Goal: Contribute content: Contribute content

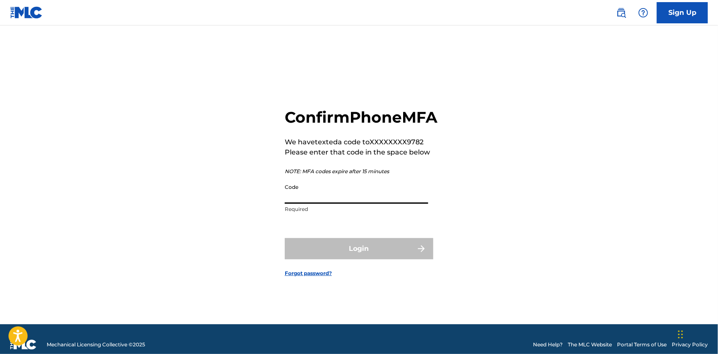
click at [370, 204] on input "Code" at bounding box center [356, 192] width 143 height 24
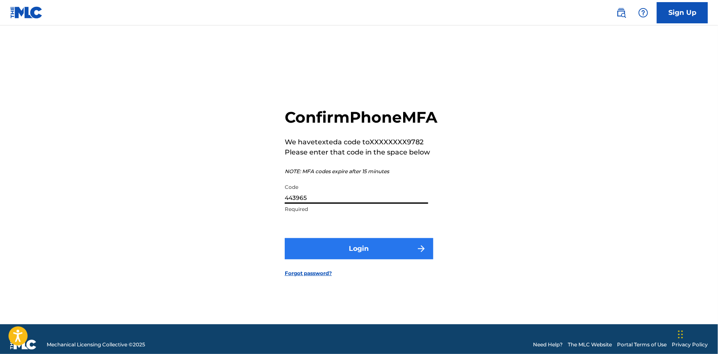
type input "443965"
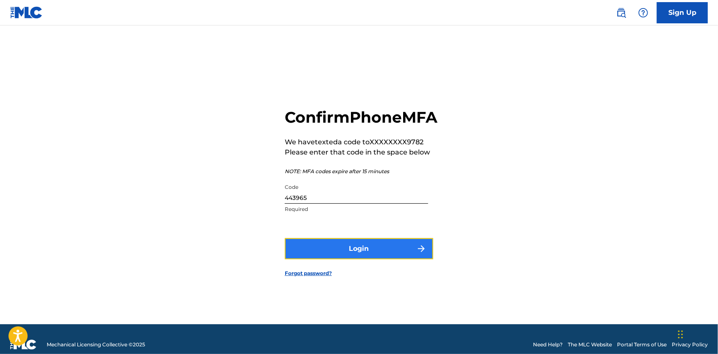
click at [362, 258] on button "Login" at bounding box center [359, 248] width 149 height 21
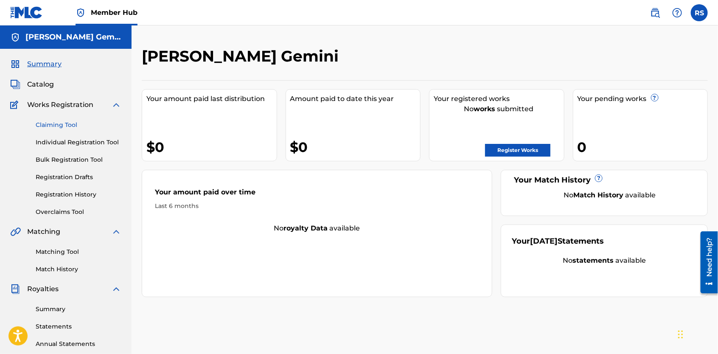
click at [44, 123] on link "Claiming Tool" at bounding box center [79, 125] width 86 height 9
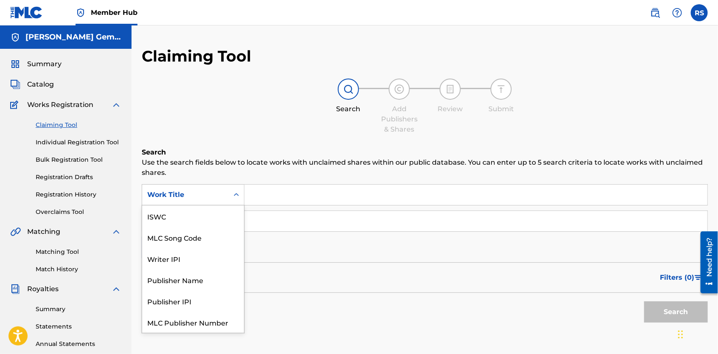
scroll to position [21, 0]
click at [238, 204] on div "Search Form" at bounding box center [236, 195] width 15 height 20
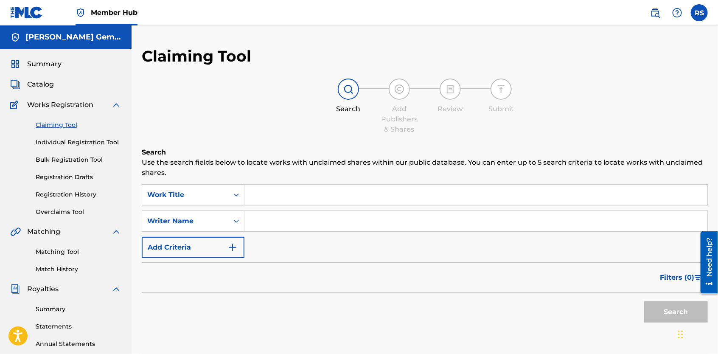
click at [258, 195] on input "Search Form" at bounding box center [475, 195] width 463 height 20
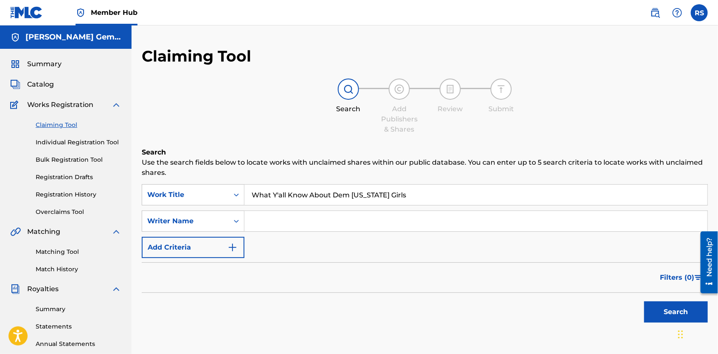
type input "What Y'all Know About Dem [US_STATE] Girls"
click at [311, 225] on input "Search Form" at bounding box center [475, 221] width 463 height 20
type input "[PERSON_NAME]"
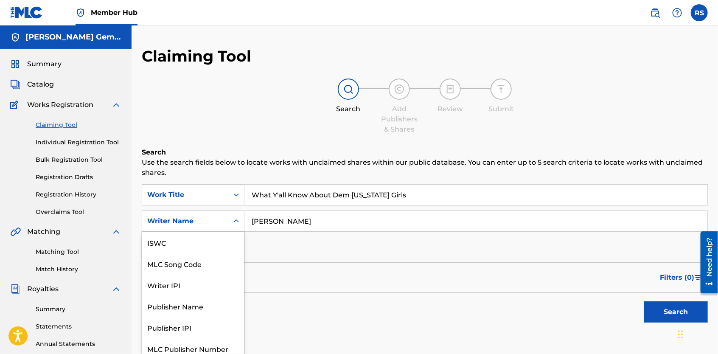
scroll to position [5, 0]
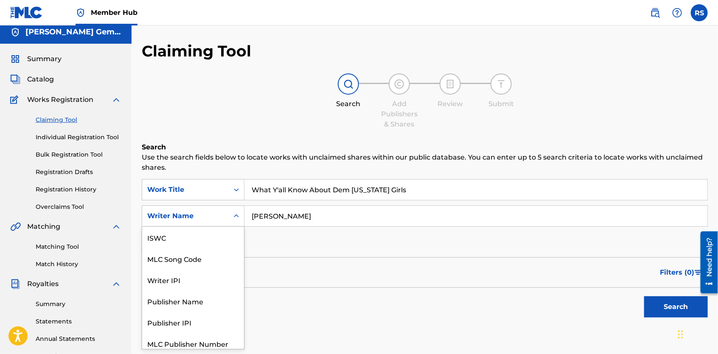
click at [238, 223] on div "Search Form" at bounding box center [236, 216] width 15 height 20
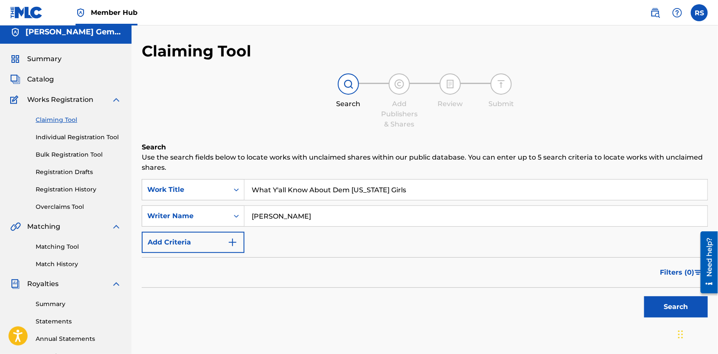
click at [238, 223] on div "Search Form" at bounding box center [236, 216] width 15 height 20
click at [236, 242] on img "Search Form" at bounding box center [232, 242] width 10 height 10
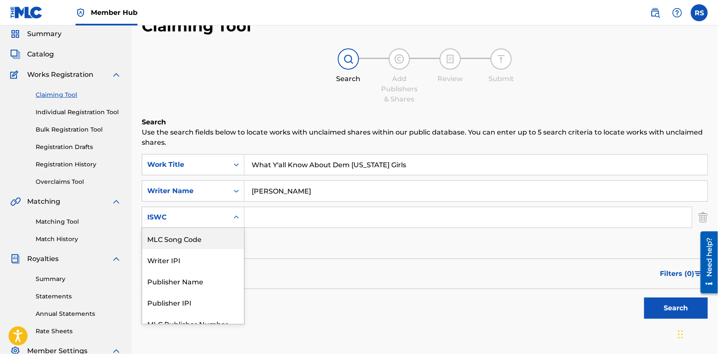
click at [235, 228] on div "6 results available. Use Up and Down to choose options, press Enter to select t…" at bounding box center [193, 217] width 103 height 21
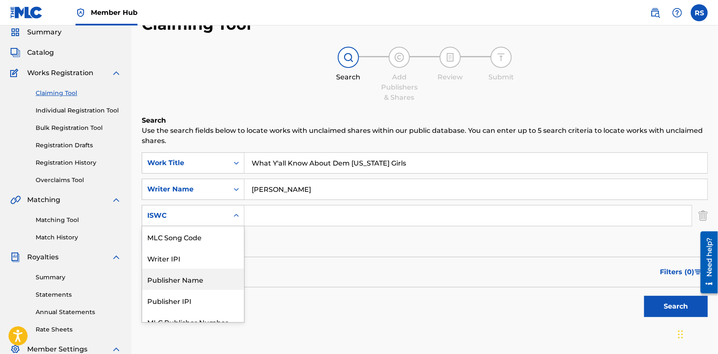
click at [224, 278] on div "Publisher Name" at bounding box center [193, 279] width 102 height 21
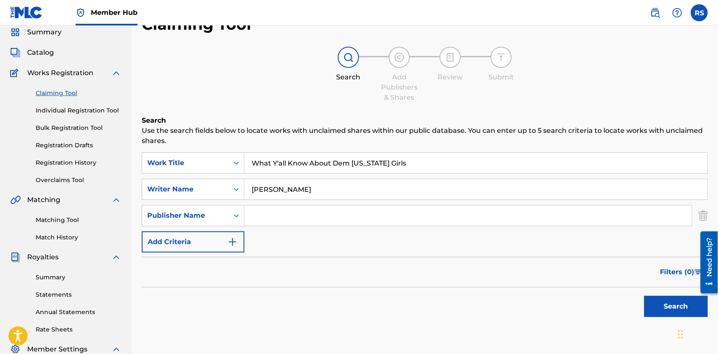
click at [262, 216] on input "Search Form" at bounding box center [467, 215] width 447 height 20
type input "Yella Brick Road Poetry"
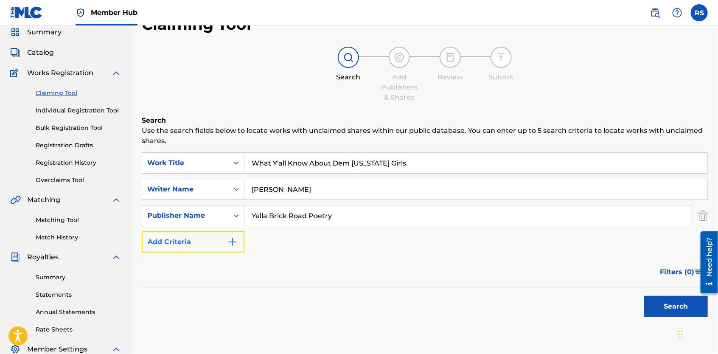
click at [235, 241] on img "Search Form" at bounding box center [232, 242] width 10 height 10
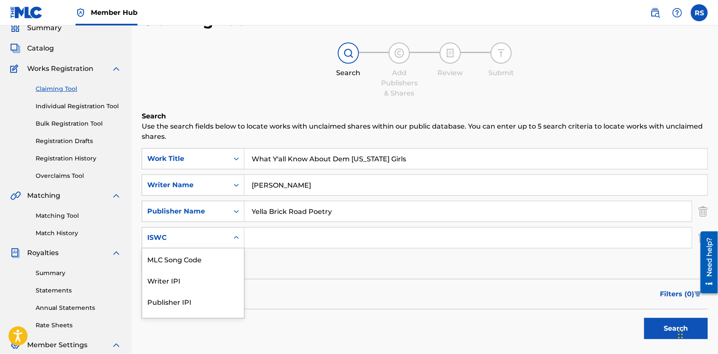
click at [235, 242] on div "Search Form" at bounding box center [236, 237] width 15 height 15
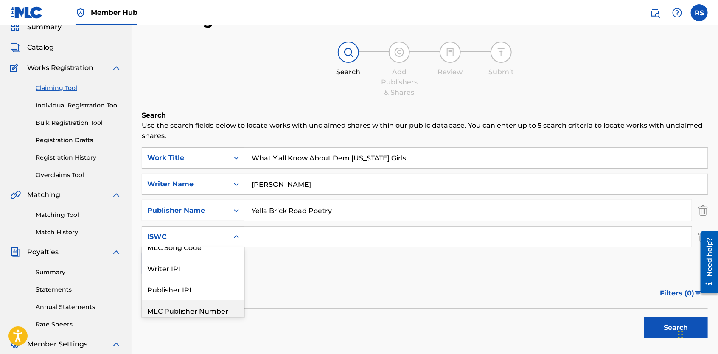
scroll to position [2, 0]
click at [211, 296] on div "Publisher IPI" at bounding box center [193, 298] width 102 height 21
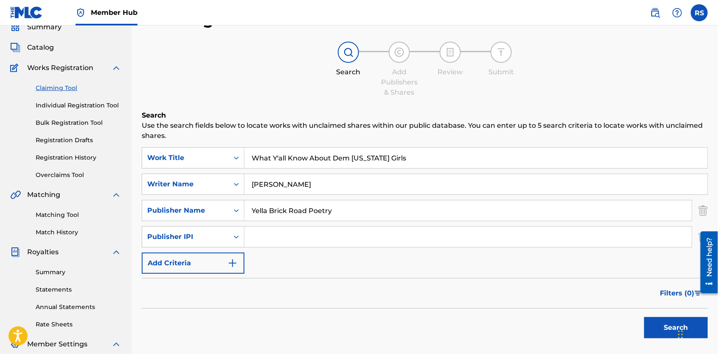
click at [259, 241] on input "Search Form" at bounding box center [467, 237] width 447 height 20
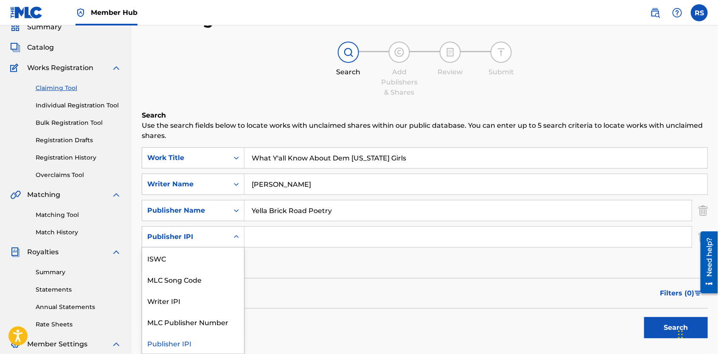
click at [240, 237] on icon "Search Form" at bounding box center [236, 237] width 8 height 8
click at [208, 296] on div "Writer IPI" at bounding box center [193, 300] width 102 height 21
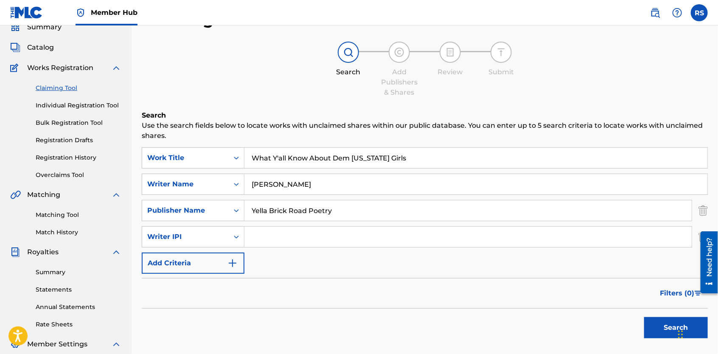
click at [257, 231] on input "Search Form" at bounding box center [467, 237] width 447 height 20
type input "550096975"
click at [234, 263] on img "Search Form" at bounding box center [232, 263] width 10 height 10
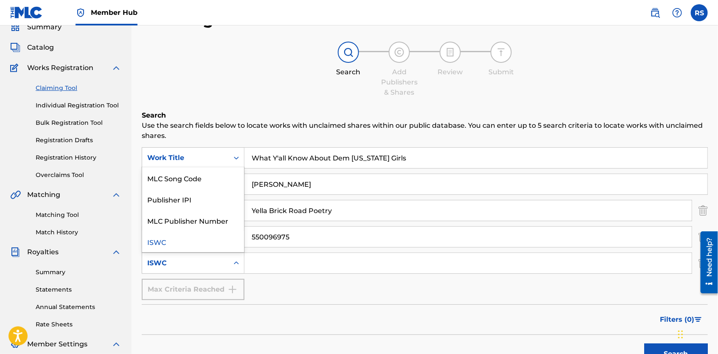
click at [234, 263] on icon "Search Form" at bounding box center [236, 263] width 8 height 8
click at [224, 207] on div "Publisher IPI" at bounding box center [193, 198] width 102 height 21
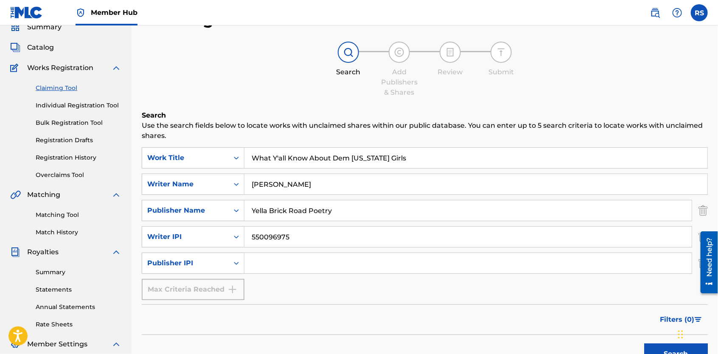
click at [287, 269] on input "Search Form" at bounding box center [467, 263] width 447 height 20
type input "3901225"
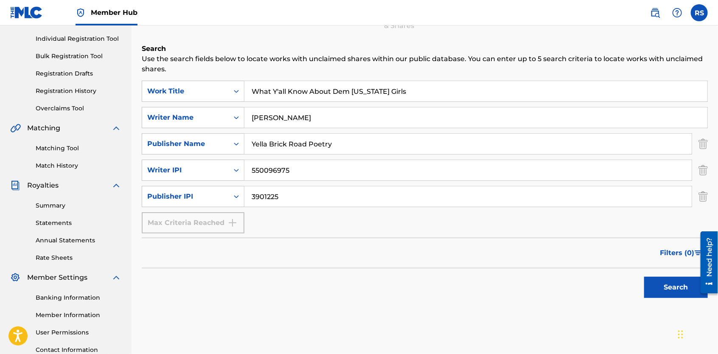
scroll to position [107, 0]
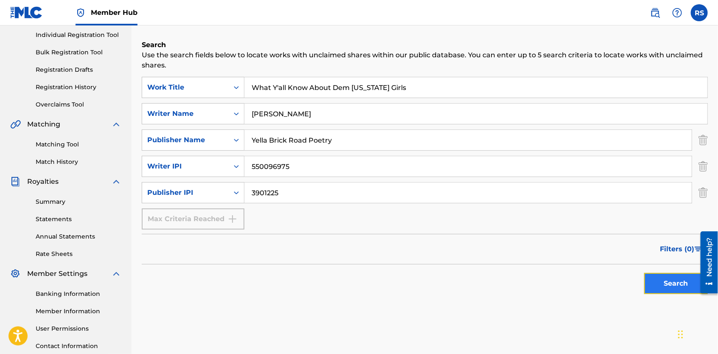
click at [664, 283] on button "Search" at bounding box center [676, 283] width 64 height 21
click at [701, 145] on img "Search Form" at bounding box center [703, 139] width 9 height 21
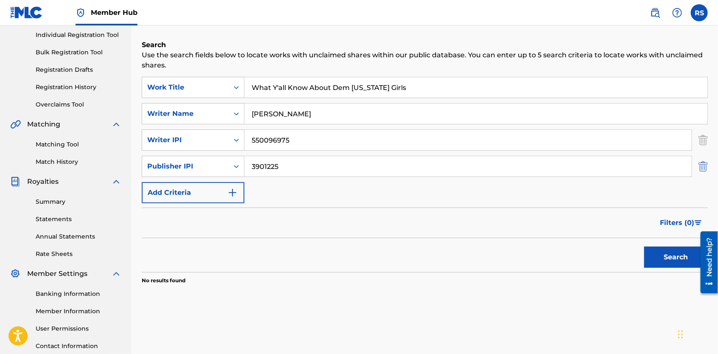
click at [704, 169] on img "Search Form" at bounding box center [703, 166] width 9 height 21
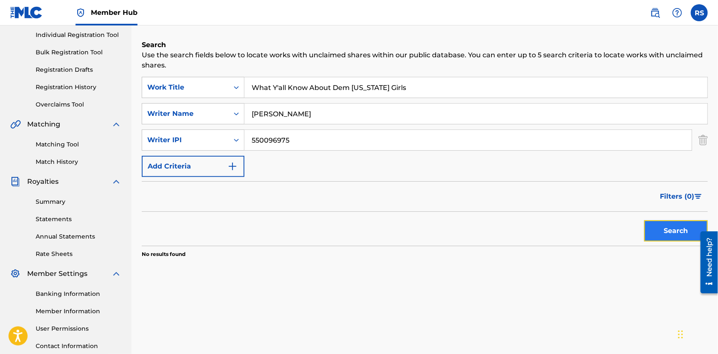
click at [682, 230] on button "Search" at bounding box center [676, 230] width 64 height 21
click at [364, 116] on input "[PERSON_NAME]" at bounding box center [475, 114] width 463 height 20
click at [650, 230] on button "Search" at bounding box center [676, 230] width 64 height 21
click at [281, 114] on input "[PERSON_NAME] Gemini" at bounding box center [475, 114] width 463 height 20
type input "RichelleGemini"
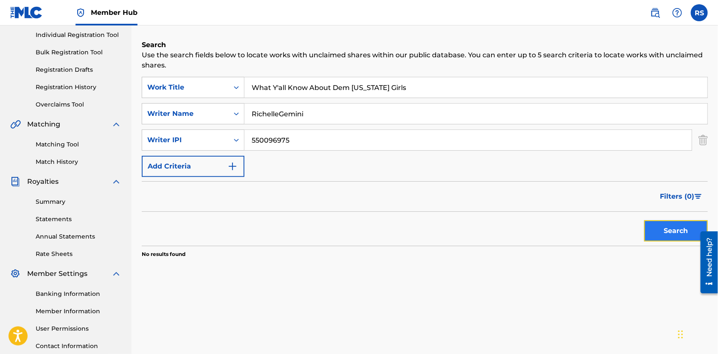
click at [667, 225] on button "Search" at bounding box center [676, 230] width 64 height 21
click at [398, 84] on input "What Y'all Know About Dem [US_STATE] Girls" at bounding box center [475, 87] width 463 height 20
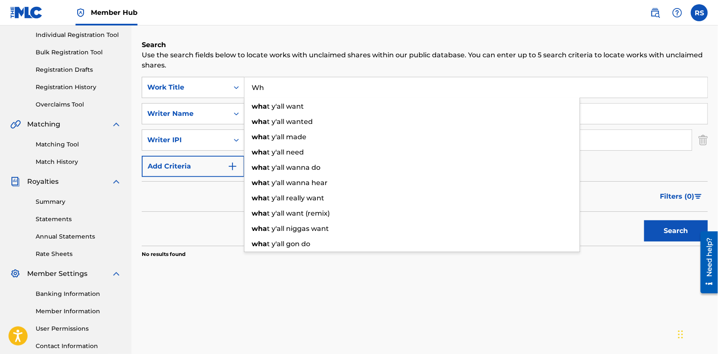
type input "W"
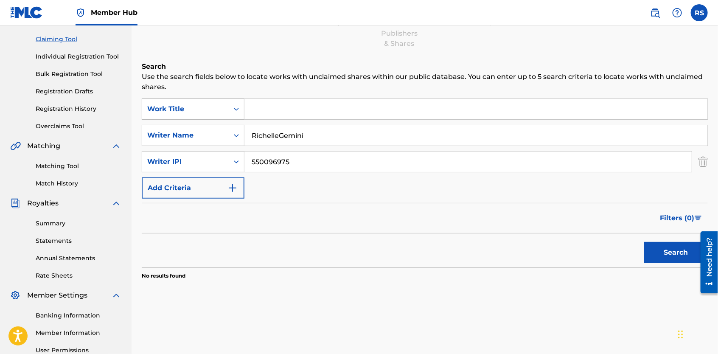
scroll to position [88, 0]
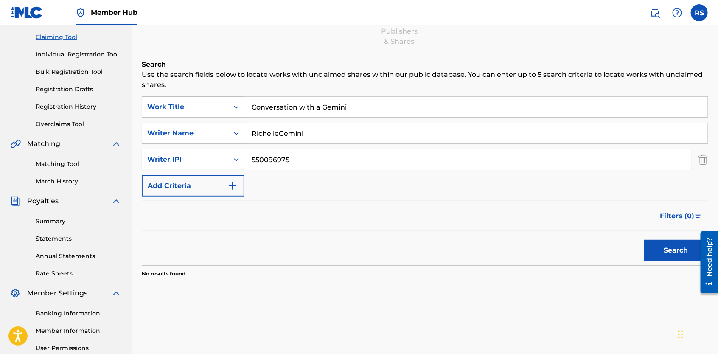
click at [297, 108] on input "Conversation with a Gemini" at bounding box center [475, 107] width 463 height 20
type input "Conversations with a Gemini"
click at [673, 246] on button "Search" at bounding box center [676, 250] width 64 height 21
click at [89, 54] on link "Individual Registration Tool" at bounding box center [79, 54] width 86 height 9
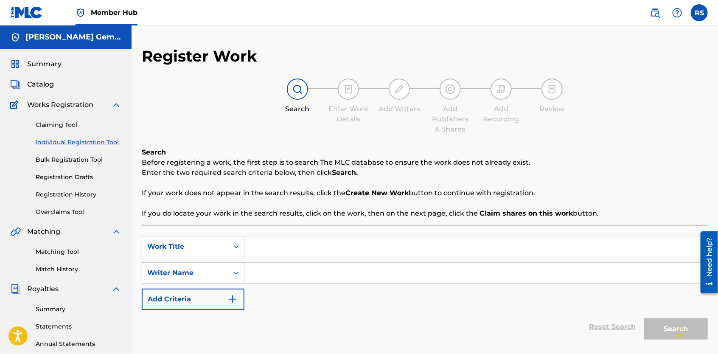
click at [278, 243] on input "Search Form" at bounding box center [475, 246] width 463 height 20
type input "What Y'all Know About Dem [US_STATE] Girls"
click at [307, 274] on input "Search Form" at bounding box center [475, 273] width 463 height 20
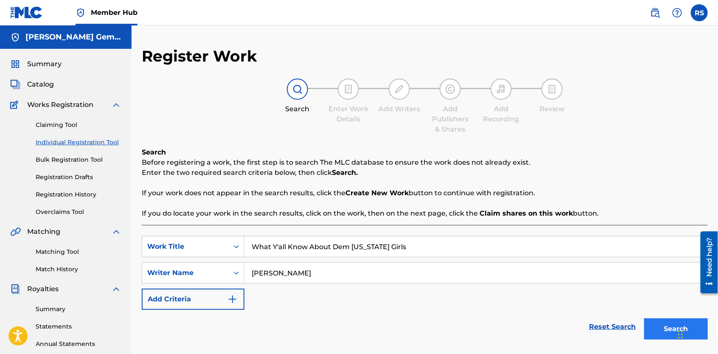
type input "[PERSON_NAME]"
click at [665, 327] on button "Search" at bounding box center [676, 328] width 64 height 21
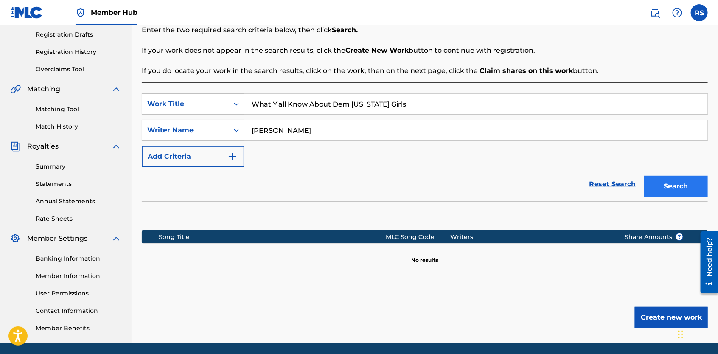
scroll to position [143, 0]
click at [665, 327] on button "Create new work" at bounding box center [671, 317] width 73 height 21
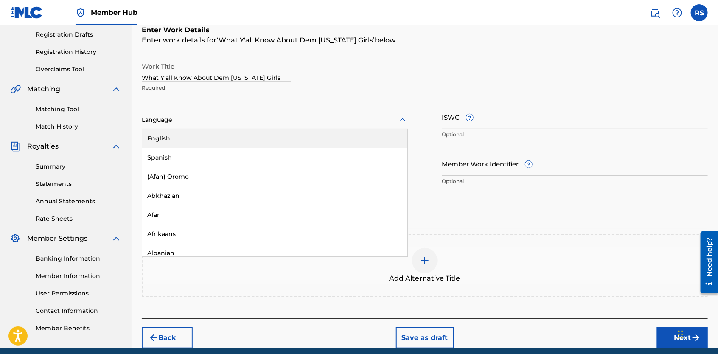
click at [405, 126] on div "Language" at bounding box center [275, 120] width 266 height 18
click at [382, 134] on div "English" at bounding box center [274, 138] width 265 height 19
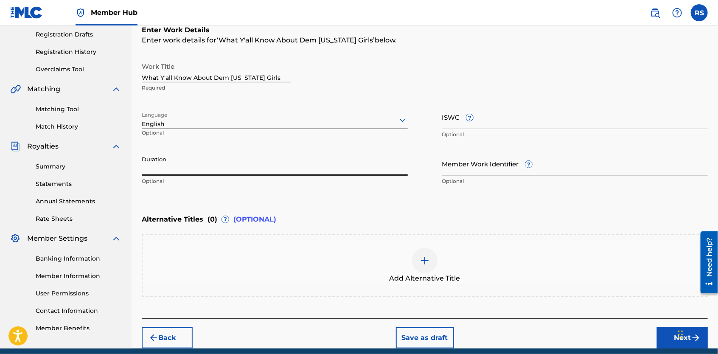
click at [356, 171] on input "Duration" at bounding box center [275, 163] width 266 height 24
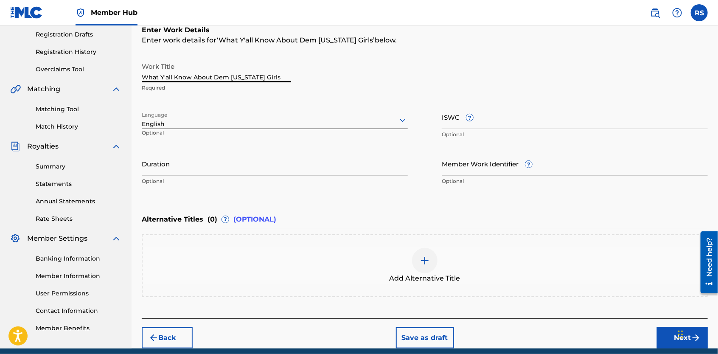
click at [280, 79] on input "What Y'all Know About Dem [US_STATE] Girls" at bounding box center [216, 70] width 149 height 24
type input "What Y'all Know About Dem [US_STATE] Girls (feat. Z-ro)"
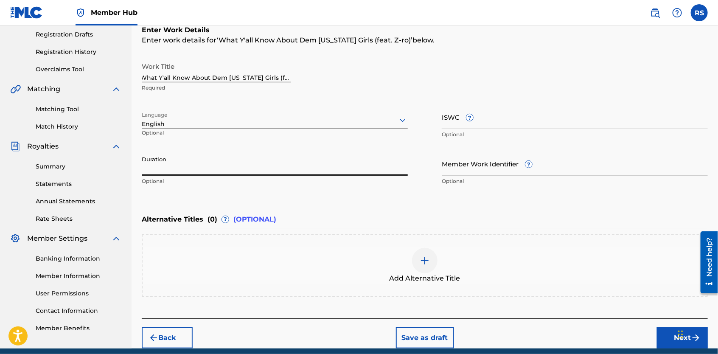
scroll to position [0, 0]
click at [365, 169] on input "Duration" at bounding box center [275, 163] width 266 height 24
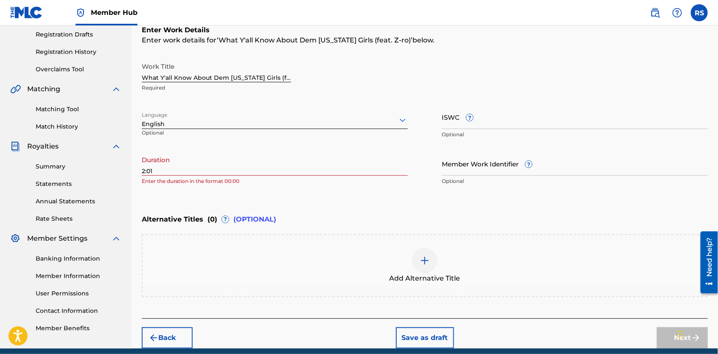
click at [398, 197] on div "Enter Work Details Enter work details for ‘ What Y'all Know About Dem [US_STATE…" at bounding box center [425, 107] width 566 height 205
click at [142, 171] on input "2:01" at bounding box center [275, 163] width 266 height 24
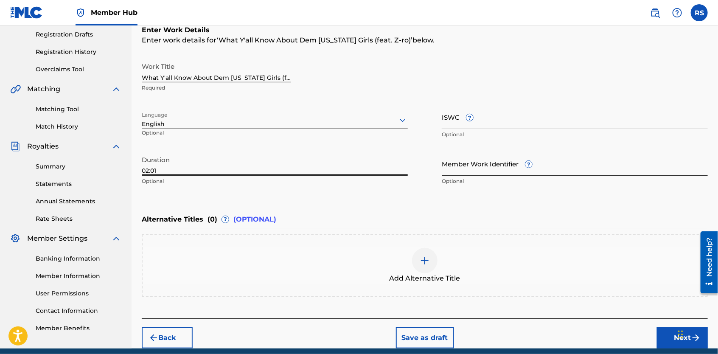
type input "02:01"
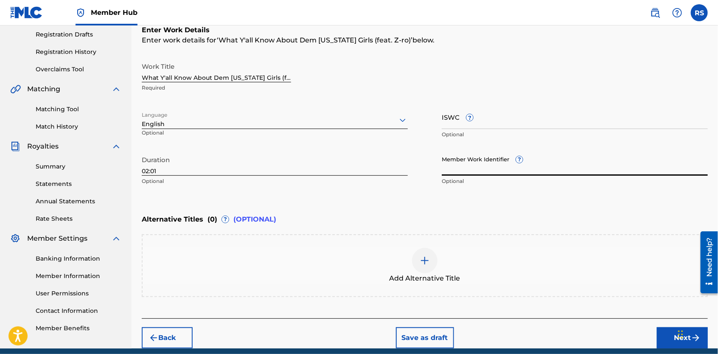
click at [509, 166] on input "Member Work Identifier ?" at bounding box center [575, 163] width 266 height 24
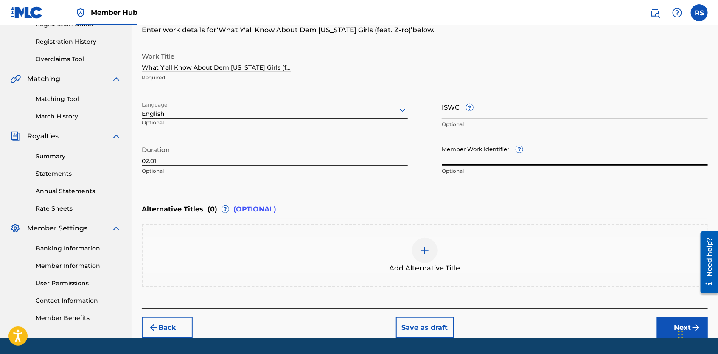
scroll to position [154, 0]
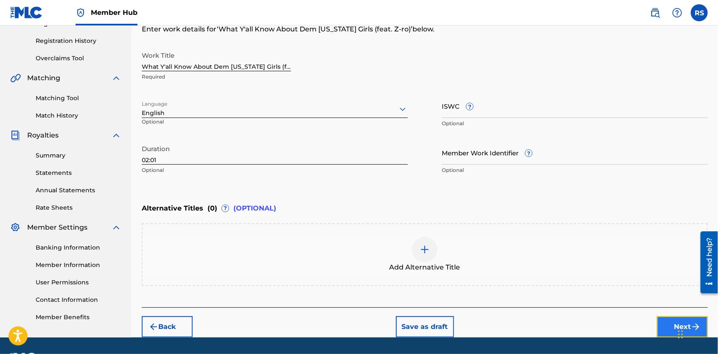
click at [666, 323] on button "Next" at bounding box center [682, 326] width 51 height 21
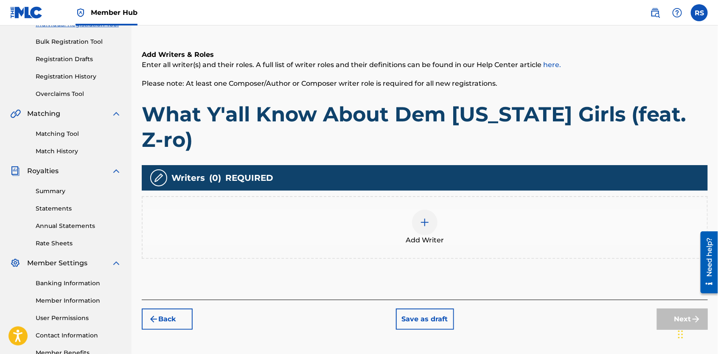
scroll to position [118, 0]
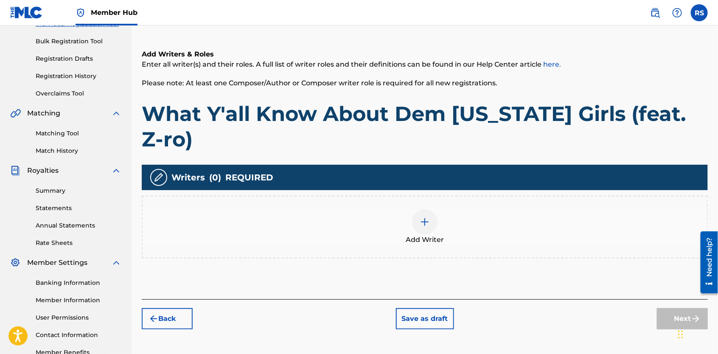
click at [424, 209] on div at bounding box center [424, 221] width 25 height 25
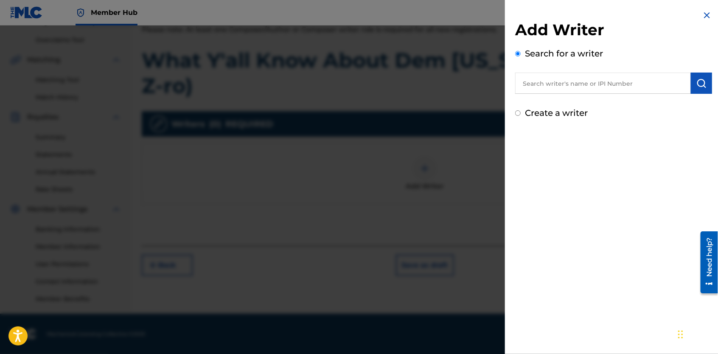
scroll to position [126, 0]
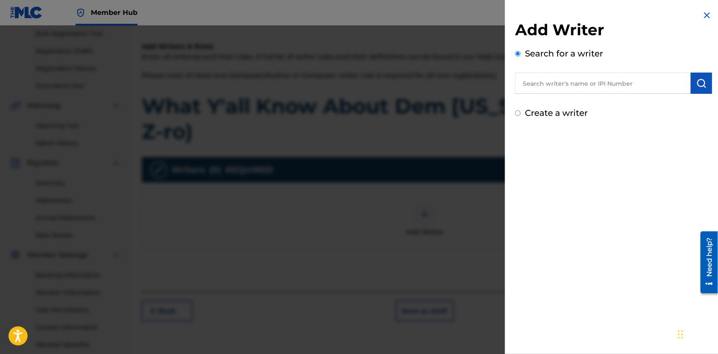
click at [547, 87] on input "text" at bounding box center [603, 83] width 176 height 21
type input "550096975"
click at [518, 113] on input "Create a writer" at bounding box center [518, 113] width 6 height 6
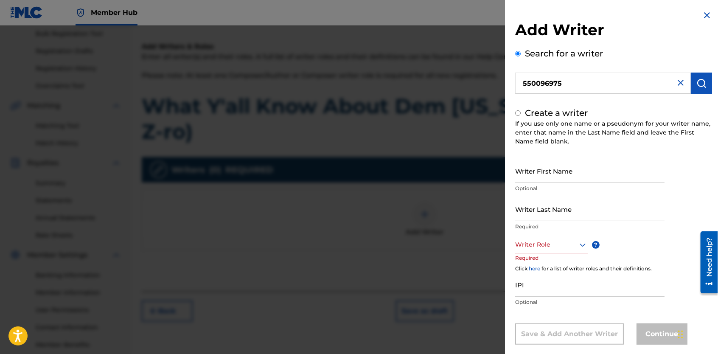
radio input "false"
radio input "true"
click at [538, 168] on input "Writer First Name" at bounding box center [589, 171] width 149 height 24
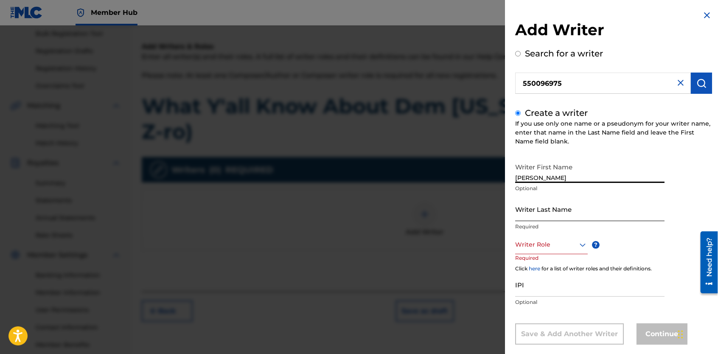
type input "[PERSON_NAME]"
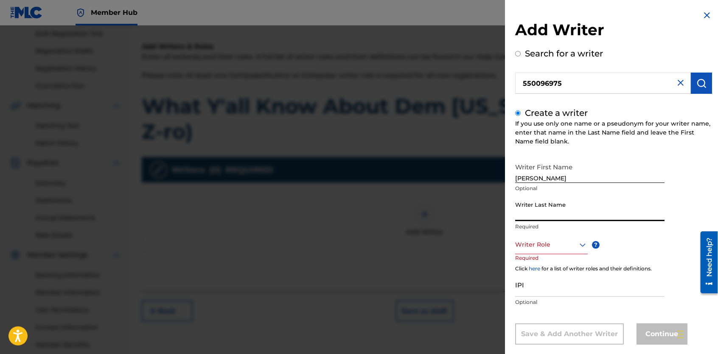
click at [543, 214] on input "Writer Last Name" at bounding box center [589, 209] width 149 height 24
type input "[PERSON_NAME]"
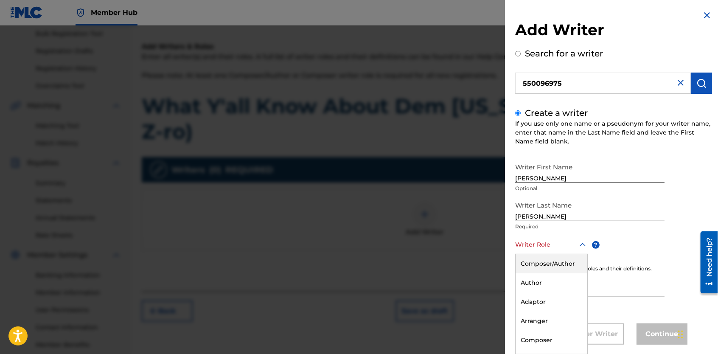
scroll to position [14, 0]
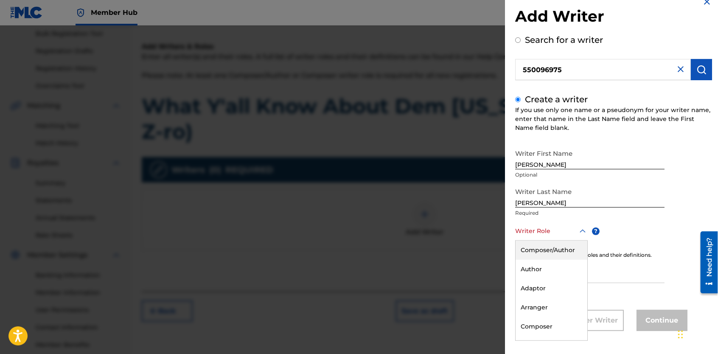
click at [582, 241] on div "8 results available. Use Up and Down to choose options, press Enter to select t…" at bounding box center [551, 231] width 73 height 19
click at [562, 247] on div "Composer/Author" at bounding box center [552, 250] width 72 height 19
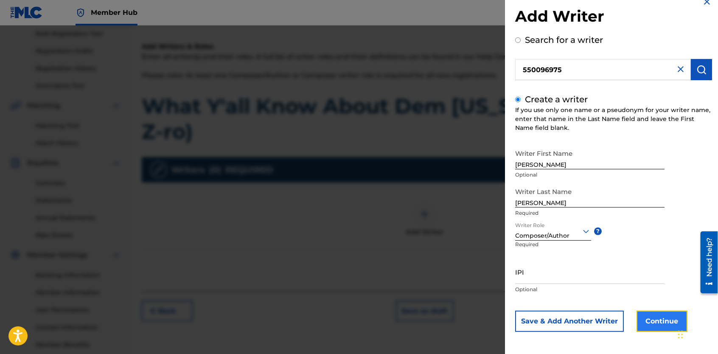
click at [647, 322] on button "Continue" at bounding box center [662, 321] width 51 height 21
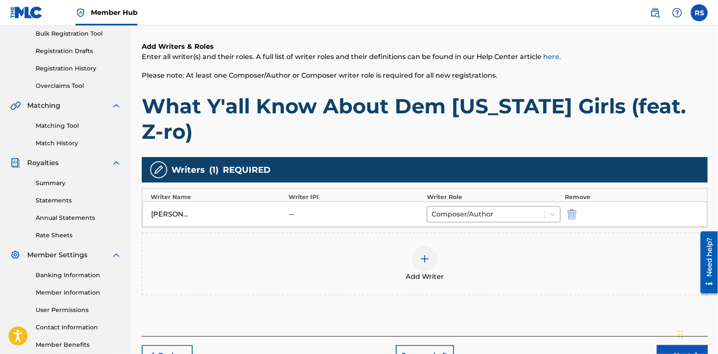
scroll to position [172, 0]
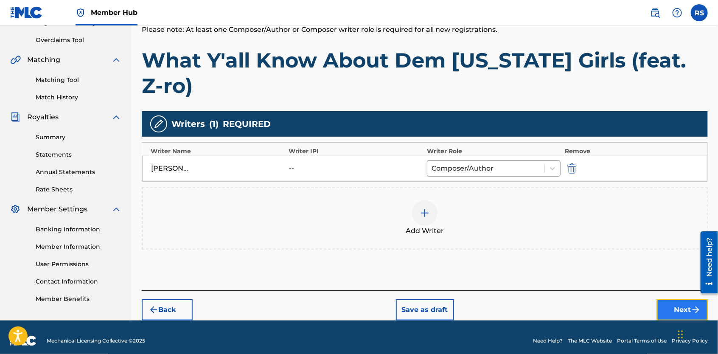
click at [688, 299] on button "Next" at bounding box center [682, 309] width 51 height 21
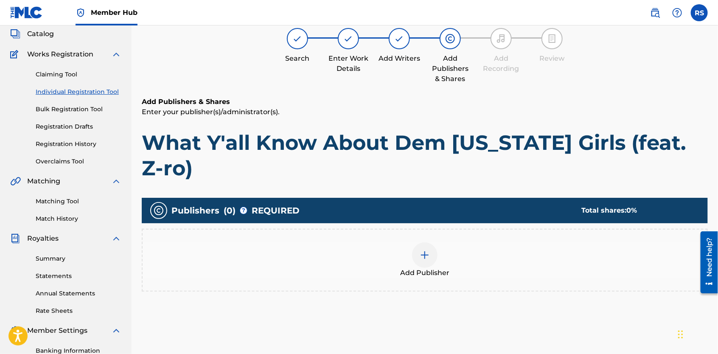
scroll to position [38, 0]
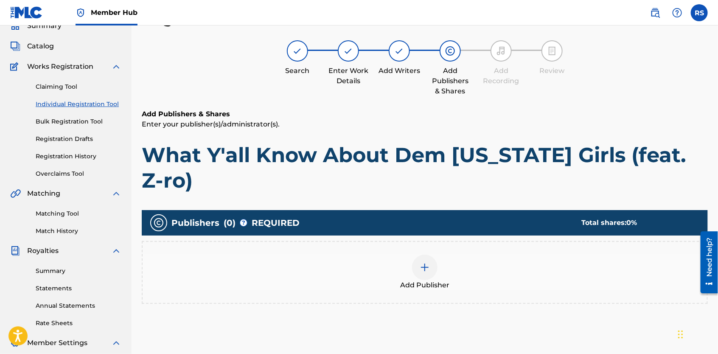
click at [428, 262] on img at bounding box center [425, 267] width 10 height 10
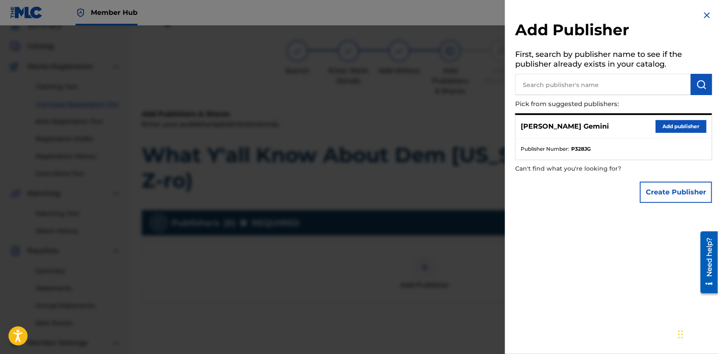
click at [545, 88] on input "text" at bounding box center [603, 84] width 176 height 21
click at [567, 85] on input "YELLA BRI" at bounding box center [603, 84] width 176 height 21
type input "YELLA BRICK ROAD POETRY"
click at [705, 82] on button "submit" at bounding box center [701, 84] width 21 height 21
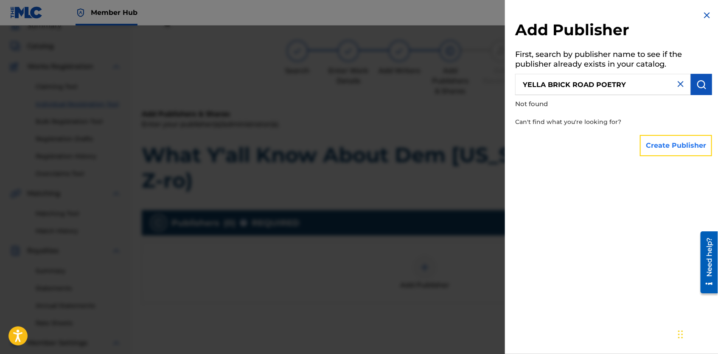
click at [683, 146] on button "Create Publisher" at bounding box center [676, 145] width 72 height 21
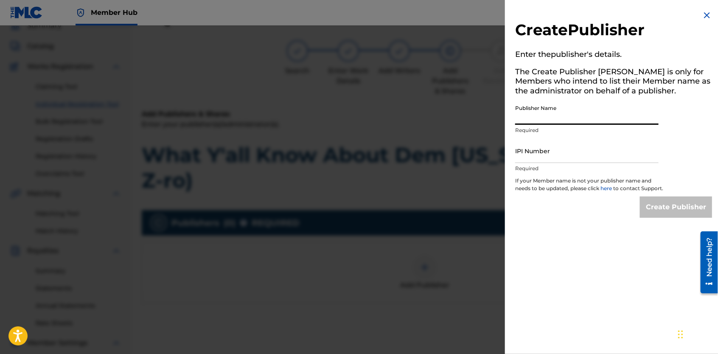
click at [586, 117] on input "Publisher Name" at bounding box center [586, 113] width 143 height 24
type input "Yella Brick Road Poetry"
click at [550, 151] on input "IPI Number" at bounding box center [586, 151] width 143 height 24
click at [511, 157] on div "Create Publisher Enter the publisher 's details. The Create Publisher button is…" at bounding box center [613, 114] width 217 height 228
click at [516, 155] on input "3901225" at bounding box center [586, 151] width 143 height 24
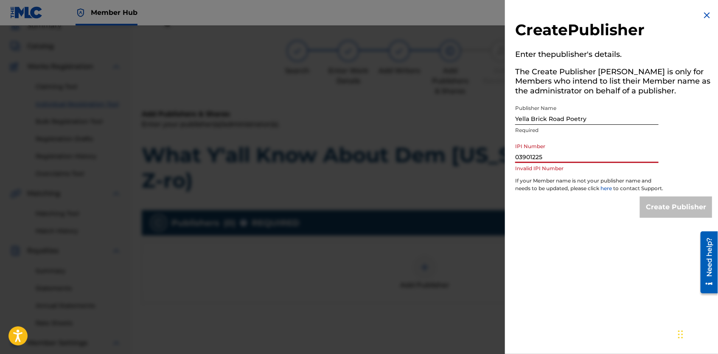
type input "3901225"
click at [455, 32] on div at bounding box center [359, 202] width 718 height 354
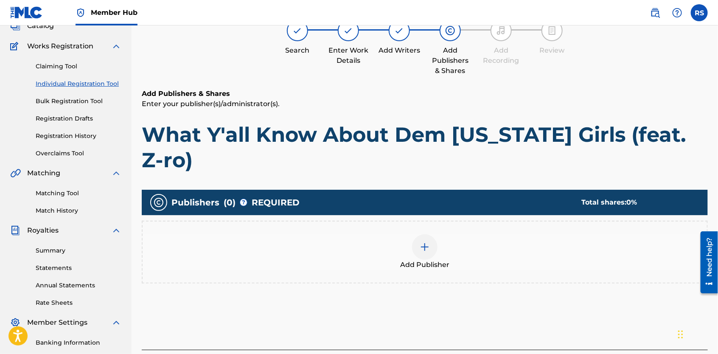
scroll to position [0, 0]
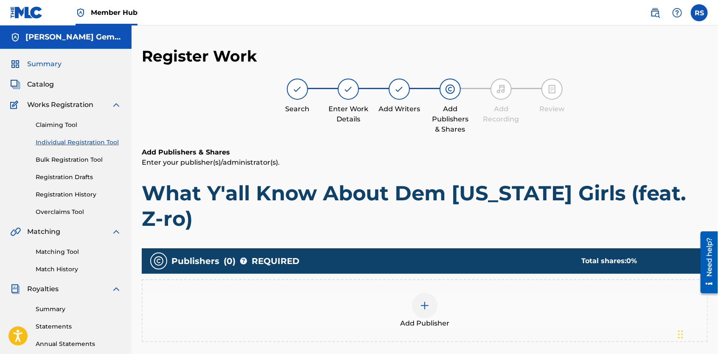
click at [50, 68] on span "Summary" at bounding box center [44, 64] width 34 height 10
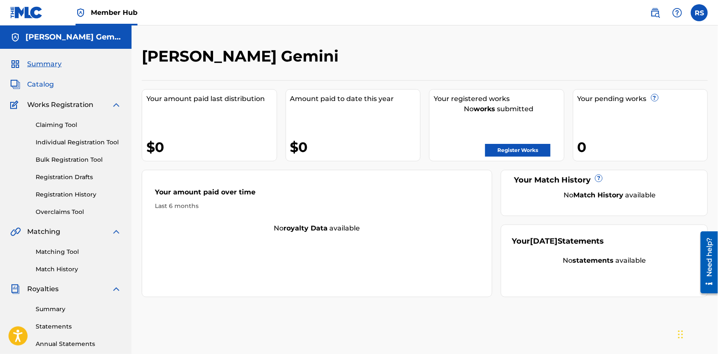
click at [48, 84] on span "Catalog" at bounding box center [40, 84] width 27 height 10
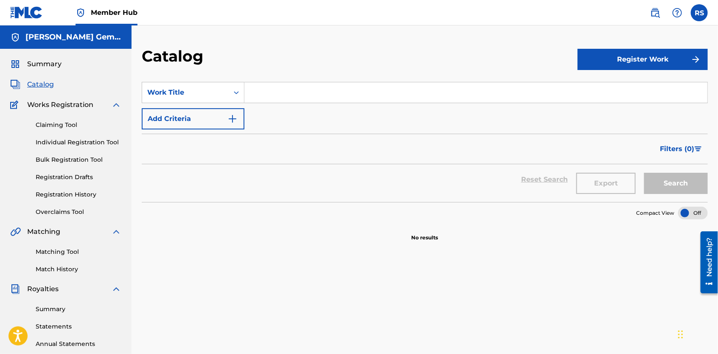
click at [57, 38] on h5 "[PERSON_NAME] Gemini" at bounding box center [73, 37] width 96 height 10
click at [700, 12] on label at bounding box center [699, 12] width 17 height 17
click at [699, 13] on input "RS [PERSON_NAME] [EMAIL_ADDRESS][DOMAIN_NAME] Notification Preferences Profile …" at bounding box center [699, 13] width 0 height 0
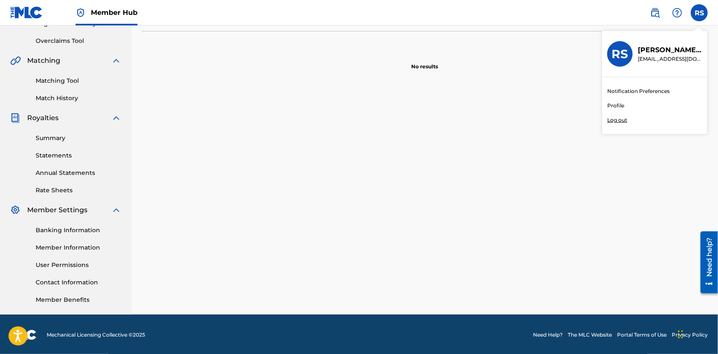
scroll to position [171, 0]
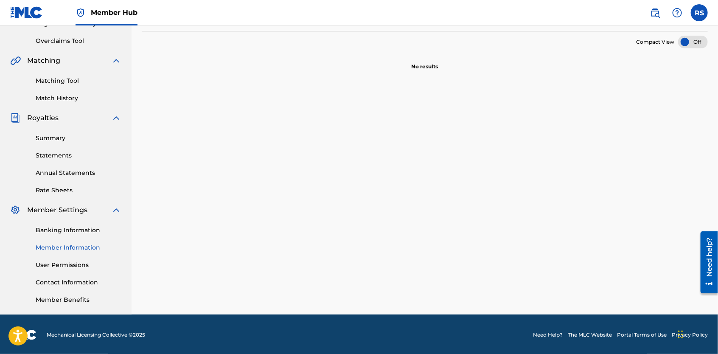
click at [62, 246] on link "Member Information" at bounding box center [79, 247] width 86 height 9
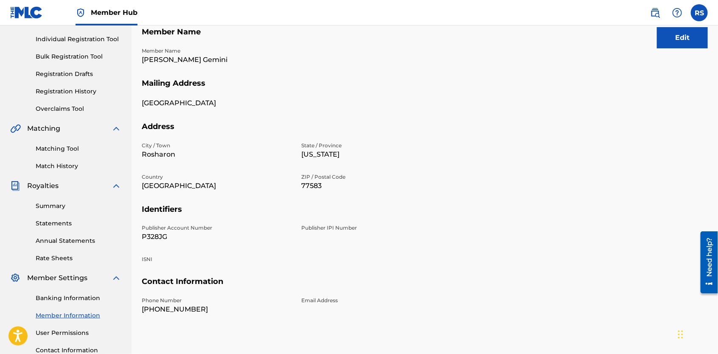
scroll to position [105, 0]
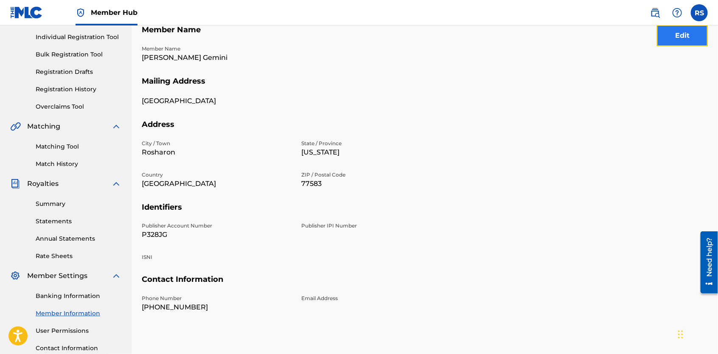
click at [687, 33] on button "Edit" at bounding box center [682, 35] width 51 height 21
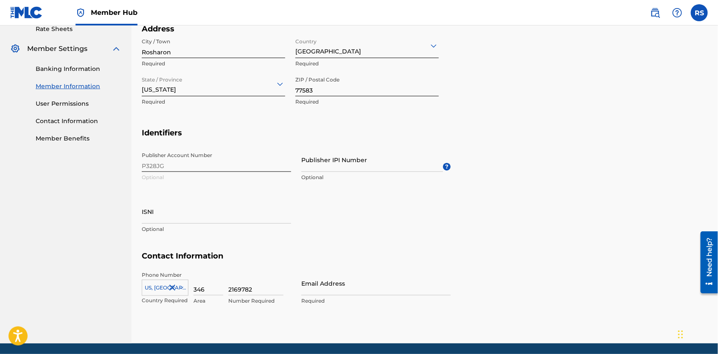
scroll to position [339, 0]
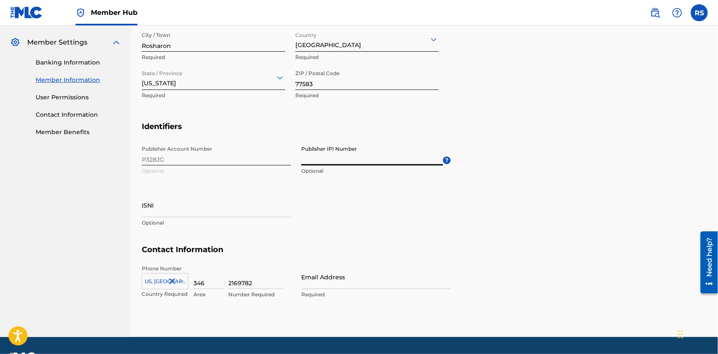
click at [357, 160] on input "Publisher IPI Number" at bounding box center [372, 153] width 142 height 24
click at [330, 158] on input "3901225" at bounding box center [372, 153] width 142 height 24
click at [346, 159] on input "3901225" at bounding box center [372, 153] width 142 height 24
click at [443, 127] on h5 "Identifiers" at bounding box center [425, 132] width 566 height 20
click at [379, 160] on input "3901225" at bounding box center [372, 153] width 142 height 24
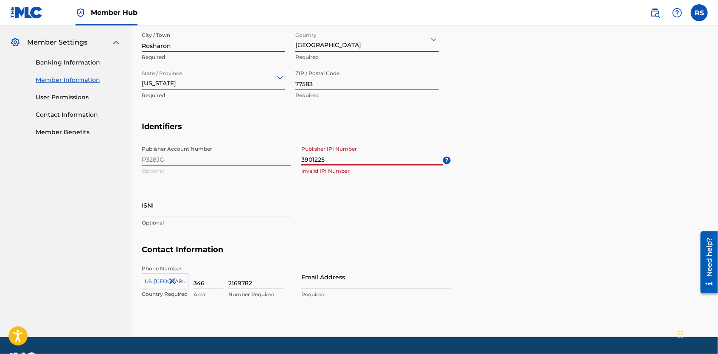
click at [379, 160] on input "3901225" at bounding box center [372, 153] width 142 height 24
type input "3"
click at [356, 205] on div "Publisher Account Number P328JG Optional Publisher IPI Number Optional ? ISNI O…" at bounding box center [296, 193] width 309 height 104
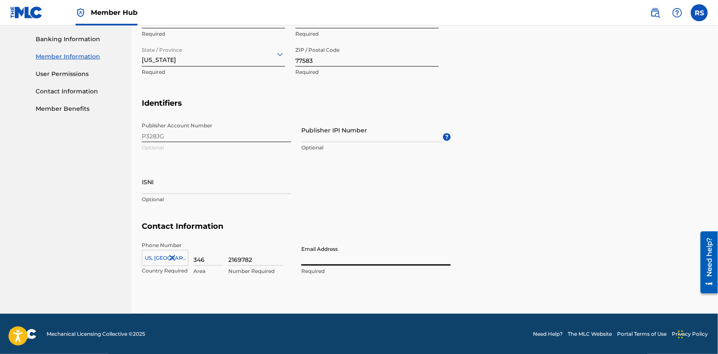
click at [339, 255] on input "Email Address" at bounding box center [375, 253] width 149 height 24
type input "[EMAIL_ADDRESS][DOMAIN_NAME]"
type input "[GEOGRAPHIC_DATA]"
type input "1"
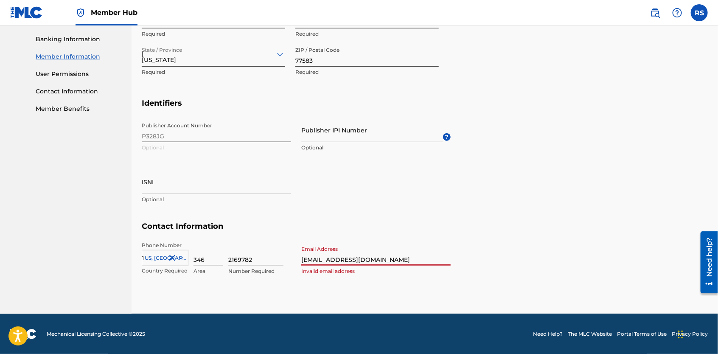
scroll to position [398, 0]
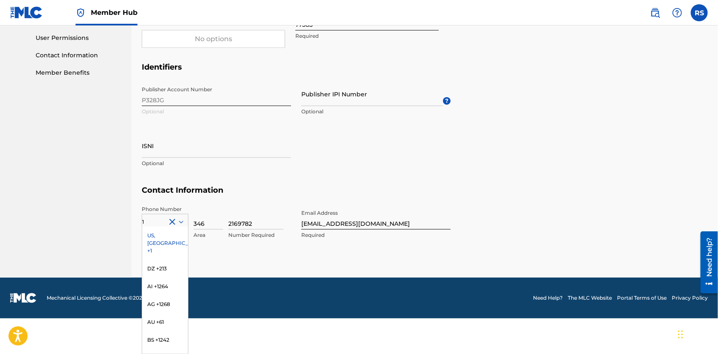
click at [164, 234] on div "US, [GEOGRAPHIC_DATA] +1" at bounding box center [165, 243] width 46 height 33
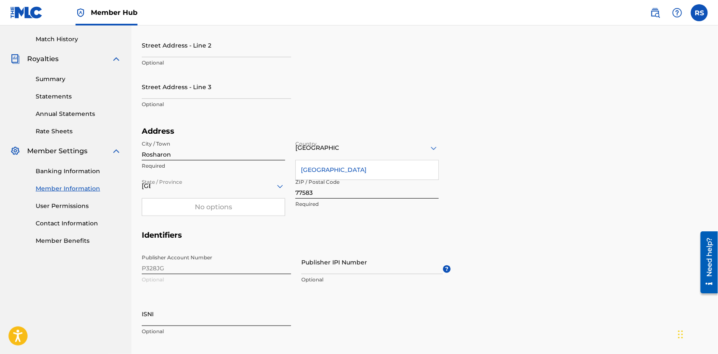
scroll to position [230, 0]
click at [314, 267] on input "Publisher IPI Number" at bounding box center [372, 262] width 142 height 24
paste input "01307924846"
type input "01307924846"
click at [376, 300] on div "Publisher Account Number P328JG Optional Publisher IPI Number 01307924846 Optio…" at bounding box center [296, 302] width 309 height 104
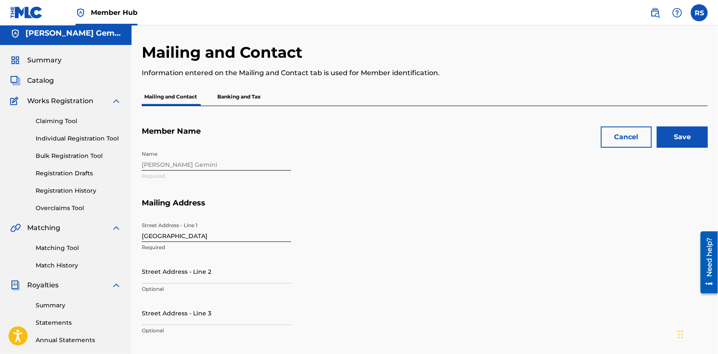
scroll to position [0, 0]
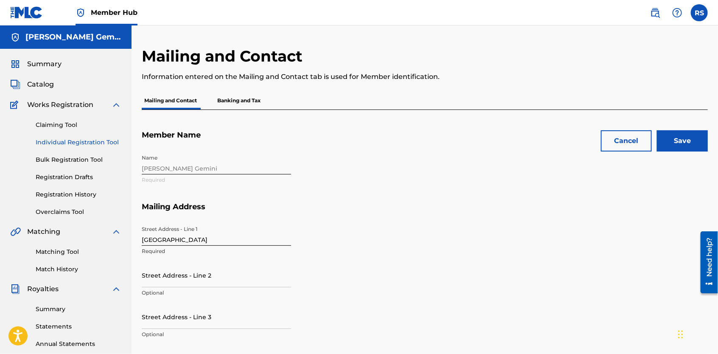
click at [65, 142] on link "Individual Registration Tool" at bounding box center [79, 142] width 86 height 9
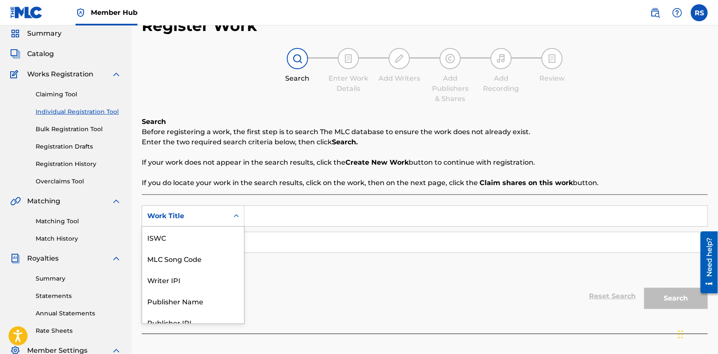
scroll to position [21, 0]
click at [241, 227] on div "7 results available. Use Up and Down to choose options, press Enter to select t…" at bounding box center [193, 215] width 103 height 21
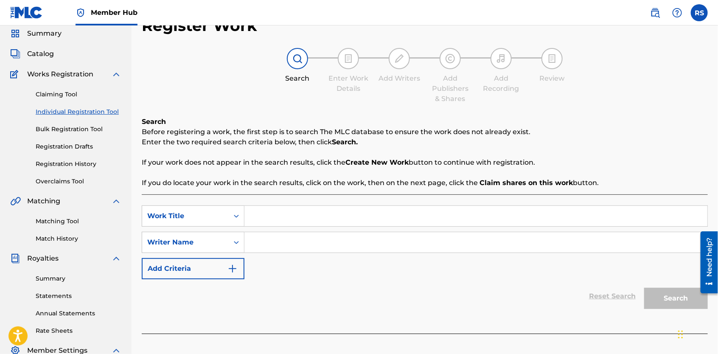
click at [333, 269] on div "SearchWithCriteriac528d9cd-e908-49bd-9384-db9f9d77bf9e Work Title SearchWithCri…" at bounding box center [425, 242] width 566 height 74
click at [348, 58] on img at bounding box center [348, 58] width 10 height 10
click at [277, 211] on input "Search Form" at bounding box center [475, 216] width 463 height 20
type input "What Y'all Know About Dem [US_STATE] Girls (feat. Z-ro)"
click at [463, 243] on input "Search Form" at bounding box center [475, 242] width 463 height 20
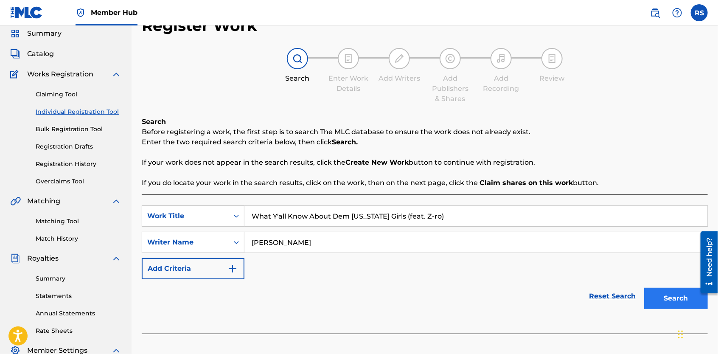
type input "[PERSON_NAME]"
click at [688, 304] on button "Search" at bounding box center [676, 298] width 64 height 21
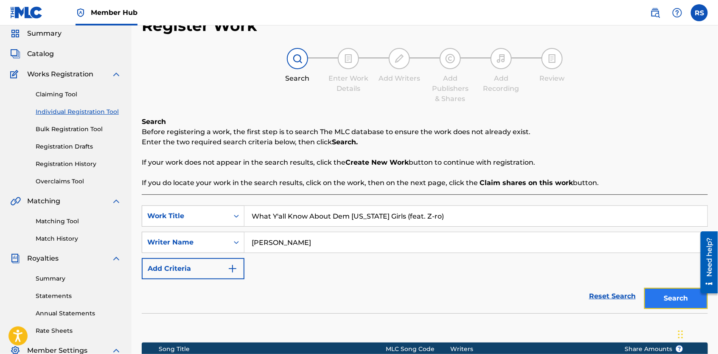
click at [664, 292] on button "Search" at bounding box center [676, 298] width 64 height 21
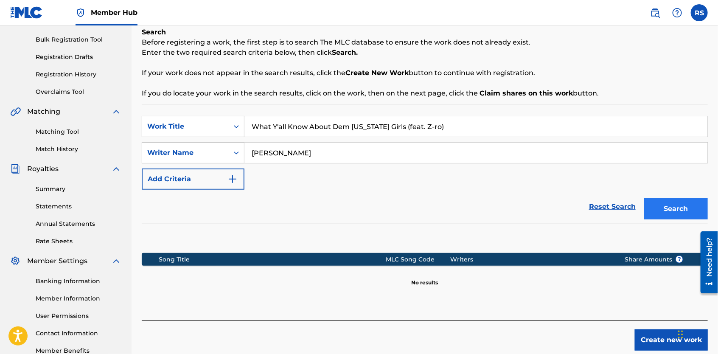
scroll to position [166, 0]
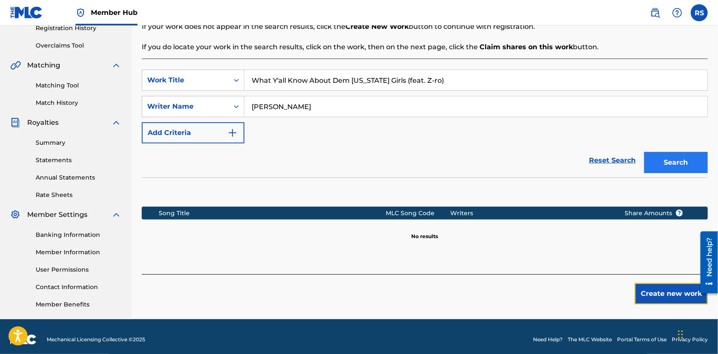
click at [664, 292] on button "Create new work" at bounding box center [671, 293] width 73 height 21
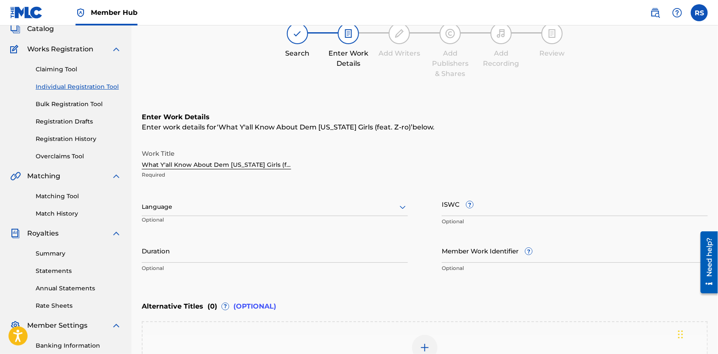
scroll to position [53, 0]
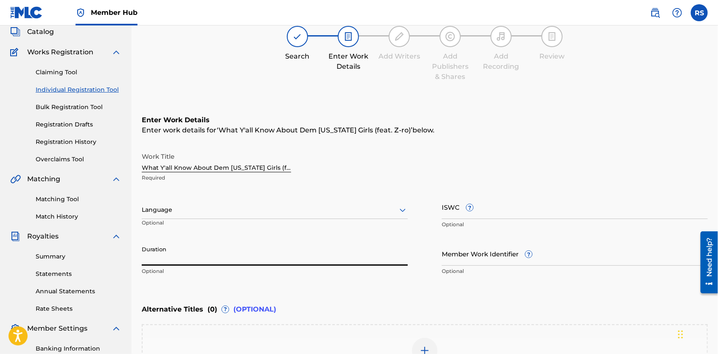
click at [265, 252] on input "Duration" at bounding box center [275, 253] width 266 height 24
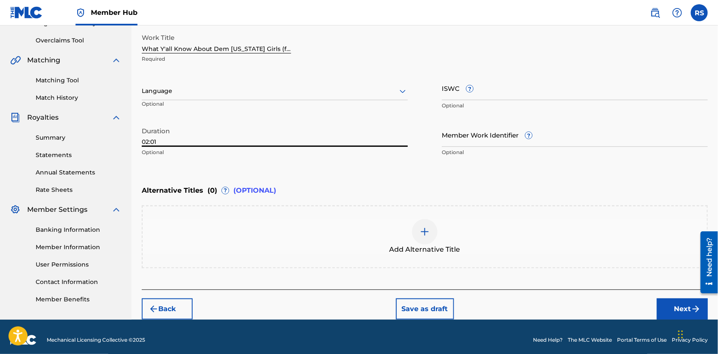
scroll to position [172, 0]
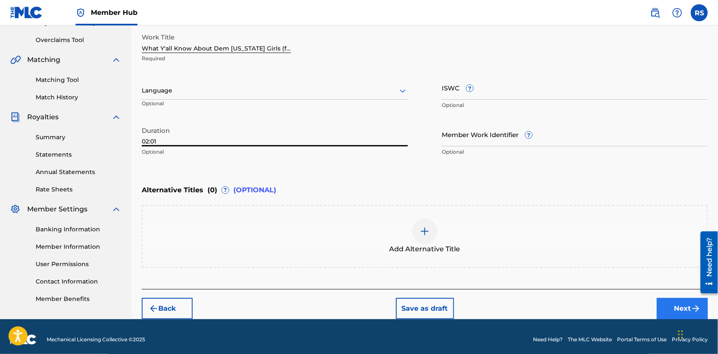
type input "02:01"
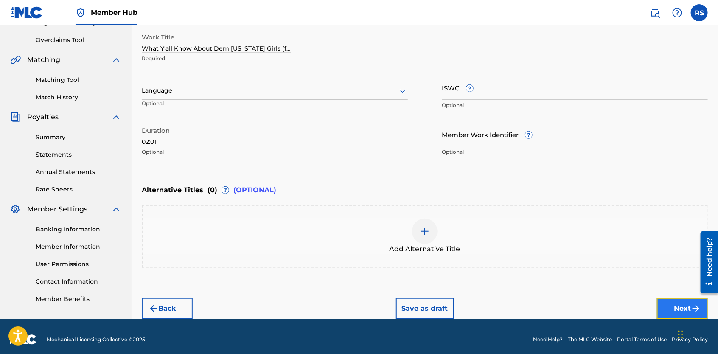
click at [668, 306] on button "Next" at bounding box center [682, 308] width 51 height 21
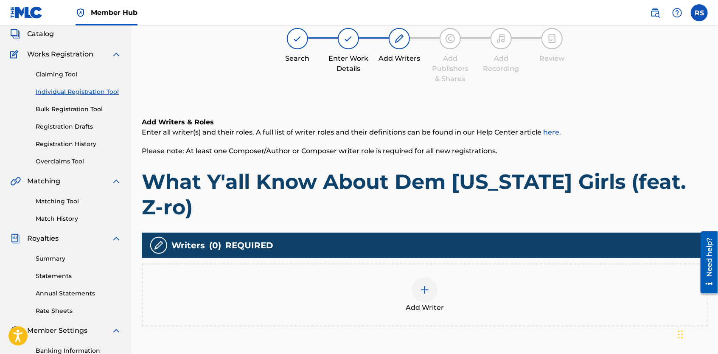
scroll to position [38, 0]
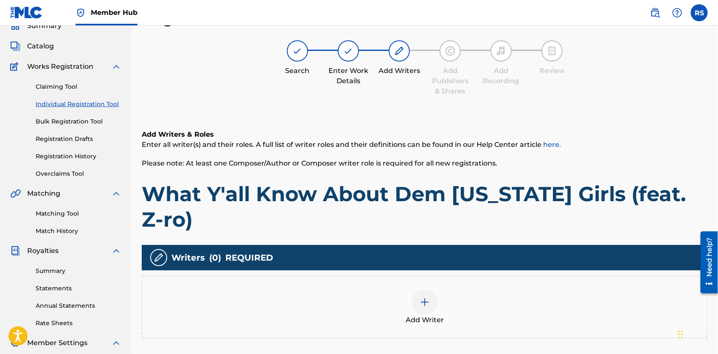
click at [426, 297] on img at bounding box center [425, 302] width 10 height 10
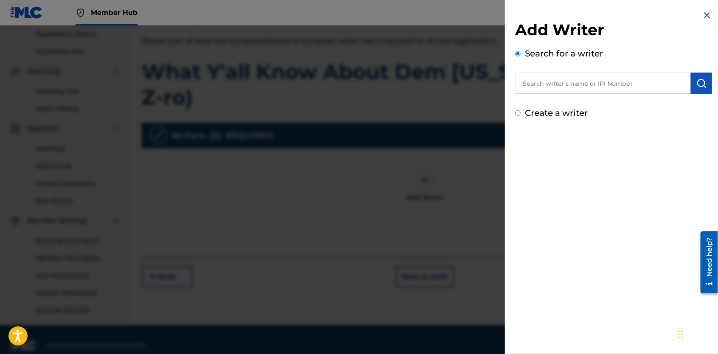
scroll to position [143, 0]
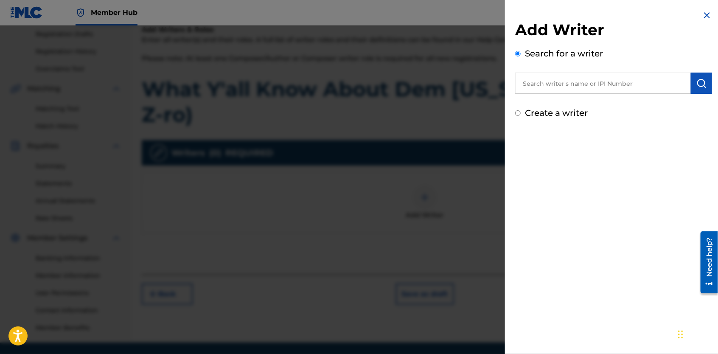
click at [541, 82] on input "text" at bounding box center [603, 83] width 176 height 21
paste input "00563200092"
type input "00563200092"
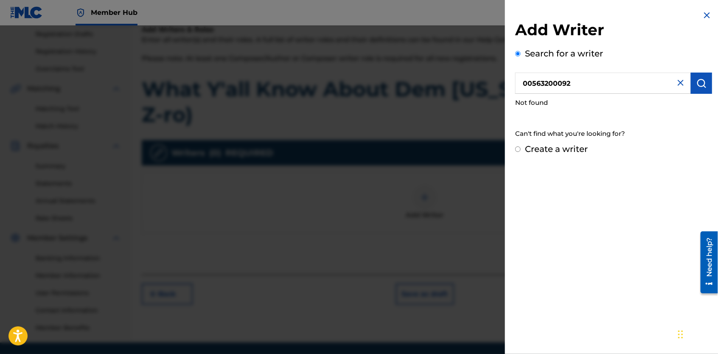
click at [518, 149] on input "Create a writer" at bounding box center [518, 149] width 6 height 6
radio input "false"
radio input "true"
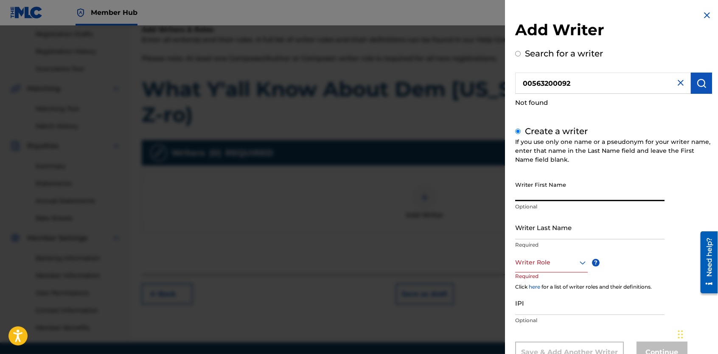
click at [529, 191] on input "Writer First Name" at bounding box center [589, 189] width 149 height 24
type input "[PERSON_NAME]"
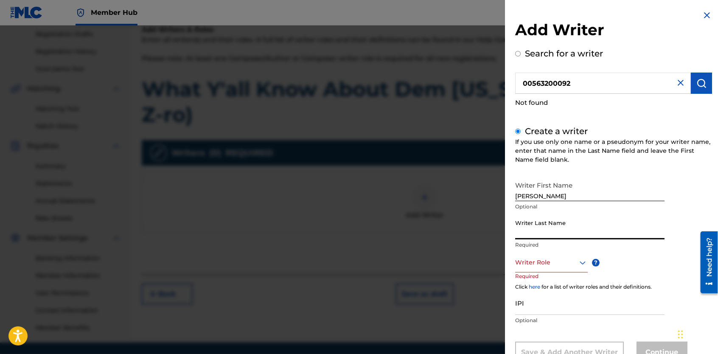
click at [530, 225] on input "Writer Last Name" at bounding box center [589, 227] width 149 height 24
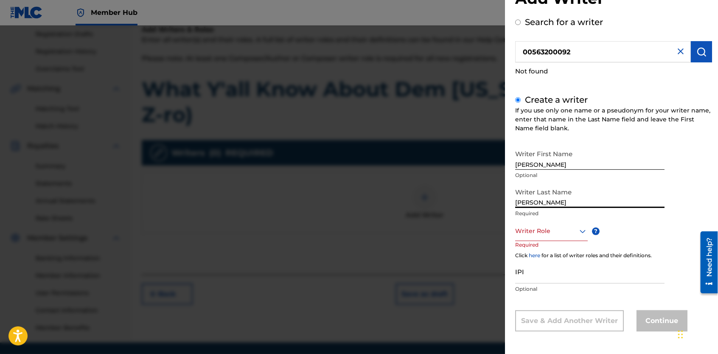
type input "[PERSON_NAME]"
click at [581, 232] on icon at bounding box center [583, 231] width 10 height 10
click at [563, 250] on div "Composer/Author" at bounding box center [552, 250] width 72 height 19
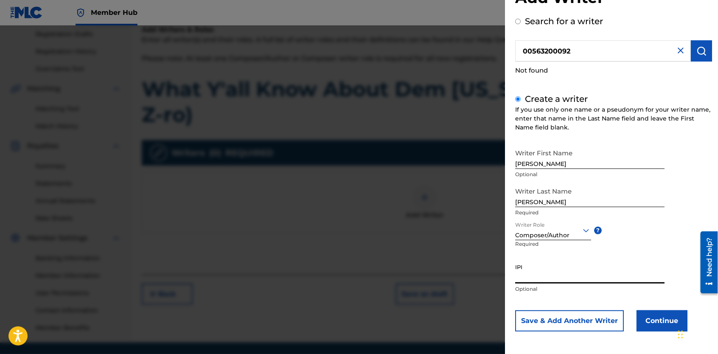
click at [543, 273] on input "IPI" at bounding box center [589, 271] width 149 height 24
paste input "00563200092"
type input "00563200092"
click at [648, 322] on button "Continue" at bounding box center [662, 320] width 51 height 21
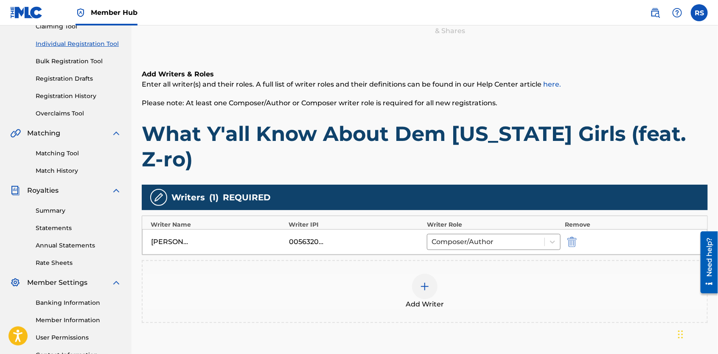
scroll to position [134, 0]
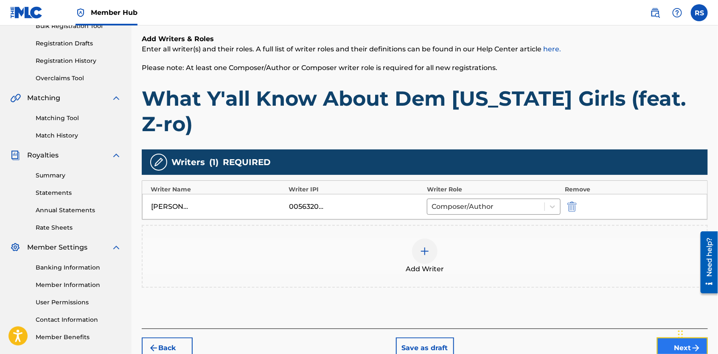
click at [662, 337] on button "Next" at bounding box center [682, 347] width 51 height 21
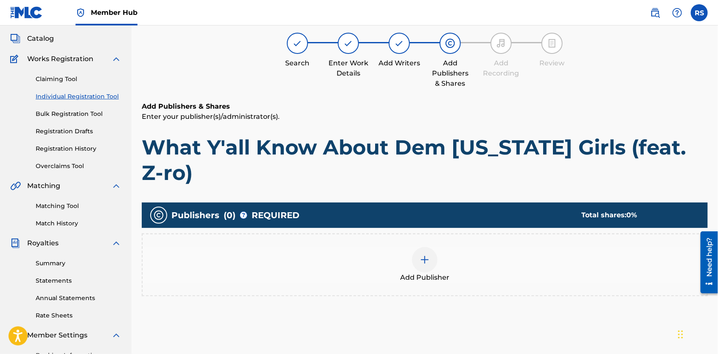
scroll to position [38, 0]
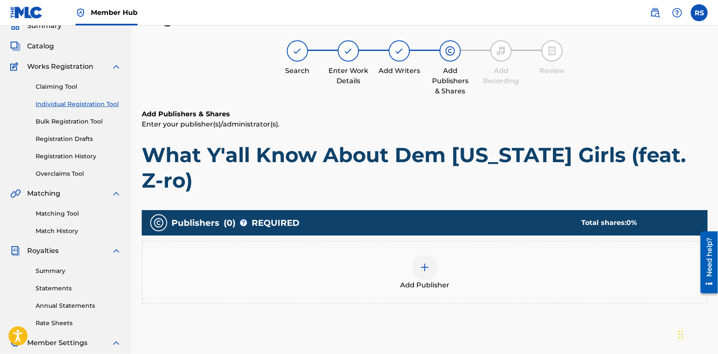
click at [429, 262] on img at bounding box center [425, 267] width 10 height 10
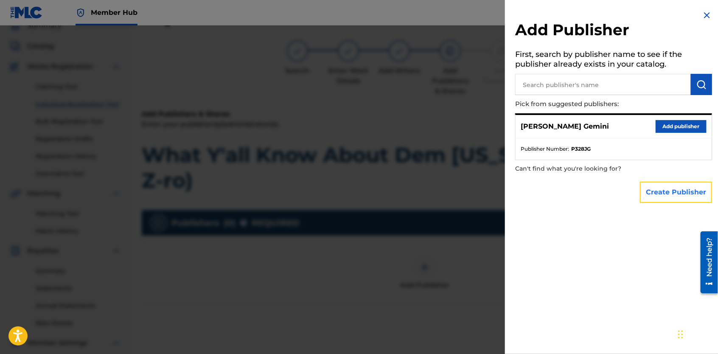
click at [655, 188] on button "Create Publisher" at bounding box center [676, 192] width 72 height 21
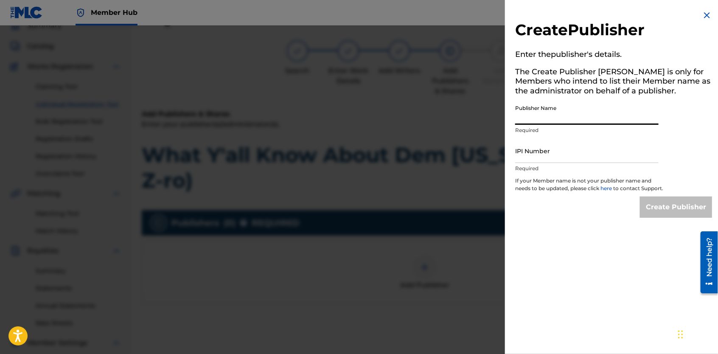
click at [589, 117] on input "Publisher Name" at bounding box center [586, 113] width 143 height 24
type input "Yella Brick Road Poetry"
click at [569, 156] on input "3901225" at bounding box center [586, 151] width 143 height 24
type input "3"
paste input "01307924846"
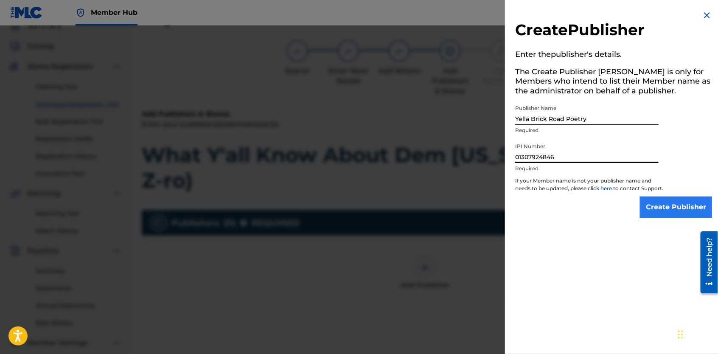
type input "01307924846"
click at [652, 212] on input "Create Publisher" at bounding box center [676, 206] width 72 height 21
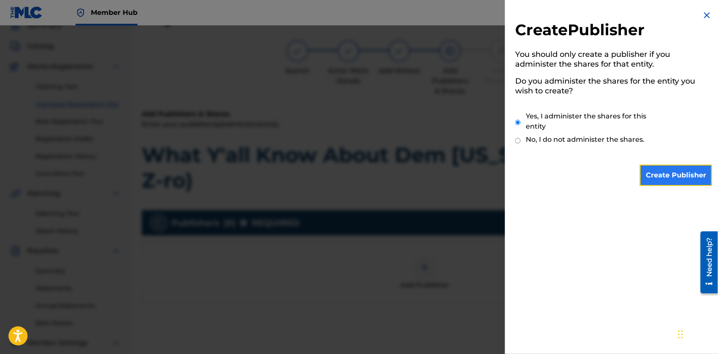
click at [656, 179] on input "Create Publisher" at bounding box center [676, 175] width 72 height 21
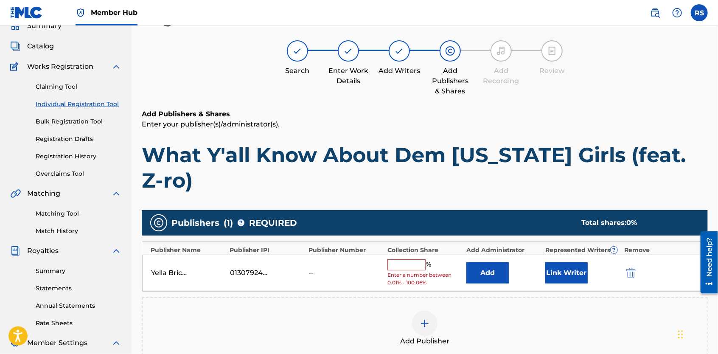
click at [418, 259] on input "text" at bounding box center [406, 264] width 38 height 11
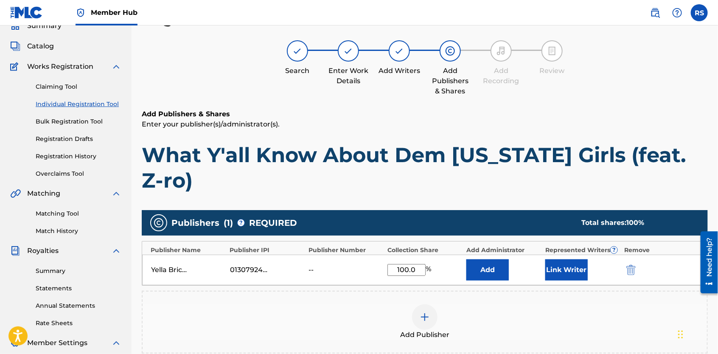
type input "100.0"
click at [489, 304] on div "Add Publisher" at bounding box center [425, 322] width 564 height 36
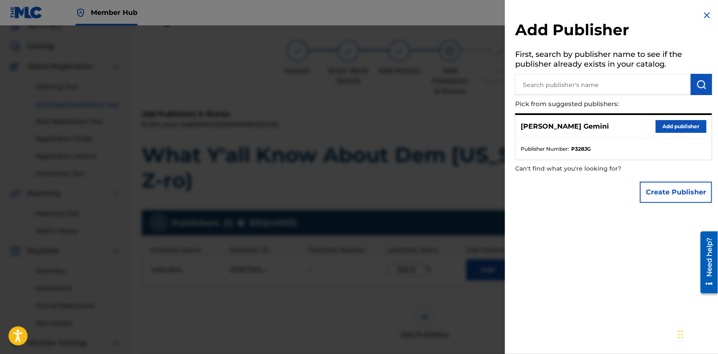
click at [702, 15] on img at bounding box center [707, 15] width 10 height 10
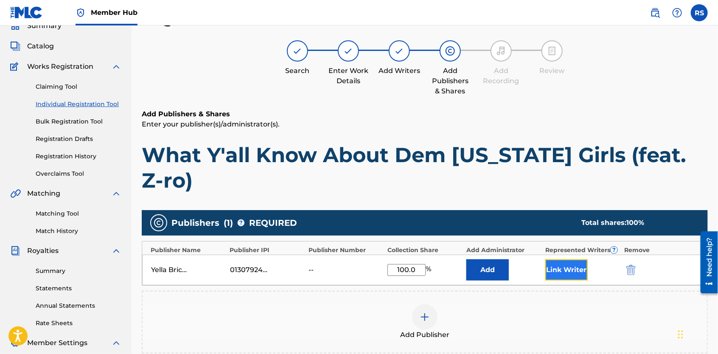
click at [570, 259] on button "Link Writer" at bounding box center [566, 269] width 42 height 21
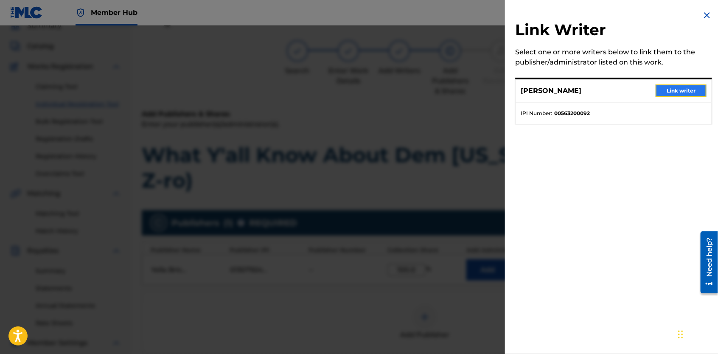
click at [676, 88] on button "Link writer" at bounding box center [681, 90] width 51 height 13
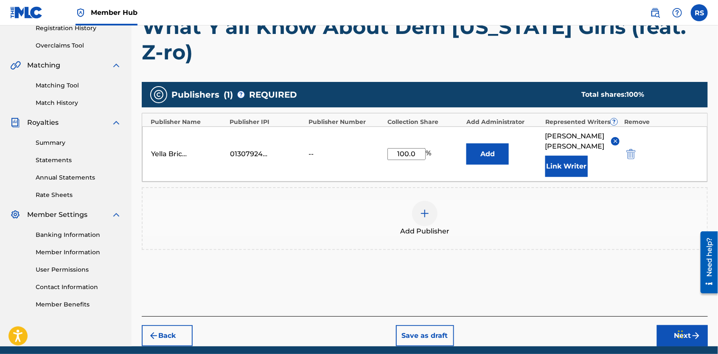
scroll to position [167, 0]
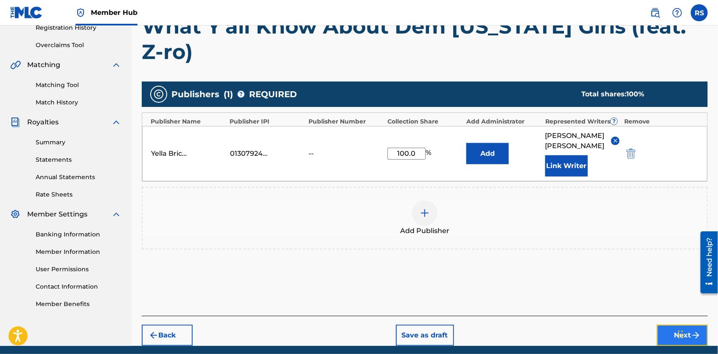
click at [673, 325] on button "Next" at bounding box center [682, 335] width 51 height 21
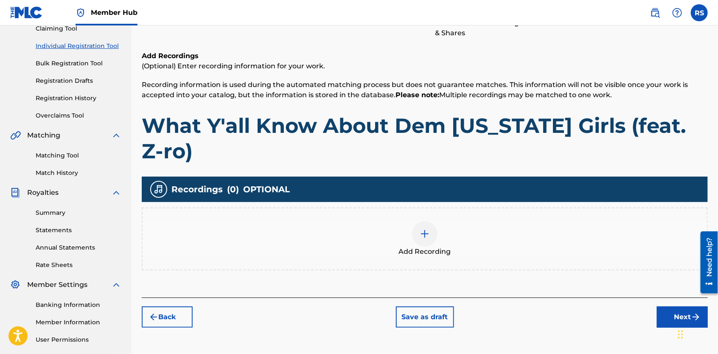
scroll to position [112, 0]
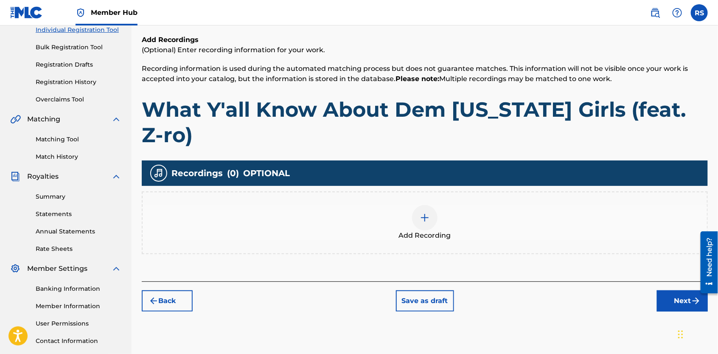
click at [424, 213] on img at bounding box center [425, 218] width 10 height 10
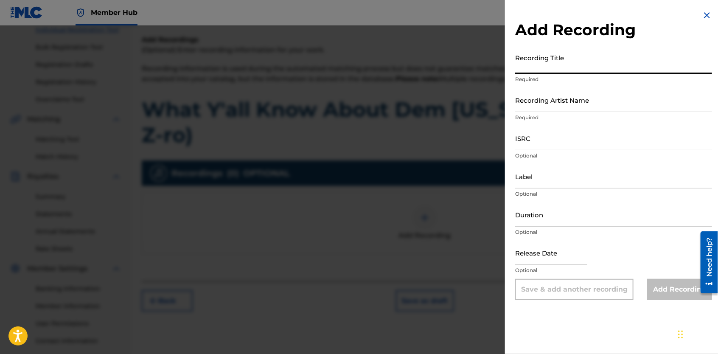
click at [533, 68] on input "Recording Title" at bounding box center [613, 62] width 197 height 24
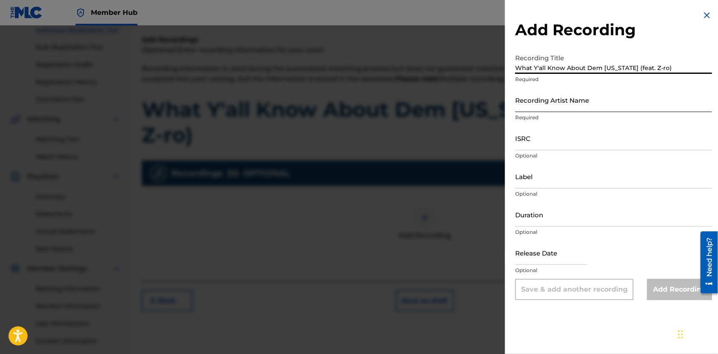
type input "What Y'all Know About Dem [US_STATE] (feat. Z-ro)"
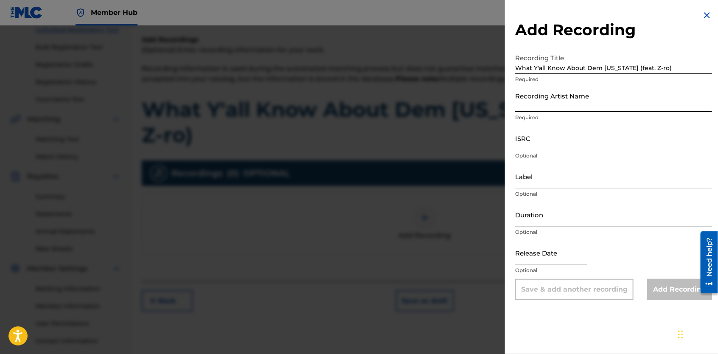
click at [558, 104] on input "Recording Artist Name" at bounding box center [613, 100] width 197 height 24
type input "[PERSON_NAME] Gemini"
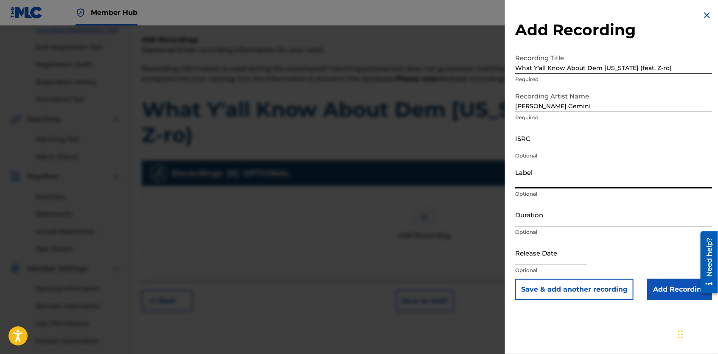
click at [538, 181] on input "Label" at bounding box center [613, 176] width 197 height 24
type input "Yella Brick Road Ent. LLC"
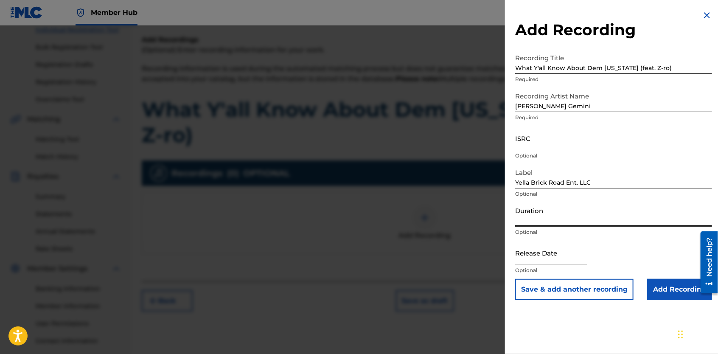
click at [597, 214] on input "Duration" at bounding box center [613, 214] width 197 height 24
type input "02:01"
select select "8"
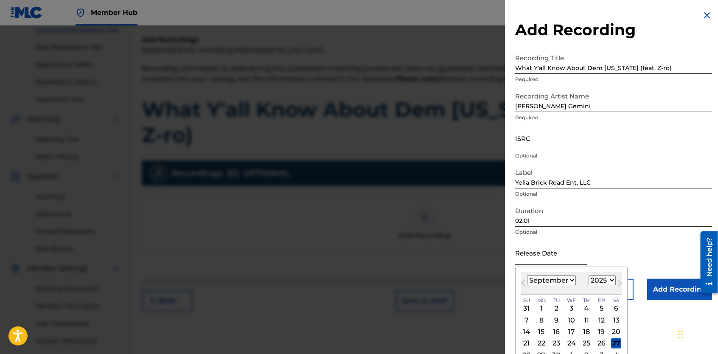
click at [585, 257] on input "text" at bounding box center [551, 253] width 72 height 24
click at [611, 284] on select "1899 1900 1901 1902 1903 1904 1905 1906 1907 1908 1909 1910 1911 1912 1913 1914…" at bounding box center [602, 280] width 27 height 10
select select "2022"
click at [589, 275] on select "1899 1900 1901 1902 1903 1904 1905 1906 1907 1908 1909 1910 1911 1912 1913 1914…" at bounding box center [602, 280] width 27 height 10
click at [571, 279] on select "January February March April May June July August September October November De…" at bounding box center [551, 280] width 49 height 10
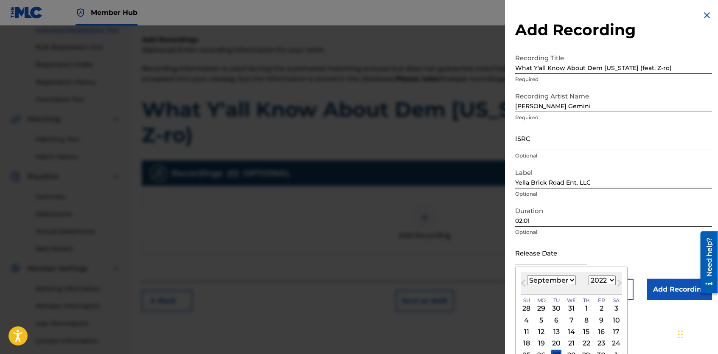
select select "2"
click at [527, 275] on select "January February March April May June July August September October November De…" at bounding box center [551, 280] width 49 height 10
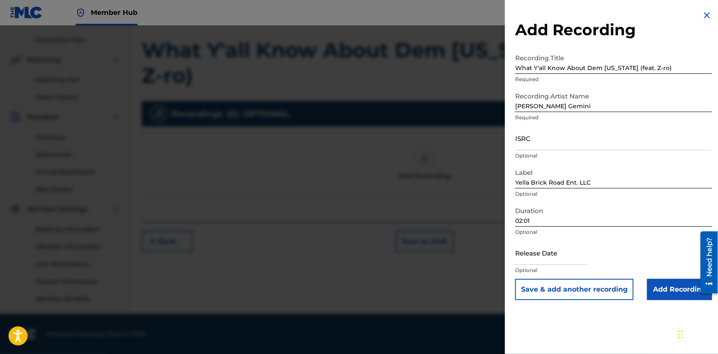
scroll to position [0, 0]
select select "8"
select select "2025"
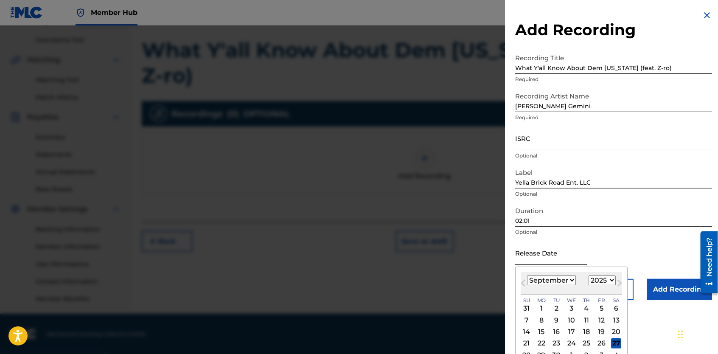
click at [569, 256] on input "text" at bounding box center [551, 253] width 72 height 24
click at [571, 282] on select "January February March April May June July August September October November De…" at bounding box center [551, 280] width 49 height 10
select select "2"
click at [527, 275] on select "January February March April May June July August September October November De…" at bounding box center [551, 280] width 49 height 10
click at [610, 280] on select "1899 1900 1901 1902 1903 1904 1905 1906 1907 1908 1909 1910 1911 1912 1913 1914…" at bounding box center [602, 280] width 27 height 10
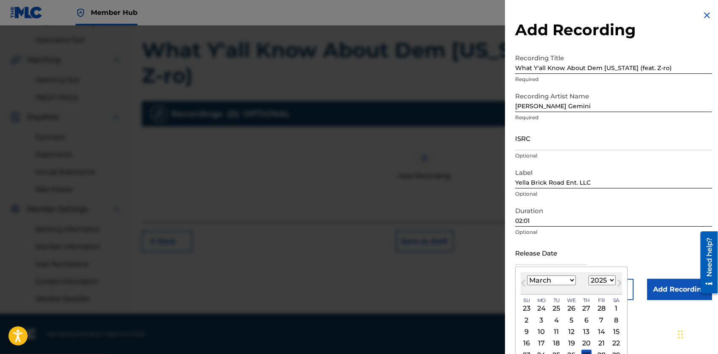
select select "2022"
click at [589, 275] on select "1899 1900 1901 1902 1903 1904 1905 1906 1907 1908 1909 1910 1911 1912 1913 1914…" at bounding box center [602, 280] width 27 height 10
click at [572, 330] on div "16" at bounding box center [572, 332] width 10 height 10
type input "[DATE]"
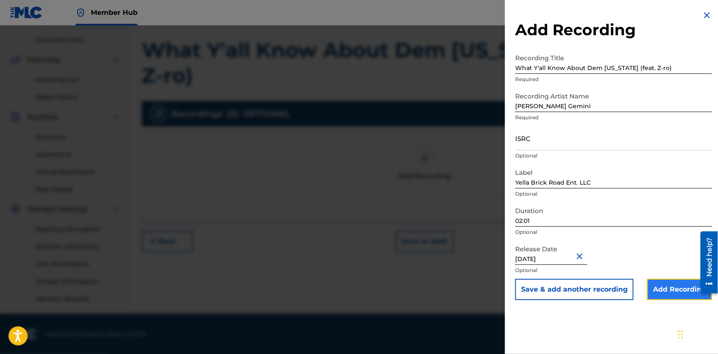
click at [668, 285] on input "Add Recording" at bounding box center [679, 289] width 65 height 21
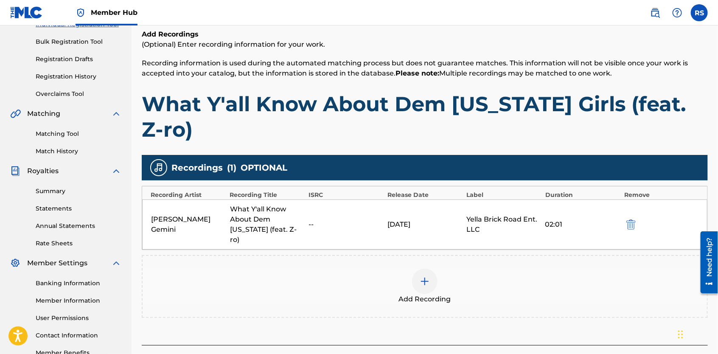
scroll to position [133, 0]
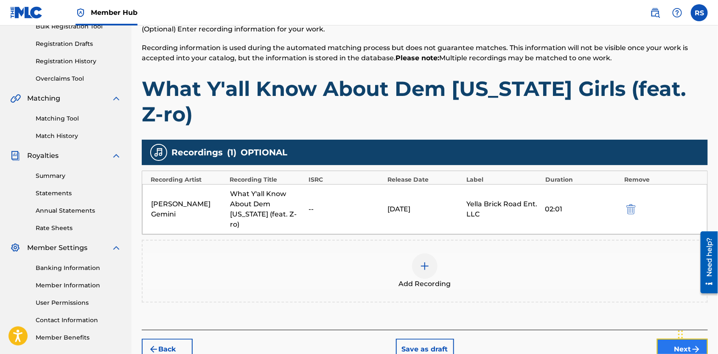
click at [667, 339] on button "Next" at bounding box center [682, 349] width 51 height 21
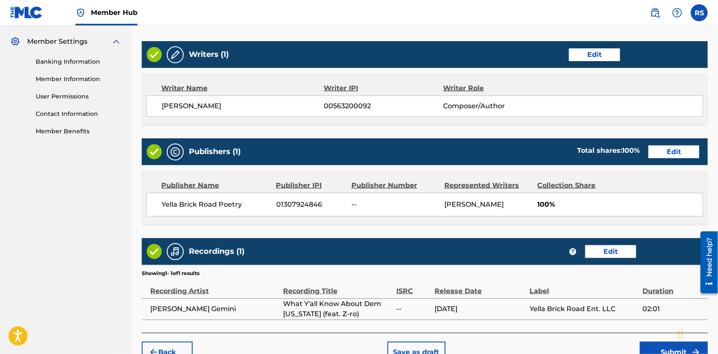
scroll to position [362, 0]
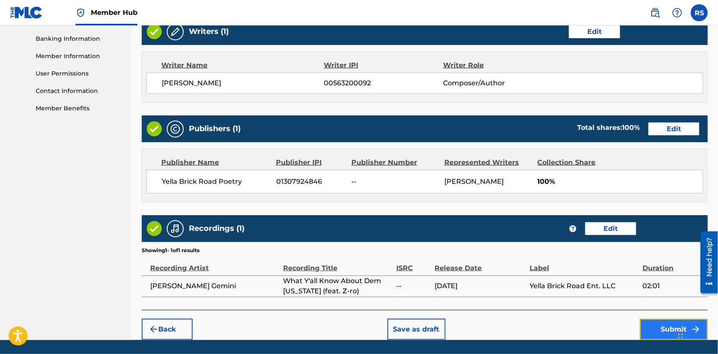
click at [673, 319] on button "Submit" at bounding box center [674, 329] width 68 height 21
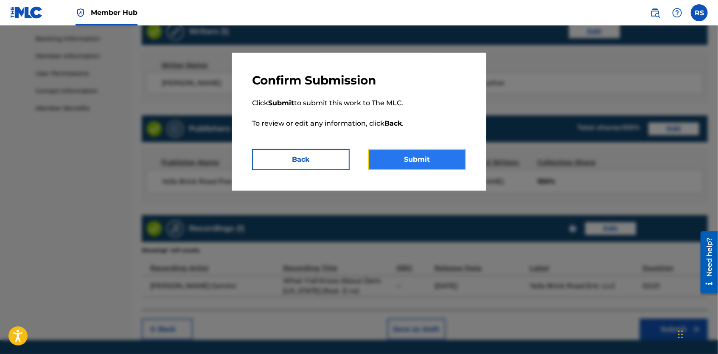
click at [443, 167] on button "Submit" at bounding box center [417, 159] width 98 height 21
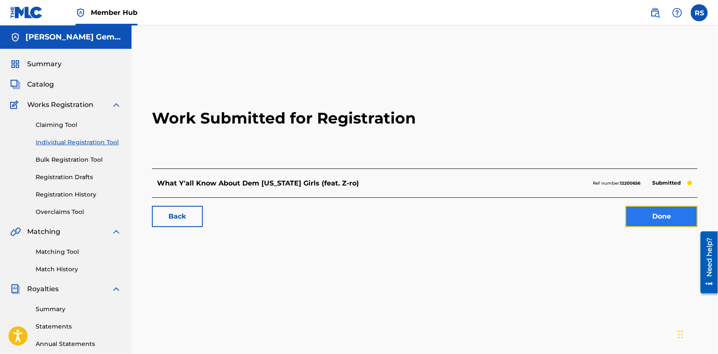
click at [644, 220] on link "Done" at bounding box center [662, 216] width 72 height 21
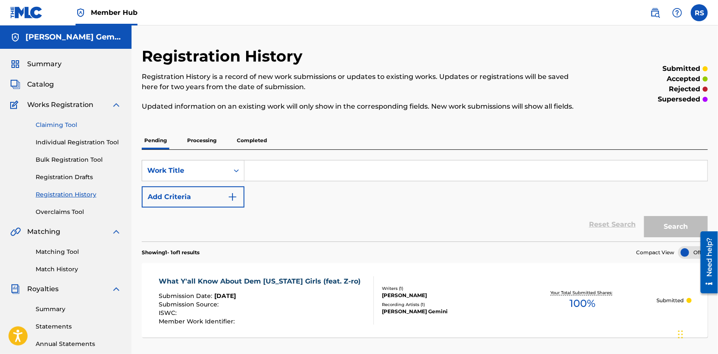
click at [67, 122] on link "Claiming Tool" at bounding box center [79, 125] width 86 height 9
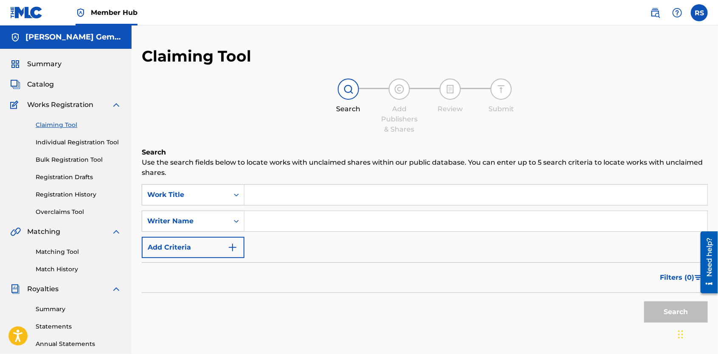
click at [277, 194] on input "Search Form" at bounding box center [475, 195] width 463 height 20
type input "Sweet [PERSON_NAME]"
click at [338, 221] on input "Search Form" at bounding box center [475, 221] width 463 height 20
type input "[PERSON_NAME]"
click at [662, 306] on button "Search" at bounding box center [676, 311] width 64 height 21
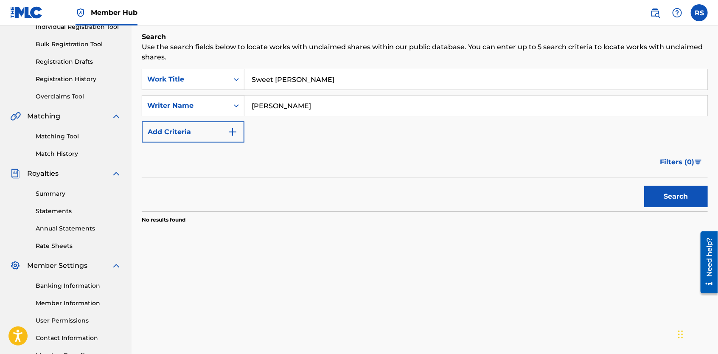
scroll to position [112, 0]
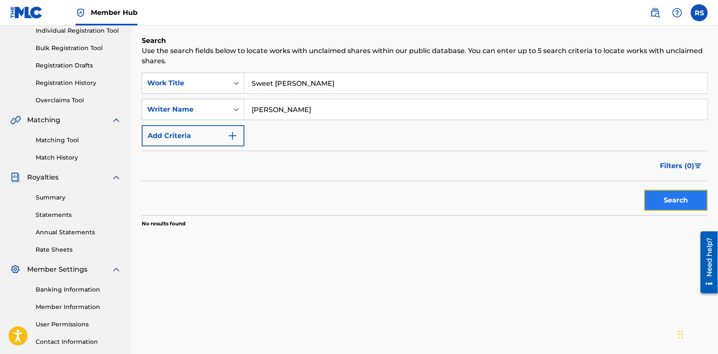
click at [672, 200] on button "Search" at bounding box center [676, 200] width 64 height 21
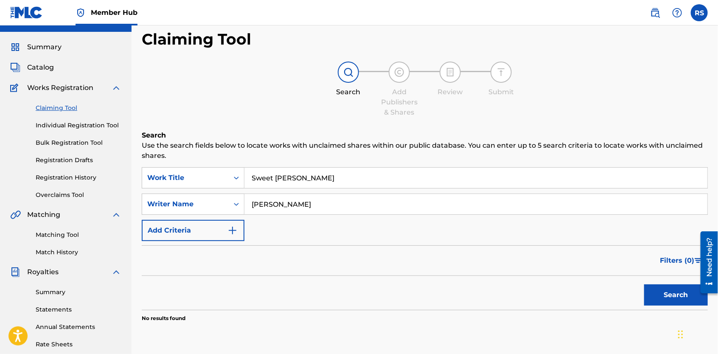
scroll to position [10, 0]
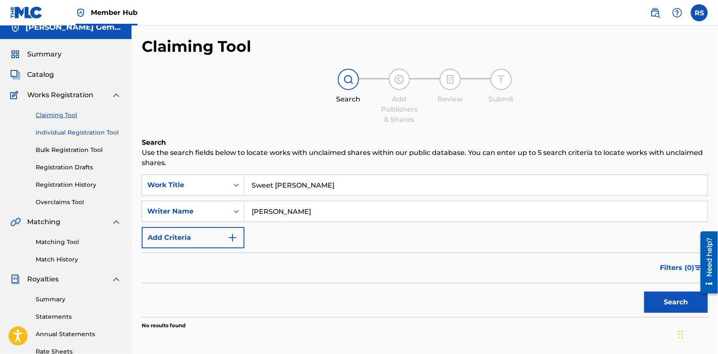
click at [98, 130] on link "Individual Registration Tool" at bounding box center [79, 132] width 86 height 9
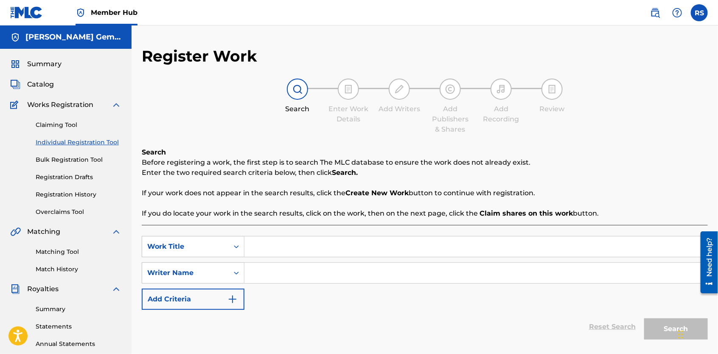
click at [270, 253] on input "Search Form" at bounding box center [475, 246] width 463 height 20
type input "S"
type input "Sweet [PERSON_NAME]"
click at [266, 272] on input "Search Form" at bounding box center [475, 273] width 463 height 20
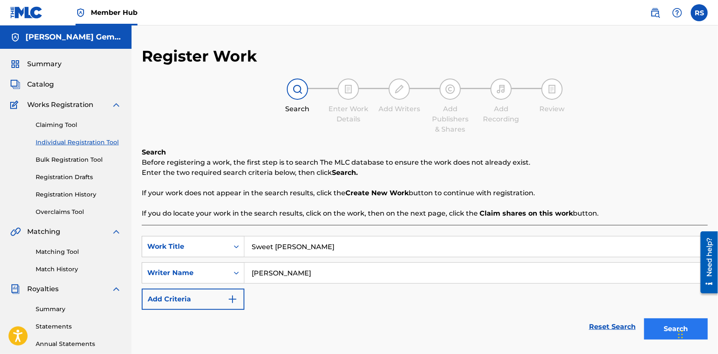
type input "[PERSON_NAME]"
click at [652, 323] on button "Search" at bounding box center [676, 328] width 64 height 21
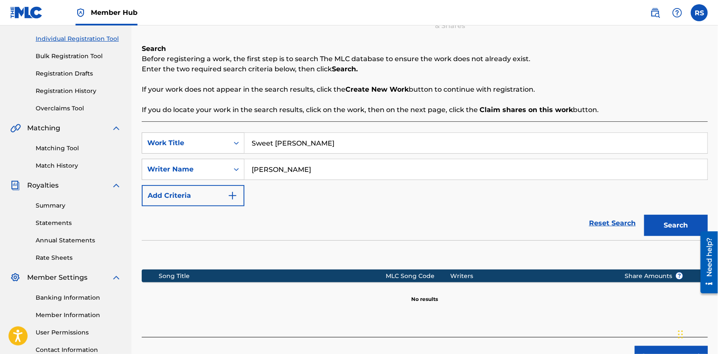
scroll to position [166, 0]
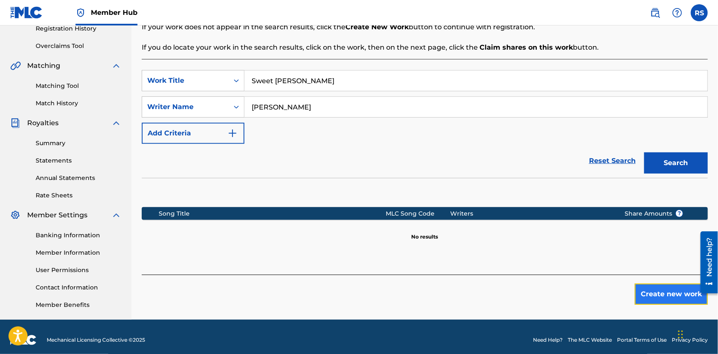
click at [662, 288] on button "Create new work" at bounding box center [671, 293] width 73 height 21
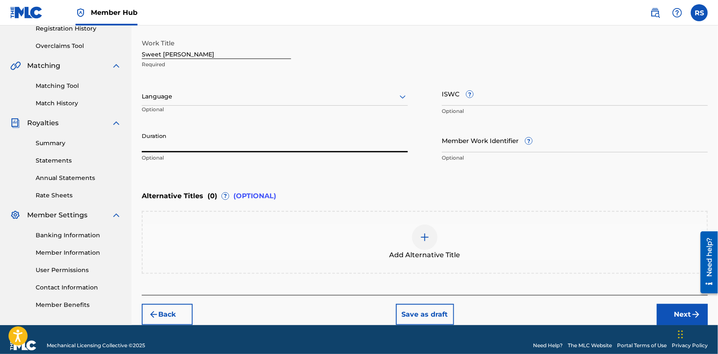
click at [378, 145] on input "Duration" at bounding box center [275, 140] width 266 height 24
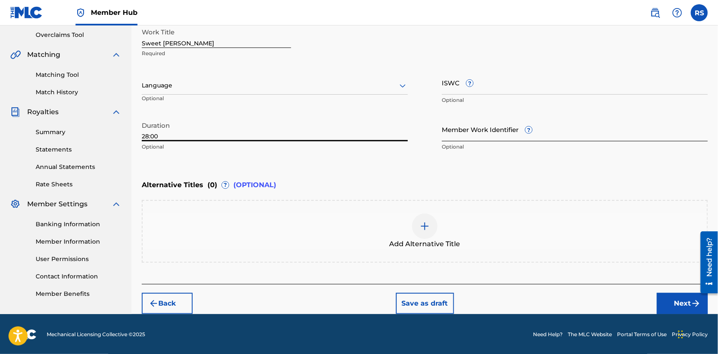
type input "28:00"
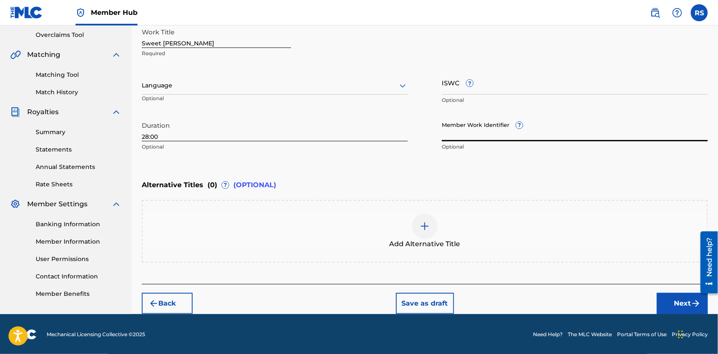
click at [502, 134] on input "Member Work Identifier ?" at bounding box center [575, 129] width 266 height 24
click at [481, 176] on div "Alternative Titles ( 0 ) ? (OPTIONAL)" at bounding box center [425, 185] width 566 height 19
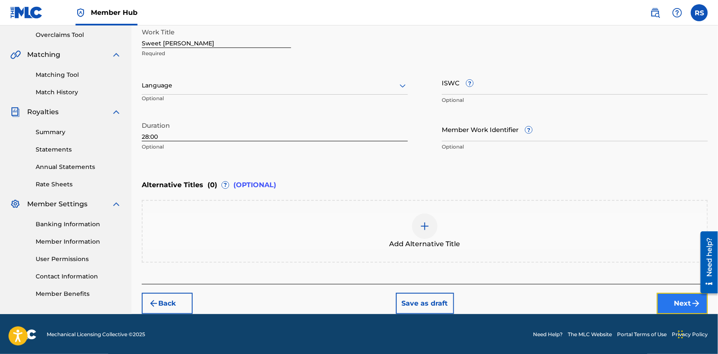
click at [670, 302] on button "Next" at bounding box center [682, 303] width 51 height 21
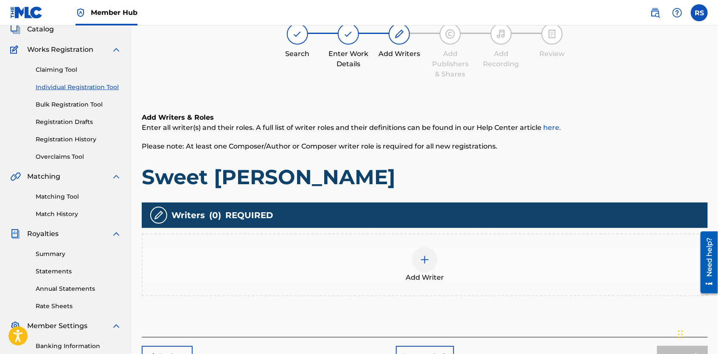
scroll to position [38, 0]
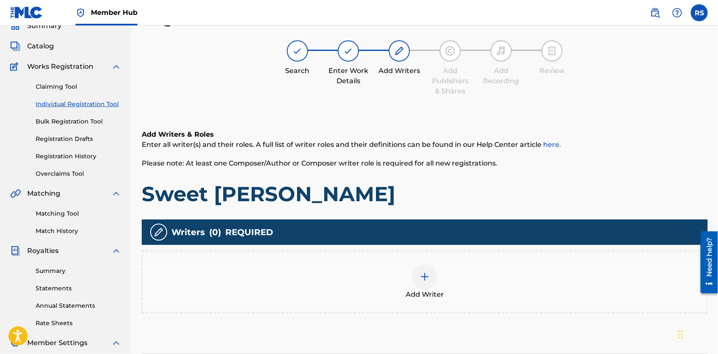
click at [429, 281] on div at bounding box center [424, 276] width 25 height 25
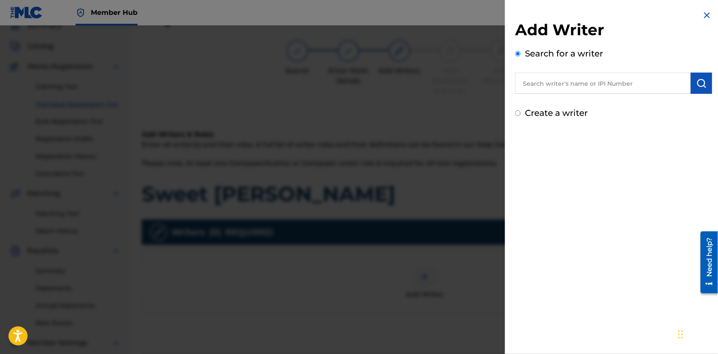
click at [562, 88] on input "text" at bounding box center [603, 83] width 176 height 21
type input "3"
paste input "00563200092"
type input "00563200092"
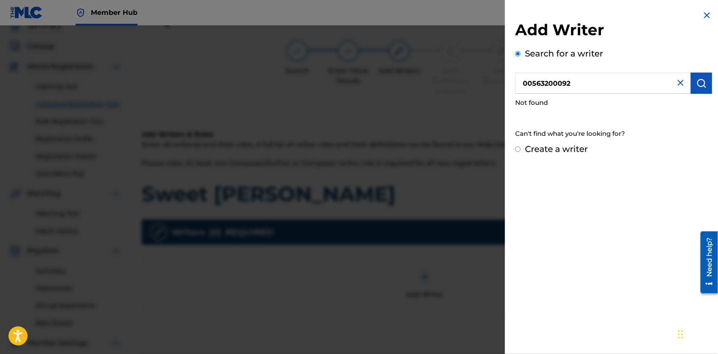
click at [518, 147] on input "Create a writer" at bounding box center [518, 149] width 6 height 6
radio input "false"
radio input "true"
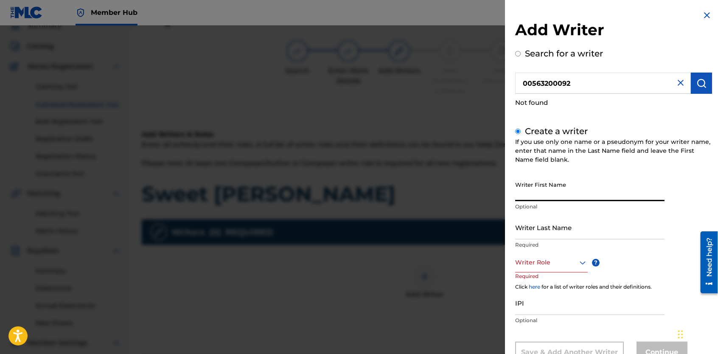
click at [533, 180] on input "Writer First Name" at bounding box center [589, 189] width 149 height 24
type input "[PERSON_NAME]"
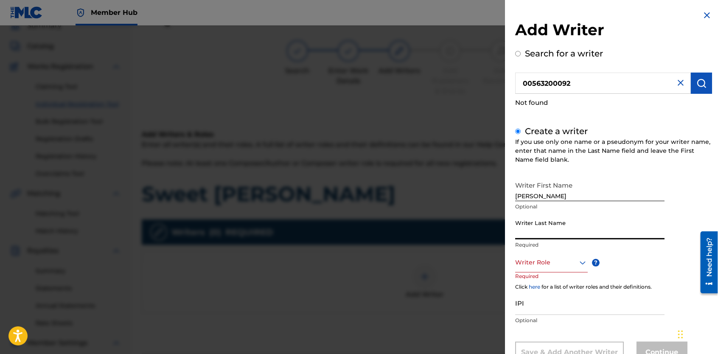
click at [534, 231] on input "Writer Last Name" at bounding box center [589, 227] width 149 height 24
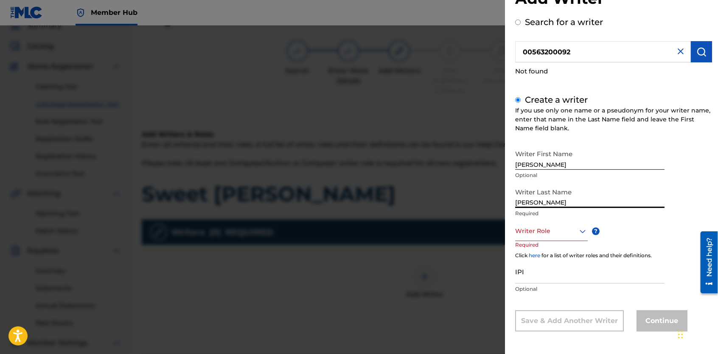
type input "[PERSON_NAME]"
click at [570, 232] on div at bounding box center [551, 231] width 73 height 11
click at [555, 253] on div "Composer/Author" at bounding box center [552, 250] width 72 height 19
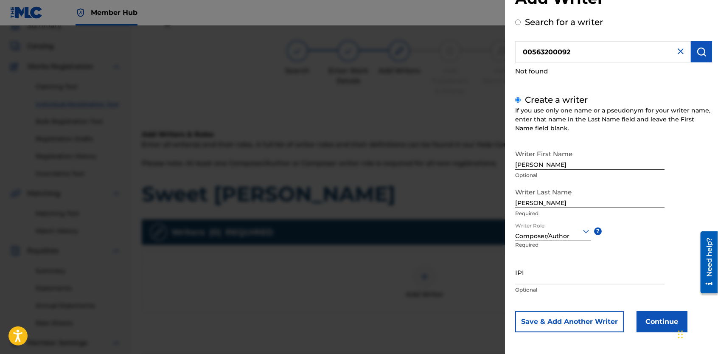
scroll to position [32, 0]
click at [546, 274] on input "IPI" at bounding box center [589, 271] width 149 height 24
paste input "00563200092"
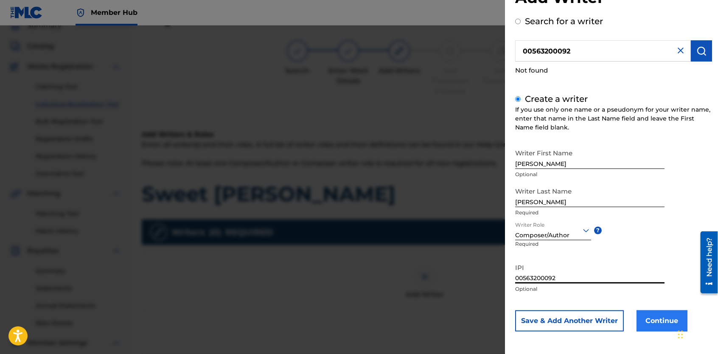
type input "00563200092"
click at [665, 327] on button "Continue" at bounding box center [662, 320] width 51 height 21
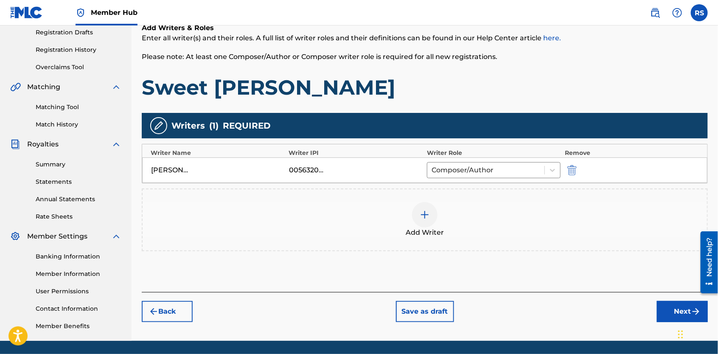
scroll to position [162, 0]
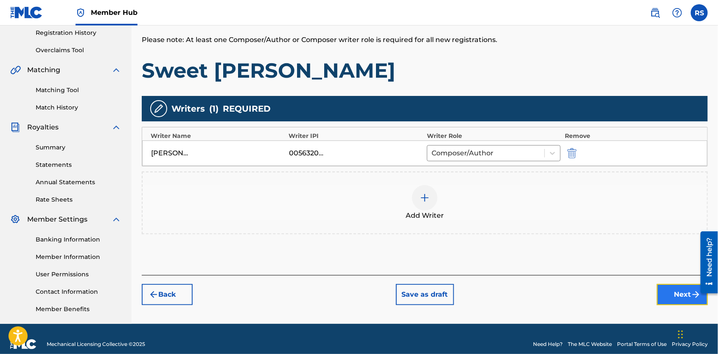
click at [684, 299] on button "Next" at bounding box center [682, 294] width 51 height 21
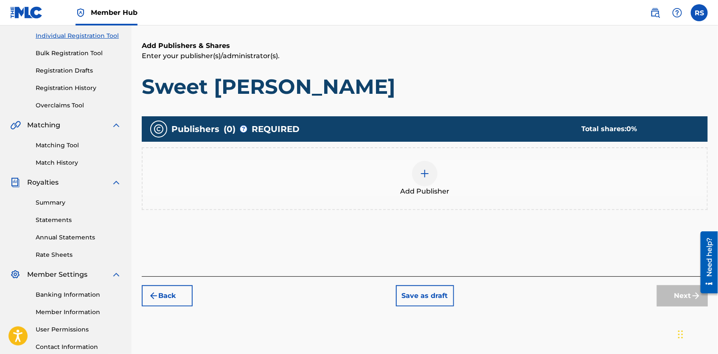
scroll to position [38, 0]
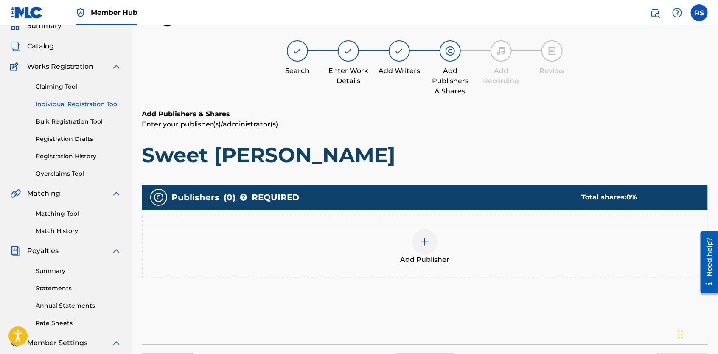
click at [427, 245] on img at bounding box center [425, 242] width 10 height 10
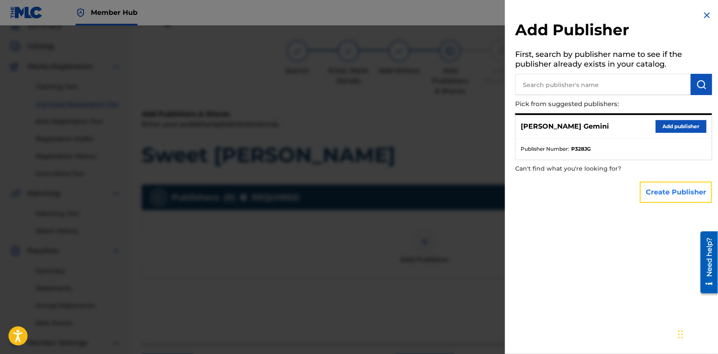
click at [660, 201] on button "Create Publisher" at bounding box center [676, 192] width 72 height 21
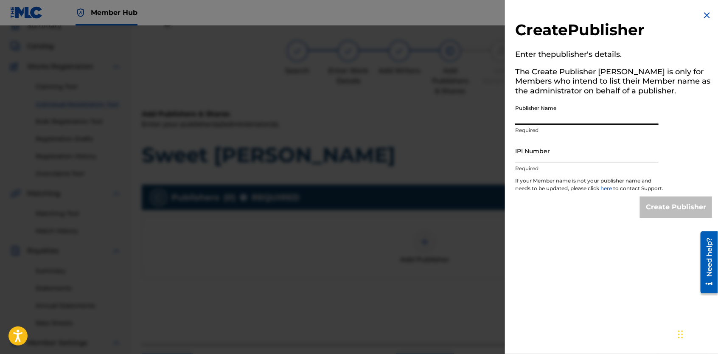
click at [570, 119] on input "Publisher Name" at bounding box center [586, 113] width 143 height 24
type input "Yella Brick Road Poetry"
type input "01307924846"
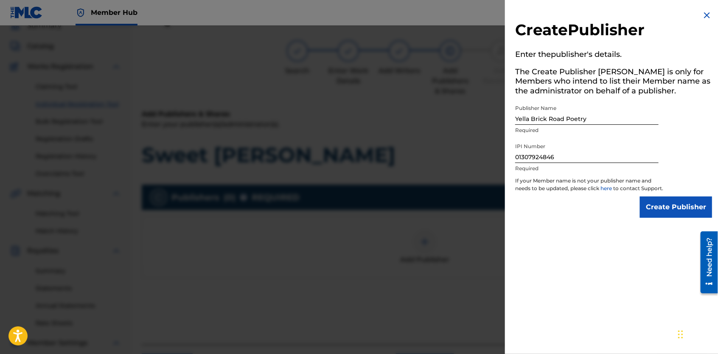
click at [632, 226] on div "Create Publisher Enter the publisher 's details. The Create Publisher button is…" at bounding box center [613, 114] width 217 height 228
click at [655, 215] on input "Create Publisher" at bounding box center [676, 206] width 72 height 21
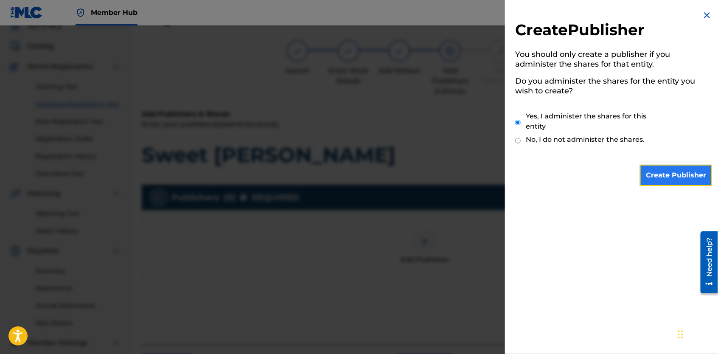
click at [670, 176] on input "Create Publisher" at bounding box center [676, 175] width 72 height 21
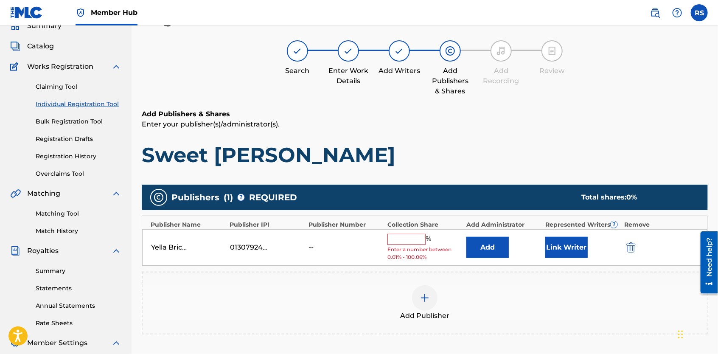
click at [414, 240] on input "text" at bounding box center [406, 239] width 38 height 11
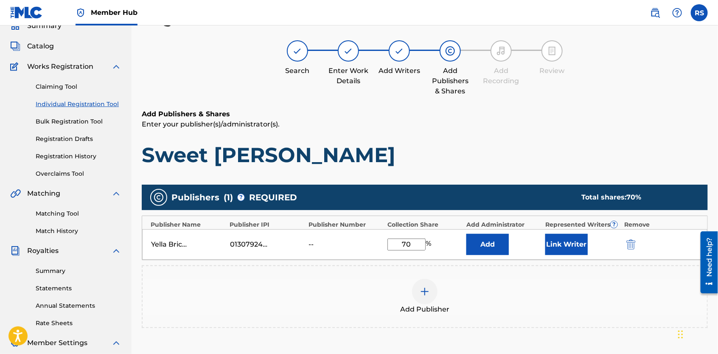
type input "7"
type input "100"
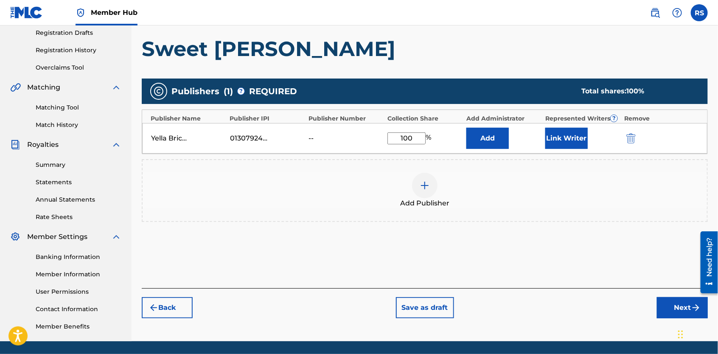
scroll to position [145, 0]
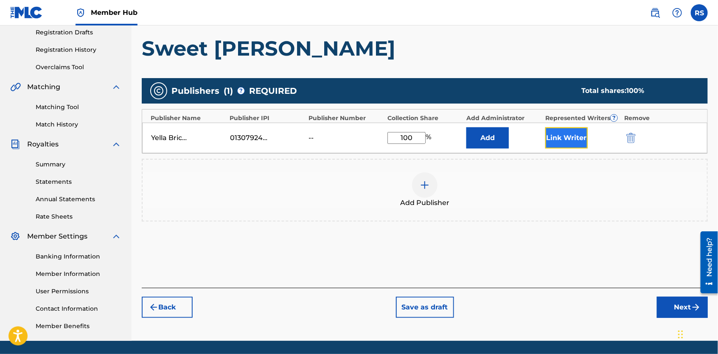
click at [584, 144] on button "Link Writer" at bounding box center [566, 137] width 42 height 21
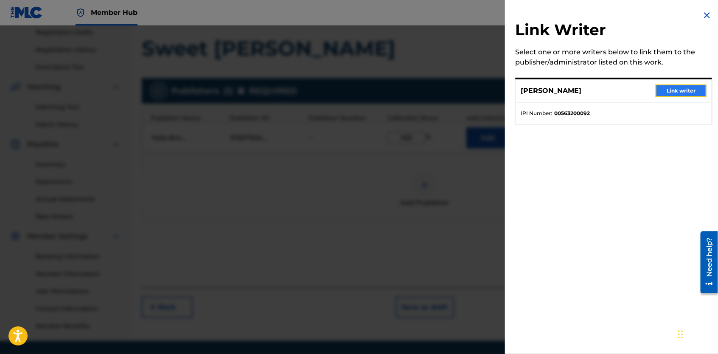
click at [667, 87] on button "Link writer" at bounding box center [681, 90] width 51 height 13
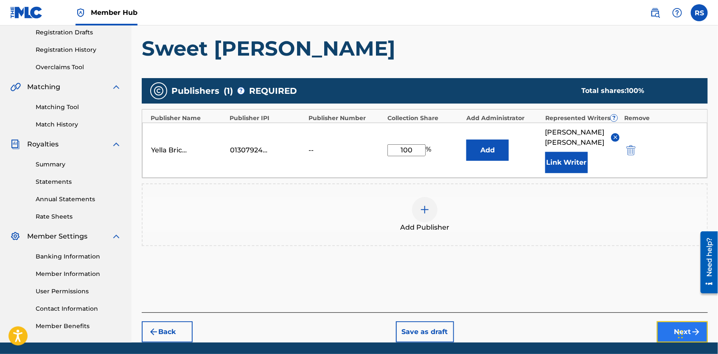
click at [665, 321] on button "Next" at bounding box center [682, 331] width 51 height 21
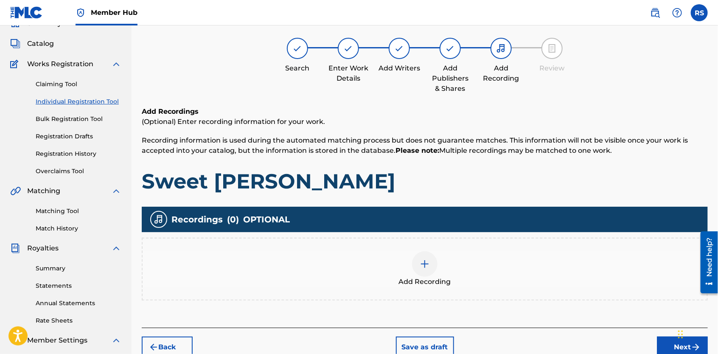
scroll to position [38, 0]
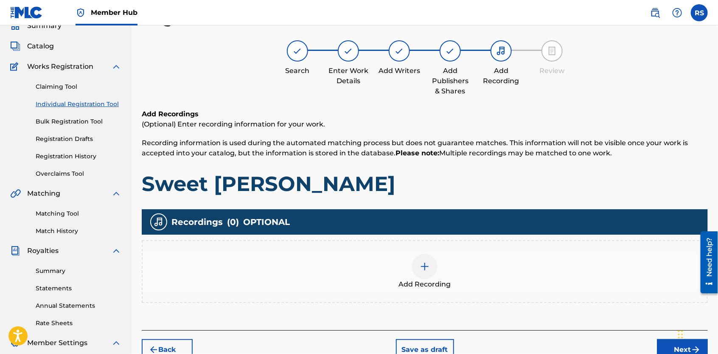
click at [426, 271] on img at bounding box center [425, 266] width 10 height 10
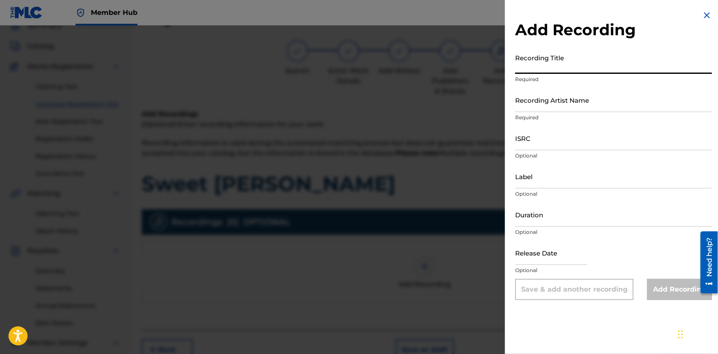
click at [542, 67] on input "Recording Title" at bounding box center [613, 62] width 197 height 24
type input "Sweet [PERSON_NAME]"
click at [546, 104] on input "Recording Artist Name" at bounding box center [613, 100] width 197 height 24
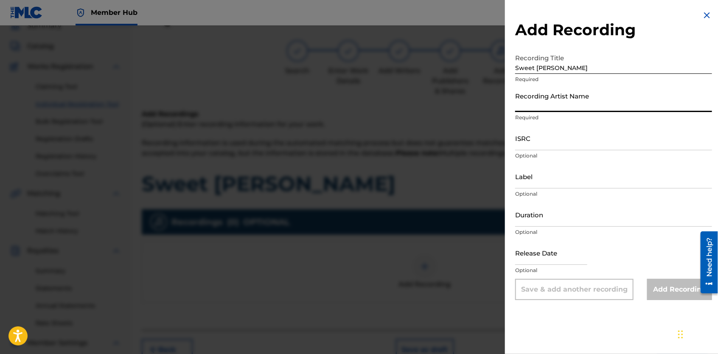
type input "[PERSON_NAME] Gemini"
type input "Yella Brick Road Ent. LLC"
type input "02:01"
type input "[DATE]"
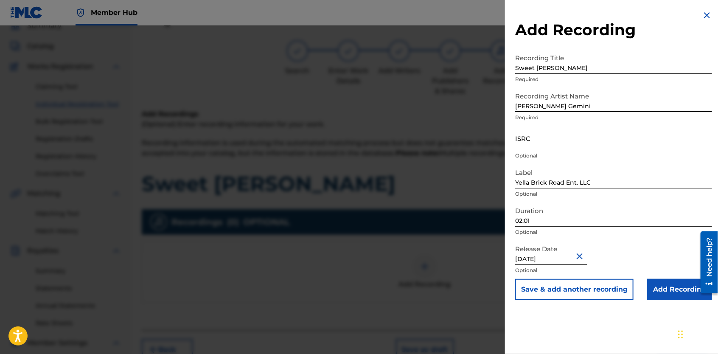
click at [537, 220] on input "02:01" at bounding box center [613, 214] width 197 height 24
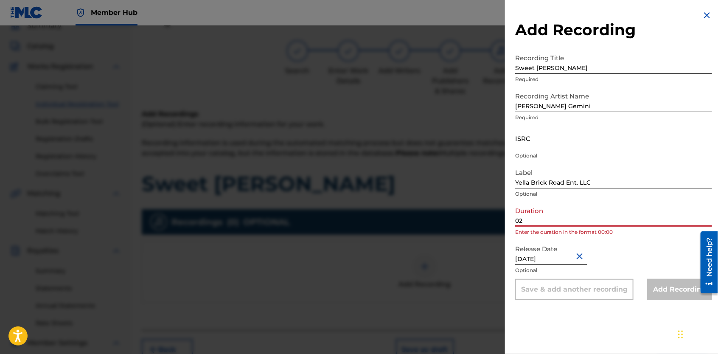
type input "0"
type input "1:49"
click at [581, 258] on button "Close" at bounding box center [581, 256] width 13 height 26
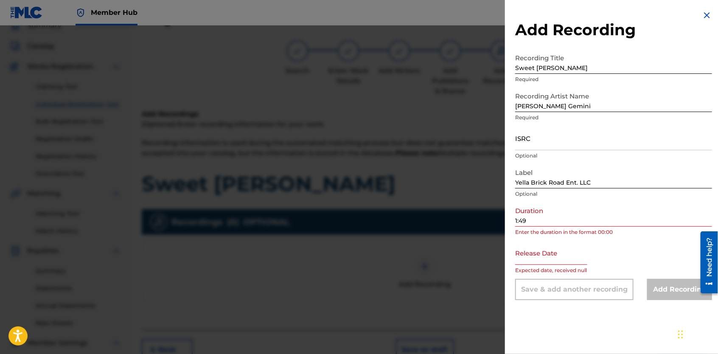
click at [570, 263] on input "text" at bounding box center [551, 253] width 72 height 24
select select "8"
select select "2025"
click at [621, 216] on input "1:49" at bounding box center [613, 214] width 197 height 24
click at [515, 221] on input "1:49" at bounding box center [613, 214] width 197 height 24
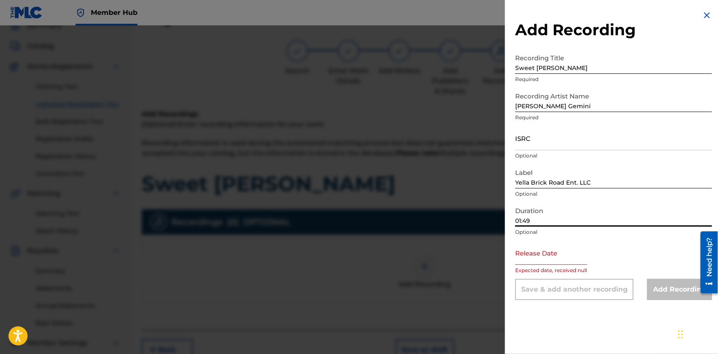
type input "01:49"
select select "8"
select select "2025"
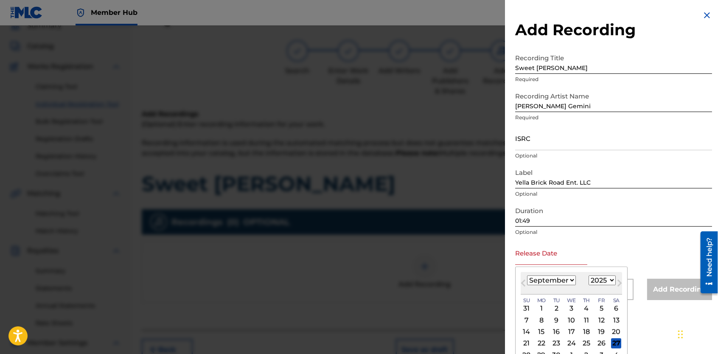
click at [519, 245] on input "text" at bounding box center [551, 253] width 72 height 24
type input "[DATE]"
click at [573, 279] on select "January February March April May June July August September October November De…" at bounding box center [551, 280] width 49 height 10
select select "4"
click at [527, 275] on select "January February March April May June July August September October November De…" at bounding box center [551, 280] width 49 height 10
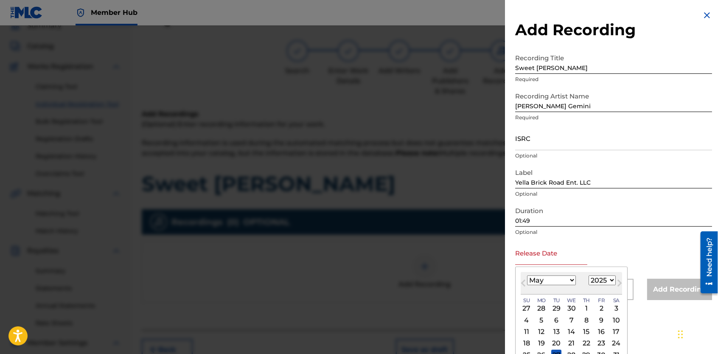
click at [610, 281] on select "1899 1900 1901 1902 1903 1904 1905 1906 1907 1908 1909 1910 1911 1912 1913 1914…" at bounding box center [602, 280] width 27 height 10
select select "2017"
click at [589, 275] on select "1899 1900 1901 1902 1903 1904 1905 1906 1907 1908 1909 1910 1911 1912 1913 1914…" at bounding box center [602, 280] width 27 height 10
click at [571, 332] on div "17" at bounding box center [572, 332] width 10 height 10
type input "[DATE]"
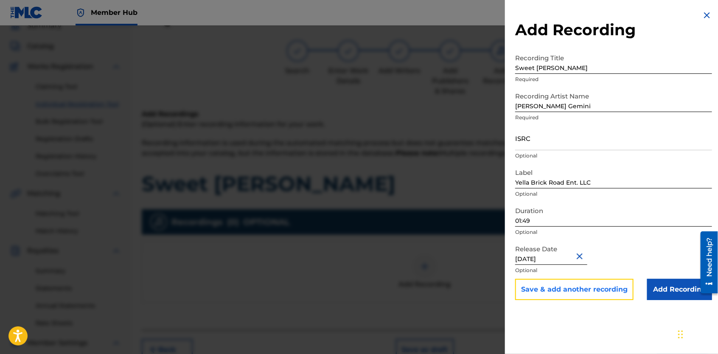
click at [613, 289] on button "Save & add another recording" at bounding box center [574, 289] width 118 height 21
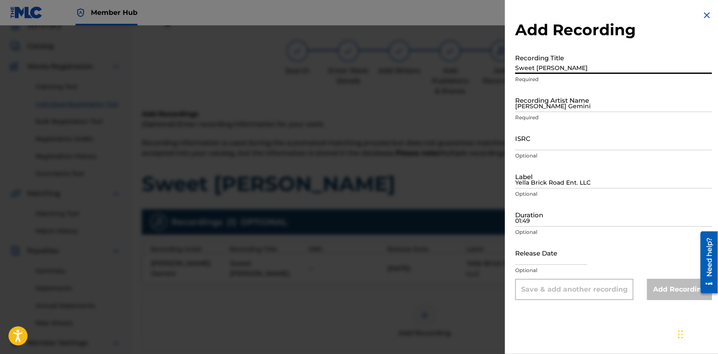
click at [595, 66] on input "Sweet [PERSON_NAME]" at bounding box center [613, 62] width 197 height 24
type input "Planting"
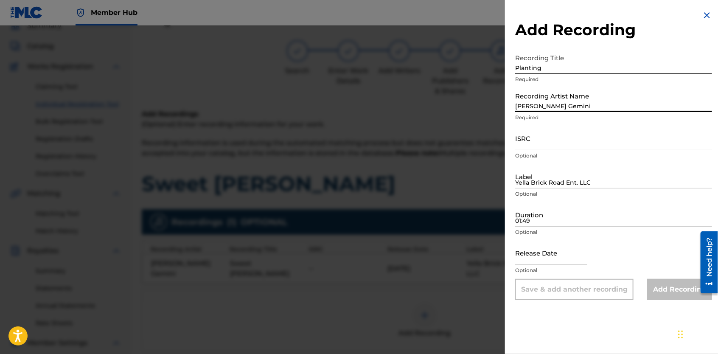
click at [533, 96] on input "[PERSON_NAME] Gemini" at bounding box center [613, 100] width 197 height 24
type input "[PERSON_NAME] Gemini"
type input "Yella Brick Road Ent. LLC"
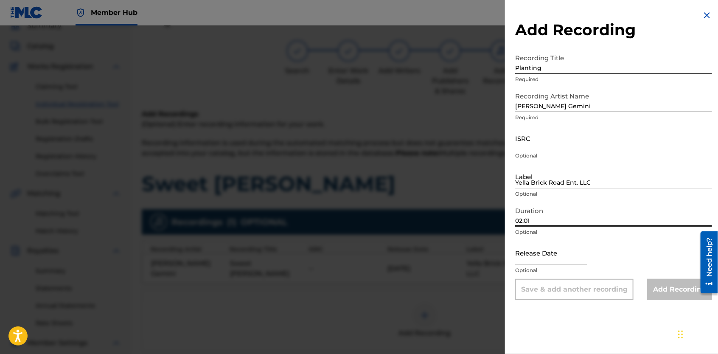
click at [536, 224] on input "02:01" at bounding box center [613, 214] width 197 height 24
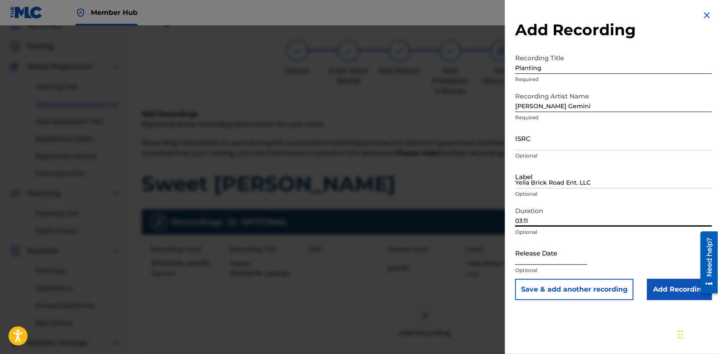
type input "03:11"
select select "8"
select select "2025"
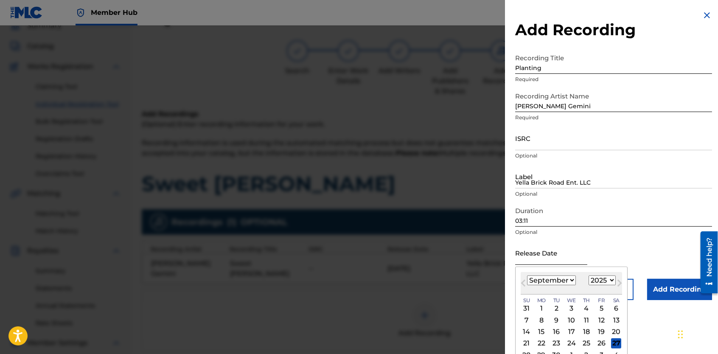
click at [570, 258] on input "text" at bounding box center [551, 253] width 72 height 24
click at [570, 280] on select "January February March April May June July August September October November De…" at bounding box center [551, 280] width 49 height 10
select select "4"
click at [527, 275] on select "January February March April May June July August September October November De…" at bounding box center [551, 280] width 49 height 10
click at [611, 278] on select "1899 1900 1901 1902 1903 1904 1905 1906 1907 1908 1909 1910 1911 1912 1913 1914…" at bounding box center [602, 280] width 27 height 10
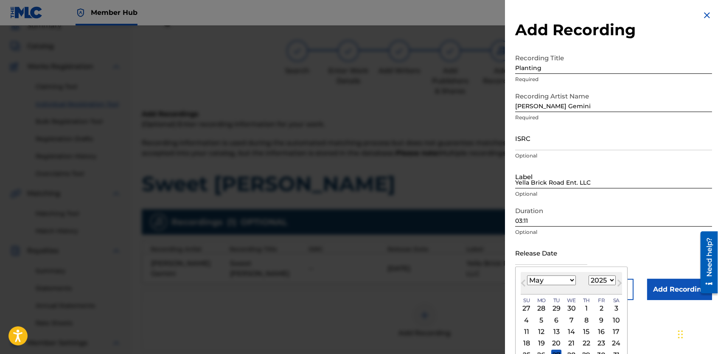
select select "2017"
click at [589, 275] on select "1899 1900 1901 1902 1903 1904 1905 1906 1907 1908 1909 1910 1911 1912 1913 1914…" at bounding box center [602, 280] width 27 height 10
click at [572, 334] on div "17" at bounding box center [572, 332] width 10 height 10
type input "[DATE]"
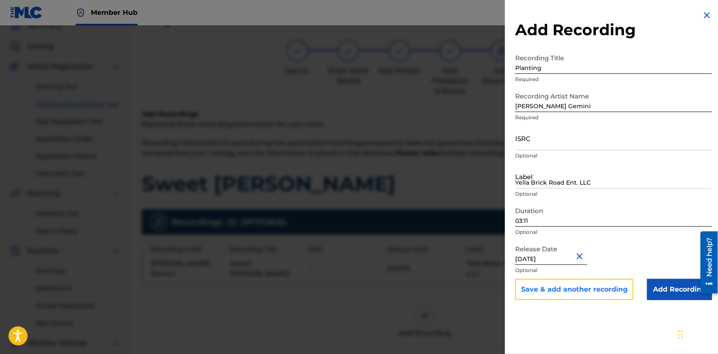
click at [607, 297] on button "Save & add another recording" at bounding box center [574, 289] width 118 height 21
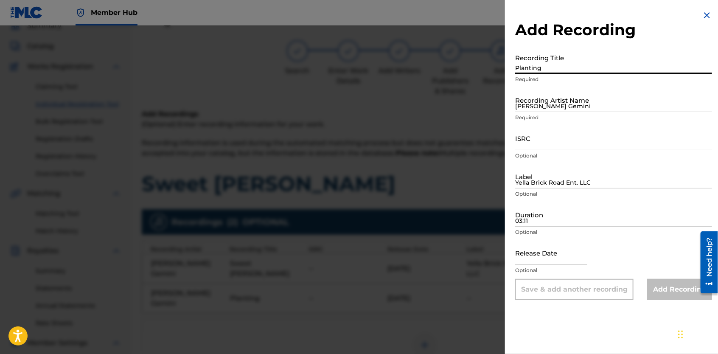
click at [586, 65] on input "Planting" at bounding box center [613, 62] width 197 height 24
type input "[PERSON_NAME] On My Brain"
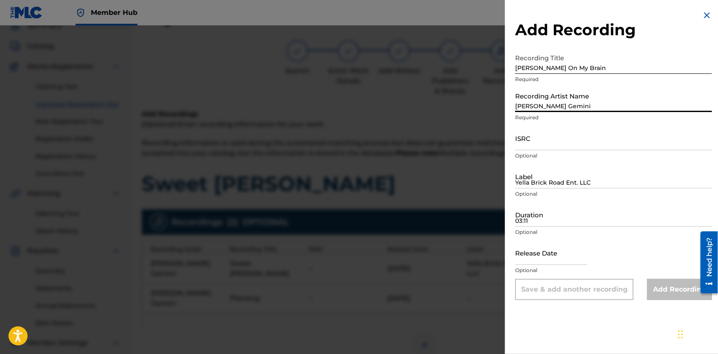
click at [568, 107] on input "[PERSON_NAME] Gemini" at bounding box center [613, 100] width 197 height 24
type input "[PERSON_NAME] Gemini"
type input "Yella Brick Road Ent. LLC"
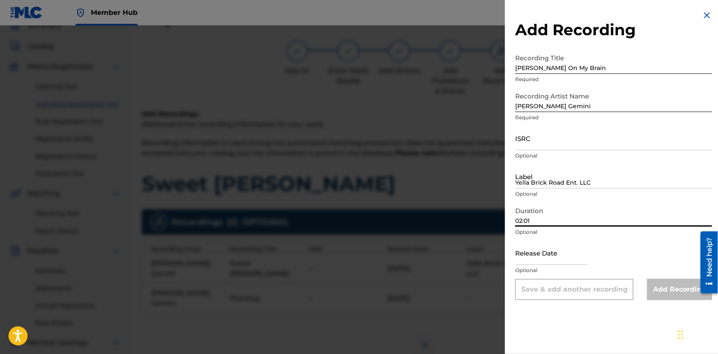
click at [533, 222] on input "02:01" at bounding box center [613, 214] width 197 height 24
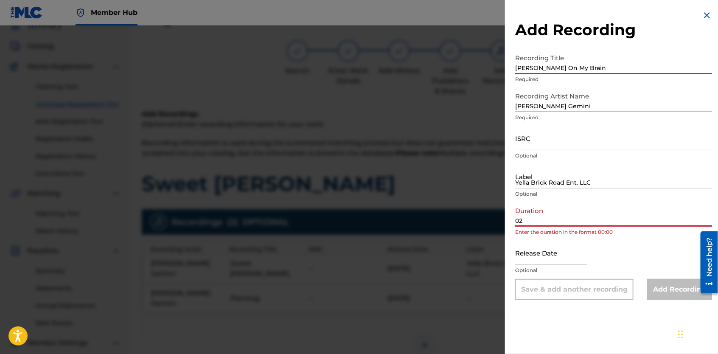
type input "0"
click at [516, 221] on input "3:32" at bounding box center [613, 214] width 197 height 24
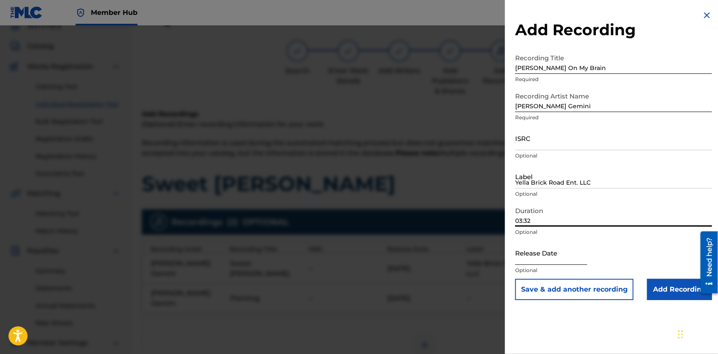
type input "03:32"
select select "8"
select select "2025"
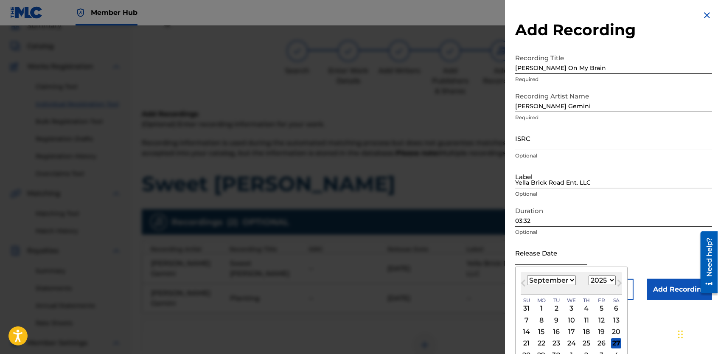
click at [576, 250] on input "text" at bounding box center [551, 253] width 72 height 24
click at [572, 281] on select "January February March April May June July August September October November De…" at bounding box center [551, 280] width 49 height 10
select select "4"
click at [527, 275] on select "January February March April May June July August September October November De…" at bounding box center [551, 280] width 49 height 10
click at [611, 280] on select "1899 1900 1901 1902 1903 1904 1905 1906 1907 1908 1909 1910 1911 1912 1913 1914…" at bounding box center [602, 280] width 27 height 10
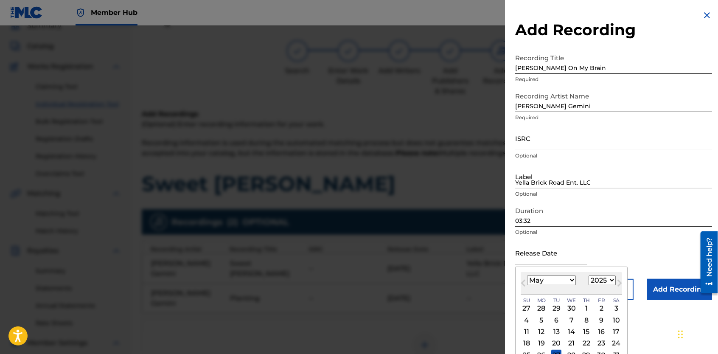
select select "2017"
click at [589, 275] on select "1899 1900 1901 1902 1903 1904 1905 1906 1907 1908 1909 1910 1911 1912 1913 1914…" at bounding box center [602, 280] width 27 height 10
click at [573, 334] on div "17" at bounding box center [572, 332] width 10 height 10
type input "[DATE]"
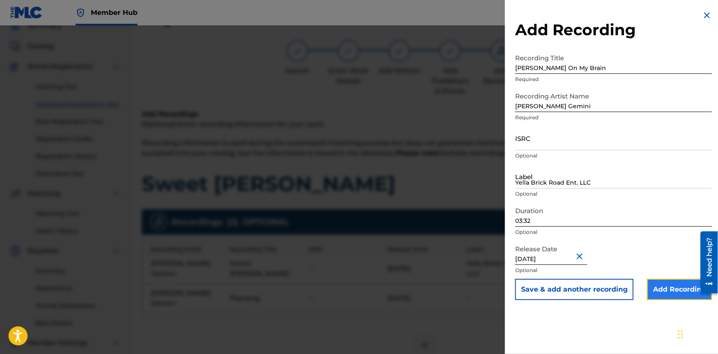
click at [659, 292] on input "Add Recording" at bounding box center [679, 289] width 65 height 21
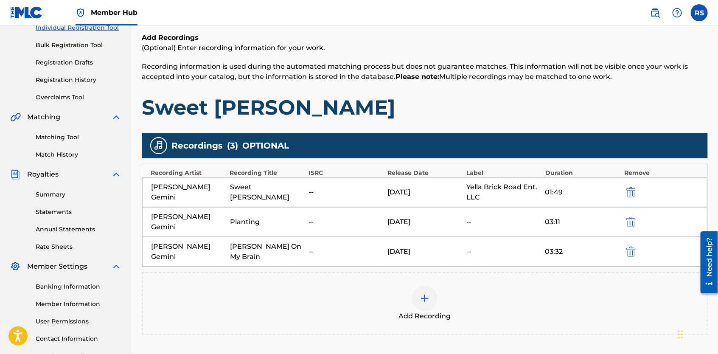
scroll to position [116, 0]
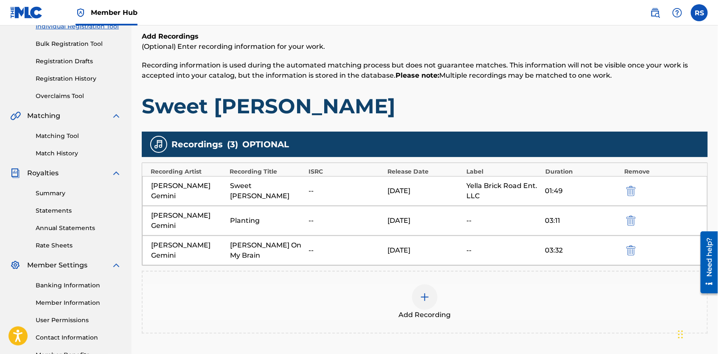
click at [425, 292] on img at bounding box center [425, 297] width 10 height 10
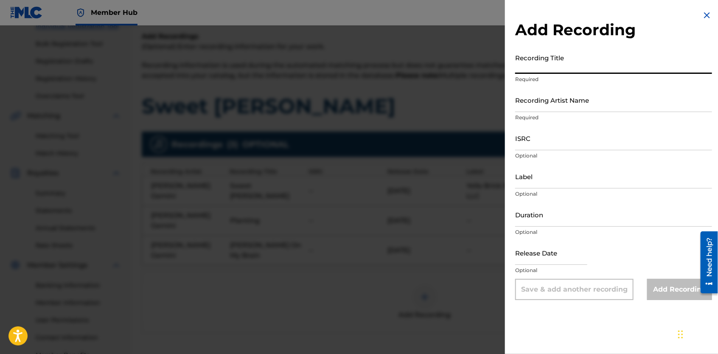
click at [549, 68] on input "Recording Title" at bounding box center [613, 62] width 197 height 24
type input "Fresh Out"
click at [548, 105] on input "Recording Artist Name" at bounding box center [613, 100] width 197 height 24
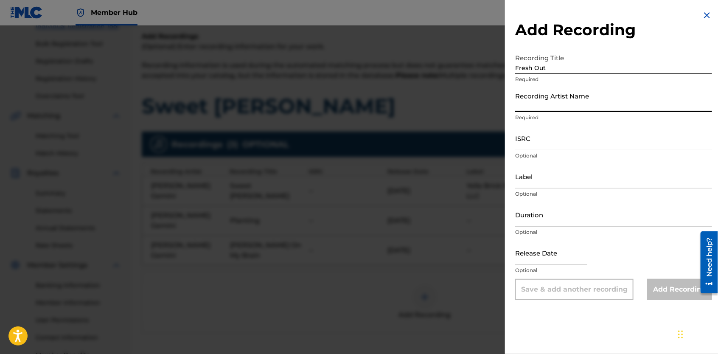
type input "[PERSON_NAME] Gemini"
type input "Yella Brick Road Ent. LLC"
type input "03:32"
type input "[DATE]"
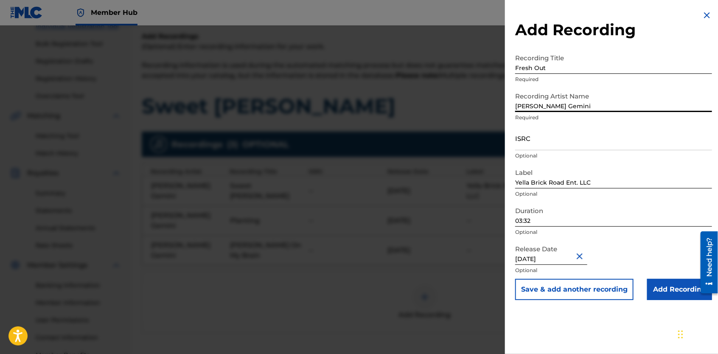
click at [533, 225] on input "03:32" at bounding box center [613, 214] width 197 height 24
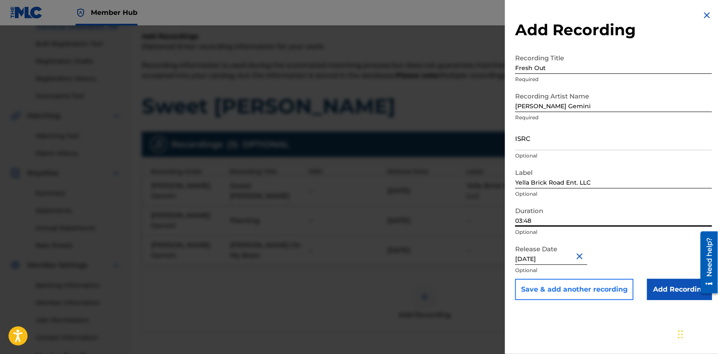
type input "03:48"
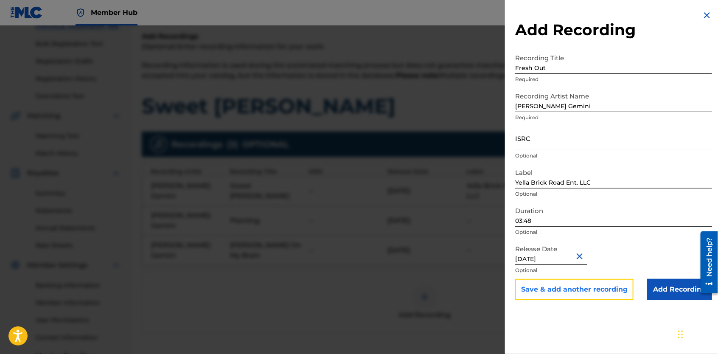
click at [614, 290] on button "Save & add another recording" at bounding box center [574, 289] width 118 height 21
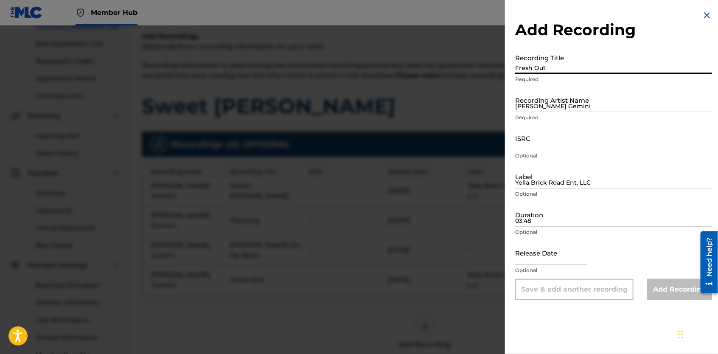
click at [575, 61] on input "Fresh Out" at bounding box center [613, 62] width 197 height 24
type input "No Threats"
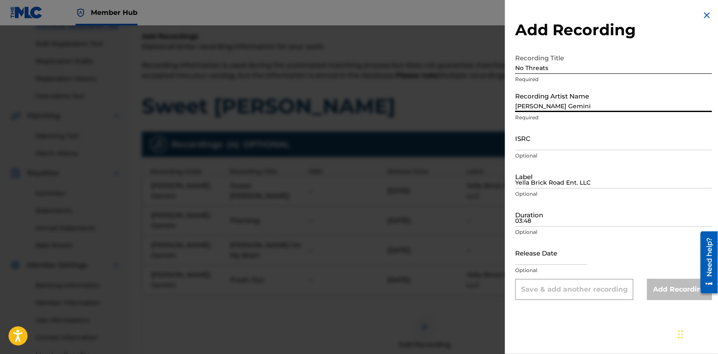
click at [576, 106] on input "[PERSON_NAME] Gemini" at bounding box center [613, 100] width 197 height 24
type input "[PERSON_NAME] Gemini"
type input "Yella Brick Road Ent. LLC"
type input "03:32"
type input "[DATE]"
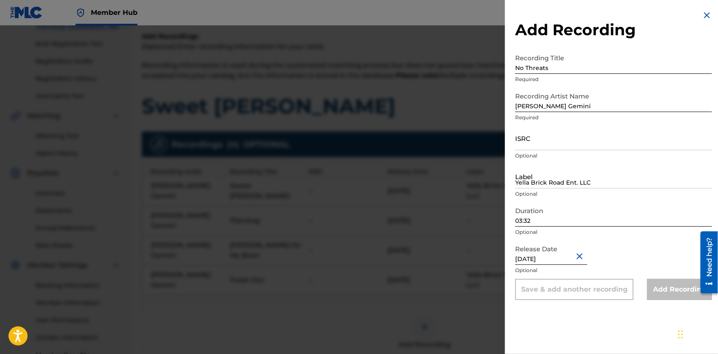
click at [548, 227] on div "Duration 03:32 Optional" at bounding box center [613, 221] width 197 height 38
click at [546, 223] on input "03:32" at bounding box center [613, 214] width 197 height 24
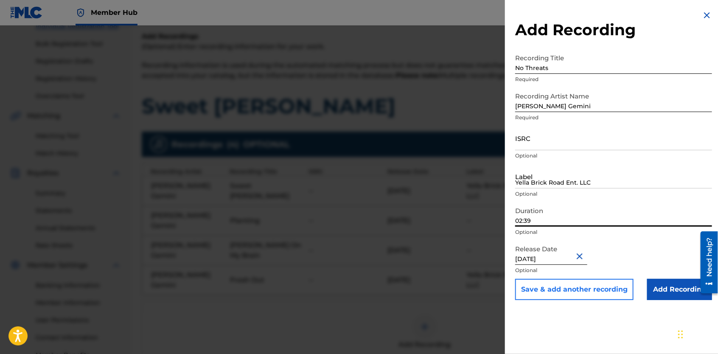
type input "02:39"
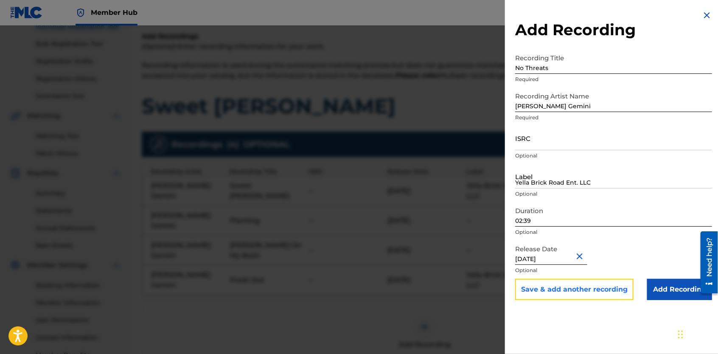
click at [616, 289] on button "Save & add another recording" at bounding box center [574, 289] width 118 height 21
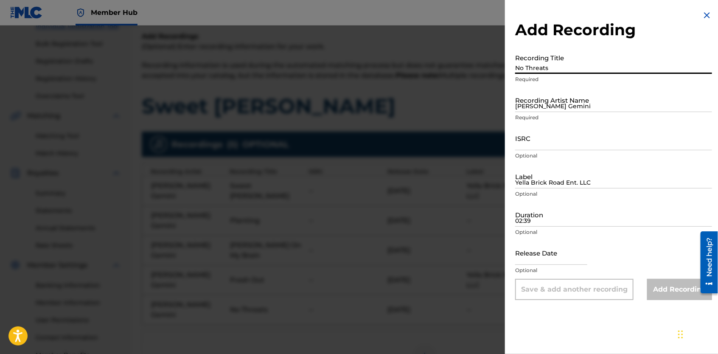
click at [571, 65] on input "No Threats" at bounding box center [613, 62] width 197 height 24
type input "No Pressure"
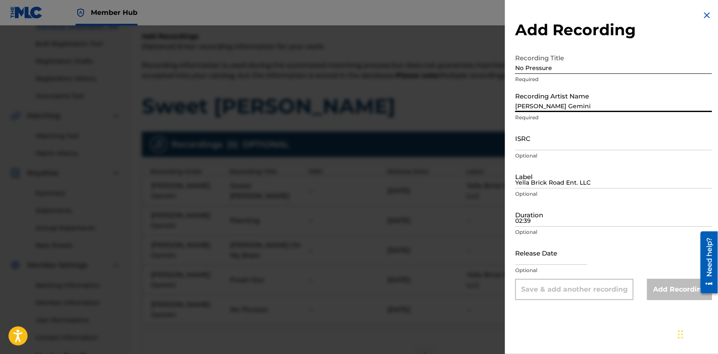
click at [569, 107] on input "[PERSON_NAME] Gemini" at bounding box center [613, 100] width 197 height 24
type input "[PERSON_NAME] Gemini"
type input "Yella Brick Road Ent. LLC"
type input "03:32"
type input "[DATE]"
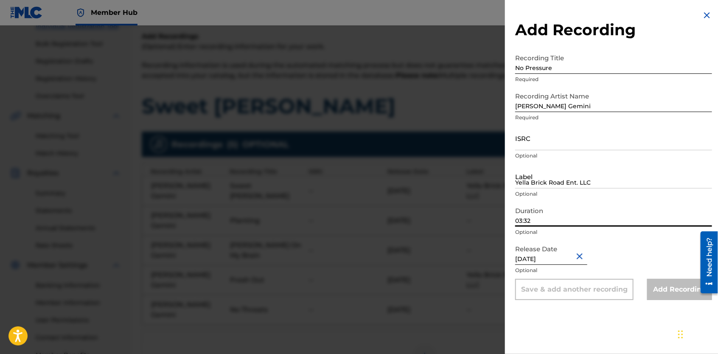
click at [533, 220] on input "03:32" at bounding box center [613, 214] width 197 height 24
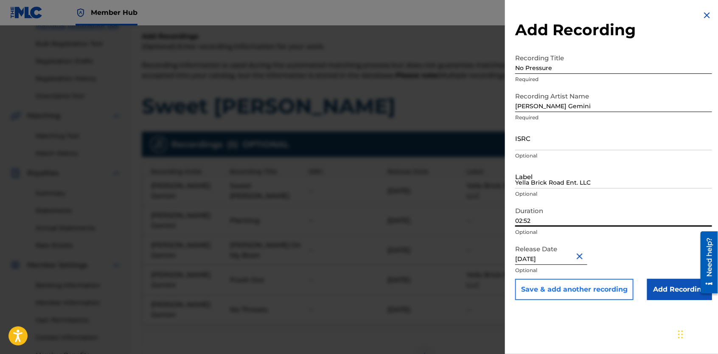
type input "02:52"
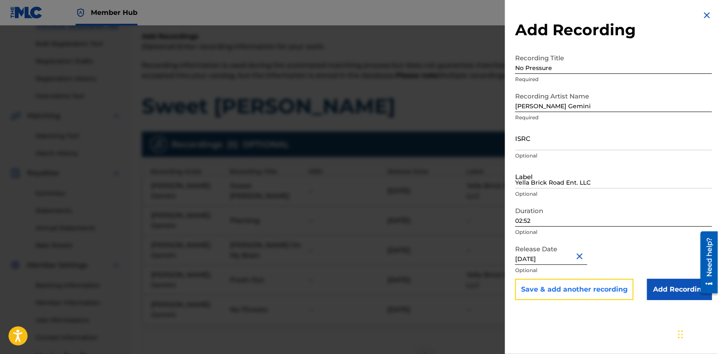
click at [616, 292] on button "Save & add another recording" at bounding box center [574, 289] width 118 height 21
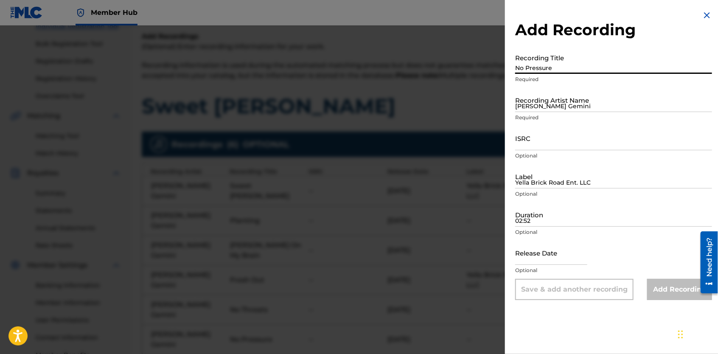
click at [567, 68] on input "No Pressure" at bounding box center [613, 62] width 197 height 24
type input "Taste Test"
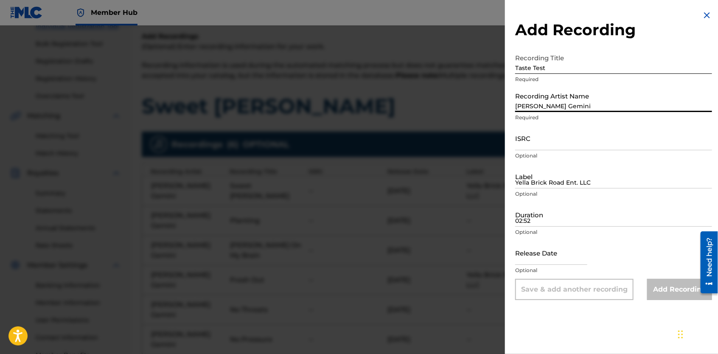
click at [563, 106] on input "[PERSON_NAME] Gemini" at bounding box center [613, 100] width 197 height 24
type input "[PERSON_NAME] Gemini"
type input "Yella Brick Road Ent. LLC"
type input "03:32"
type input "[DATE]"
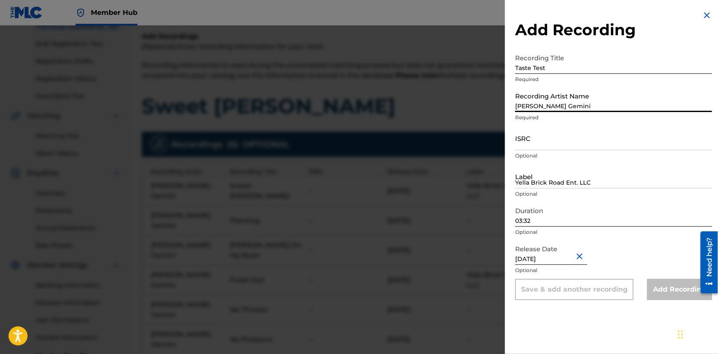
click at [538, 220] on input "03:32" at bounding box center [613, 214] width 197 height 24
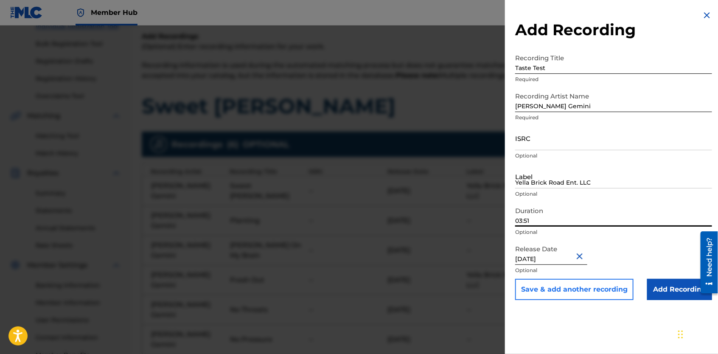
type input "03:51"
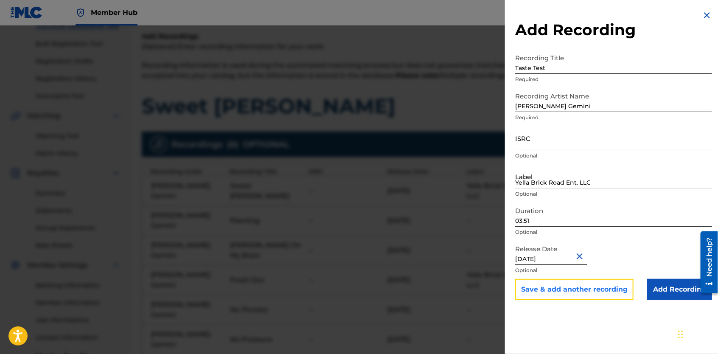
click at [584, 292] on button "Save & add another recording" at bounding box center [574, 289] width 118 height 21
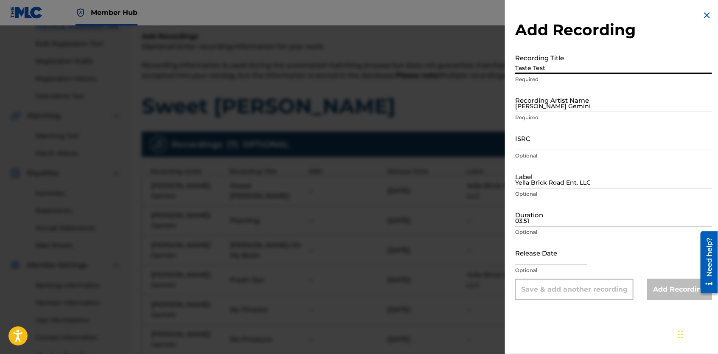
click at [572, 66] on input "Taste Test" at bounding box center [613, 62] width 197 height 24
type input "Break Up Song"
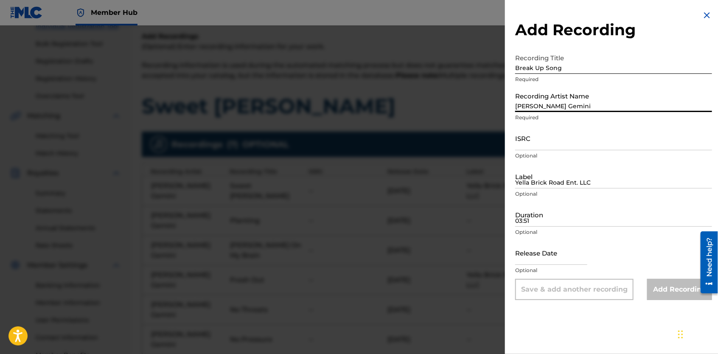
click at [564, 104] on input "[PERSON_NAME] Gemini" at bounding box center [613, 100] width 197 height 24
type input "[PERSON_NAME] Gemini"
type input "Yella Brick Road Ent. LLC"
type input "03:32"
type input "[DATE]"
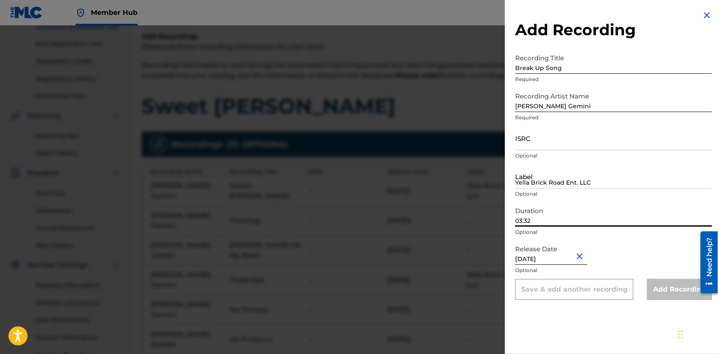
click at [545, 221] on input "03:32" at bounding box center [613, 214] width 197 height 24
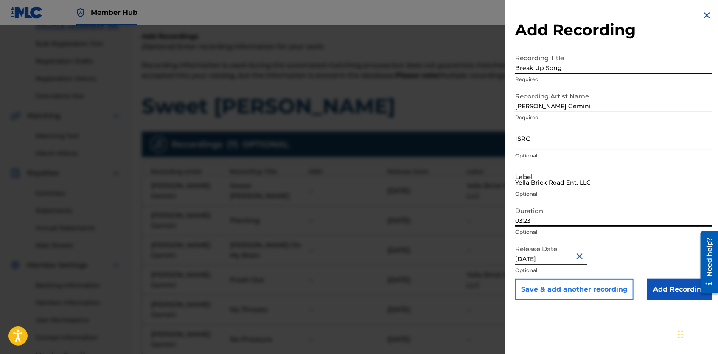
type input "03:23"
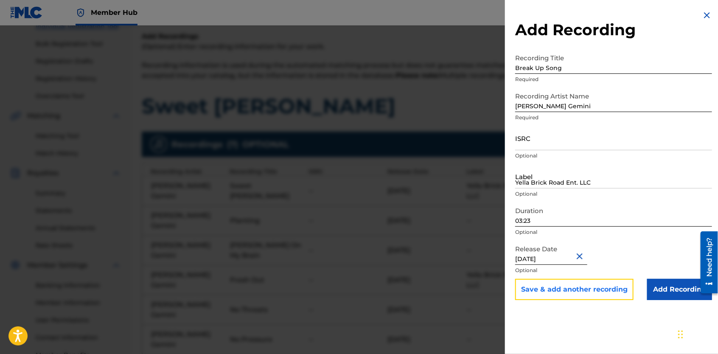
click at [555, 288] on button "Save & add another recording" at bounding box center [574, 289] width 118 height 21
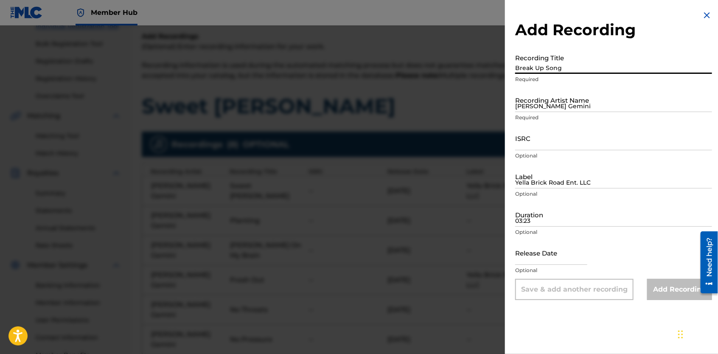
click at [556, 62] on input "Break Up Song" at bounding box center [613, 62] width 197 height 24
type input "Holy Grind"
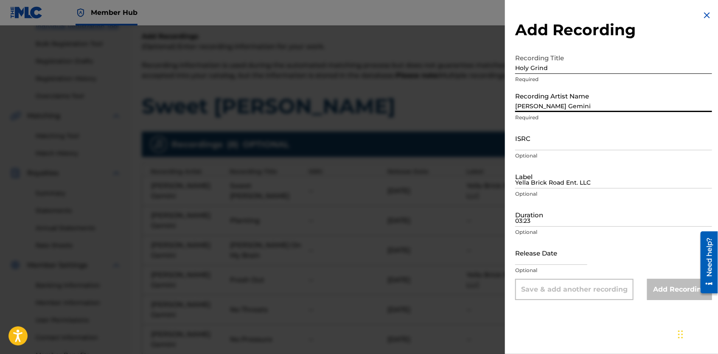
click at [555, 104] on input "[PERSON_NAME] Gemini" at bounding box center [613, 100] width 197 height 24
type input "[PERSON_NAME] Gemini"
type input "Yella Brick Road Ent. LLC"
type input "03:32"
type input "[DATE]"
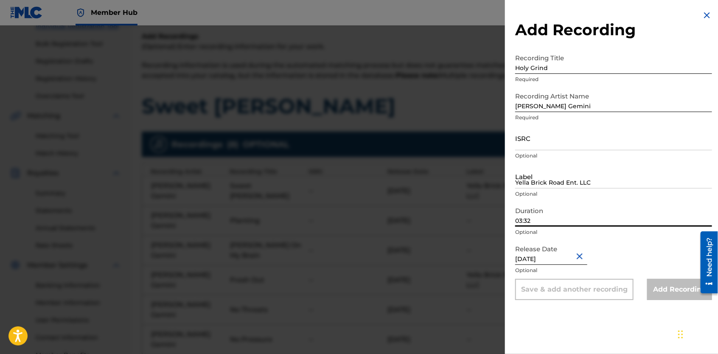
click at [534, 223] on input "03:32" at bounding box center [613, 214] width 197 height 24
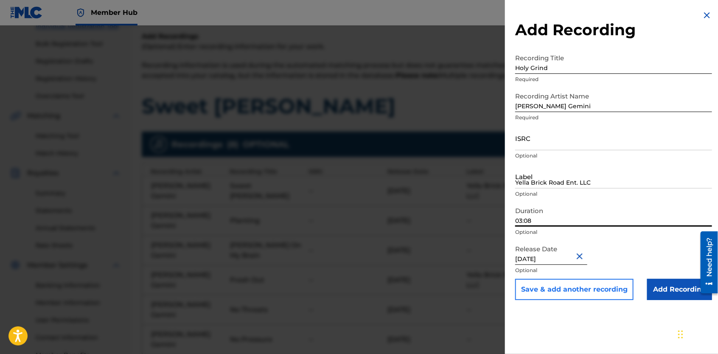
type input "03:08"
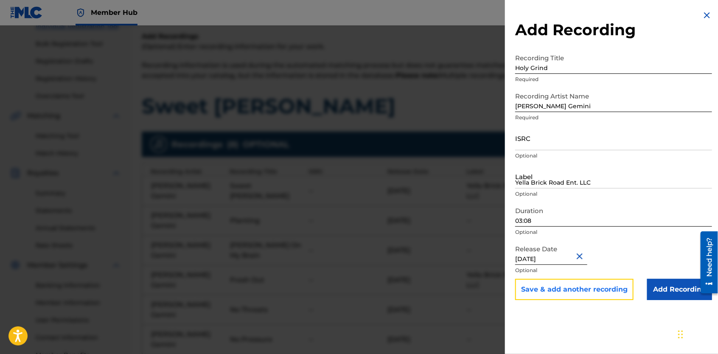
click at [572, 293] on button "Save & add another recording" at bounding box center [574, 289] width 118 height 21
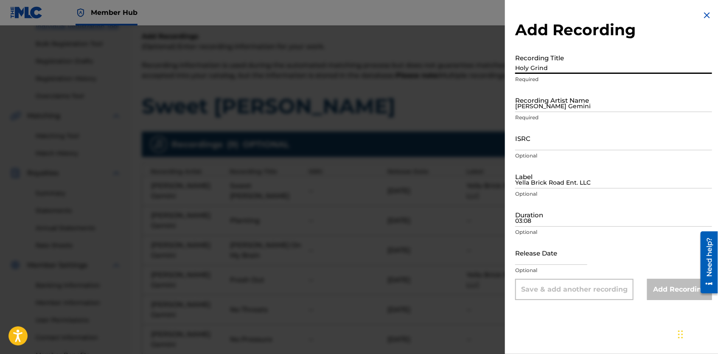
click at [551, 68] on input "Holy Grind" at bounding box center [613, 62] width 197 height 24
type input "Sweet [PERSON_NAME]"
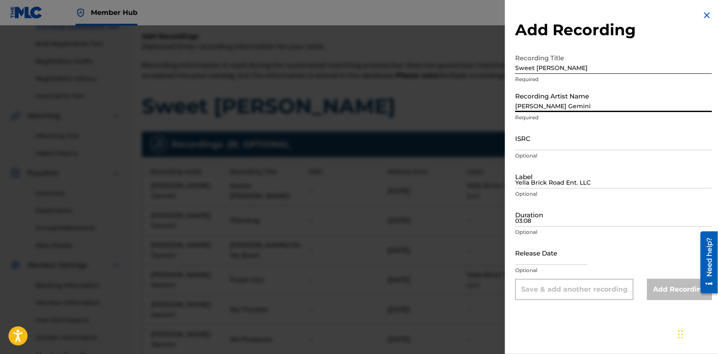
click at [551, 102] on input "[PERSON_NAME] Gemini" at bounding box center [613, 100] width 197 height 24
type input "[PERSON_NAME] Gemini"
type input "Yella Brick Road Ent. LLC"
type input "03:32"
type input "[DATE]"
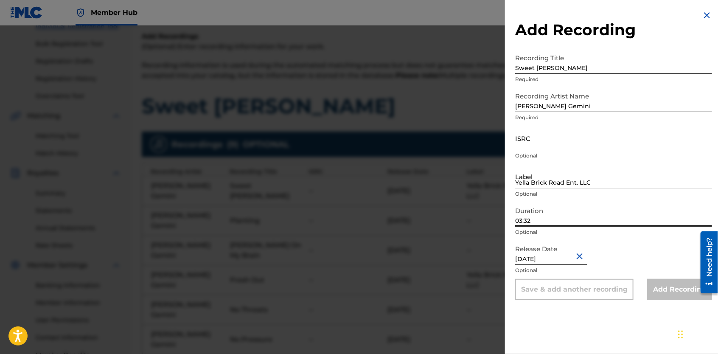
click at [540, 220] on input "03:32" at bounding box center [613, 214] width 197 height 24
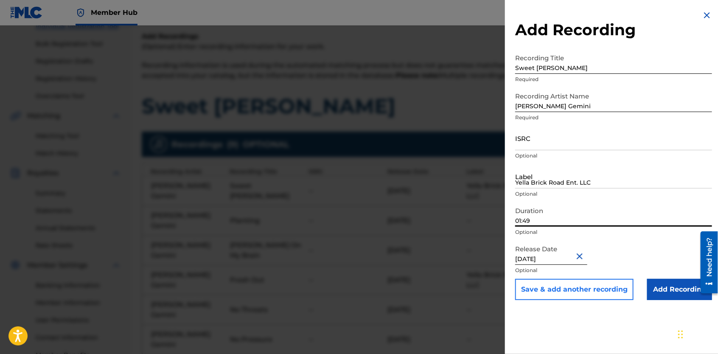
type input "01:49"
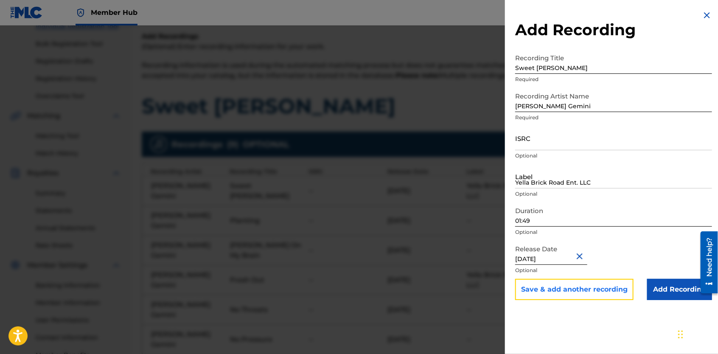
click at [617, 293] on button "Save & add another recording" at bounding box center [574, 289] width 118 height 21
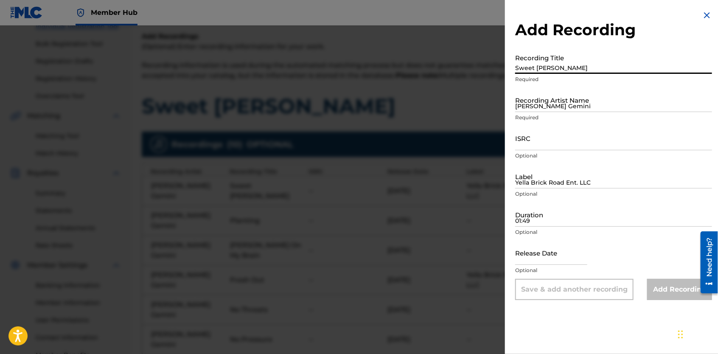
click at [533, 67] on input "Sweet [PERSON_NAME]" at bounding box center [613, 62] width 197 height 24
type input "Planting"
click at [532, 101] on input "[PERSON_NAME] Gemini" at bounding box center [613, 100] width 197 height 24
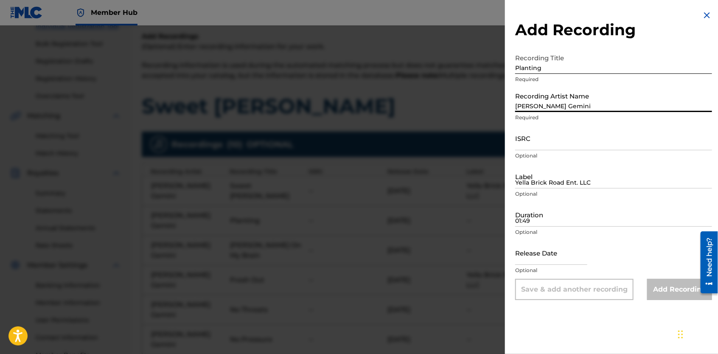
type input "[PERSON_NAME] Gemini"
type input "Yella Brick Road Ent. LLC"
type input "03:32"
type input "[DATE]"
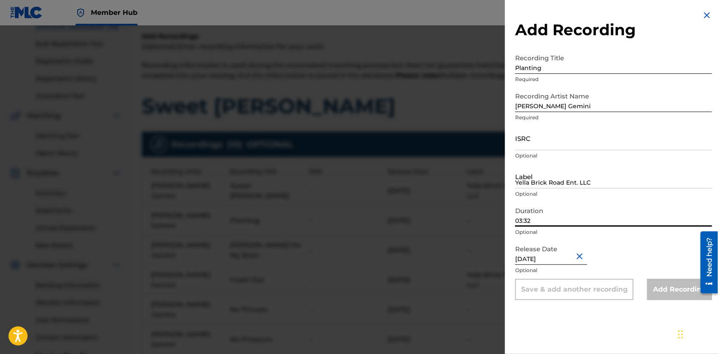
click at [532, 220] on input "03:32" at bounding box center [613, 214] width 197 height 24
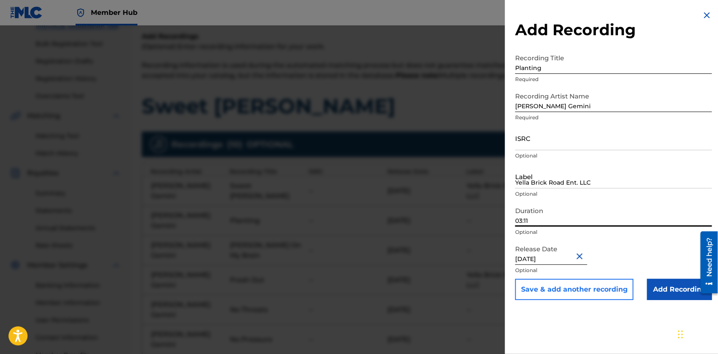
type input "03:11"
click at [565, 290] on button "Save & add another recording" at bounding box center [574, 289] width 118 height 21
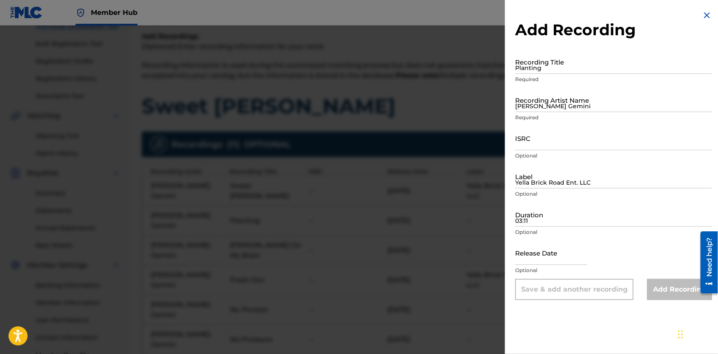
click at [702, 16] on img at bounding box center [707, 15] width 10 height 10
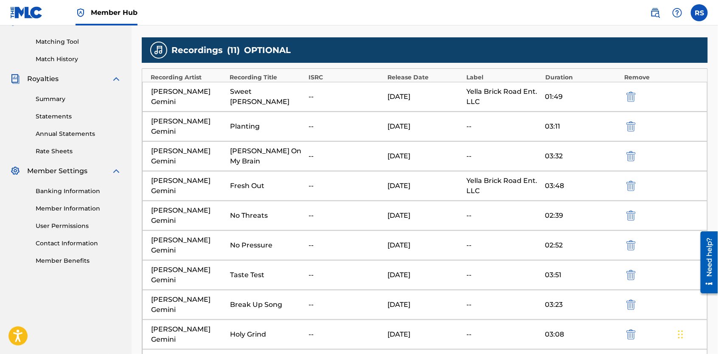
scroll to position [210, 0]
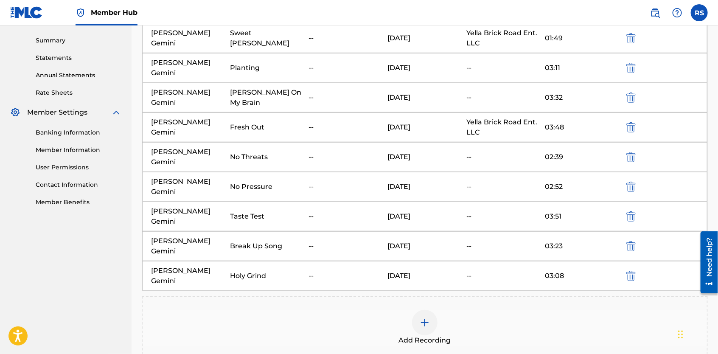
scroll to position [299, 0]
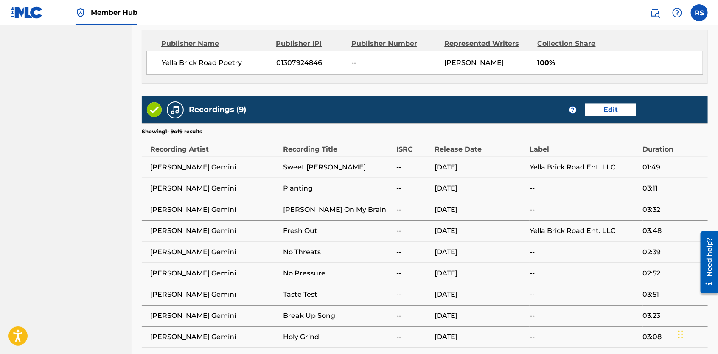
scroll to position [532, 0]
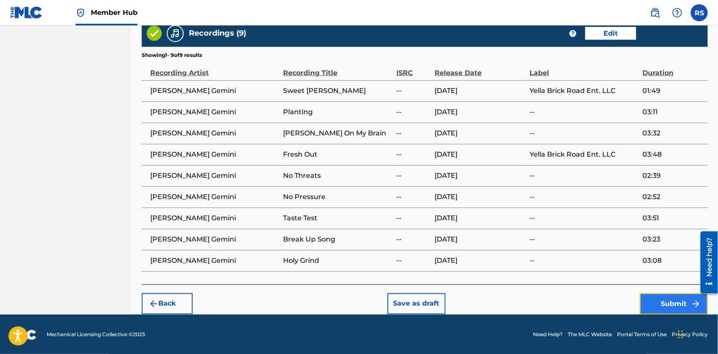
click at [669, 303] on button "Submit" at bounding box center [674, 303] width 68 height 21
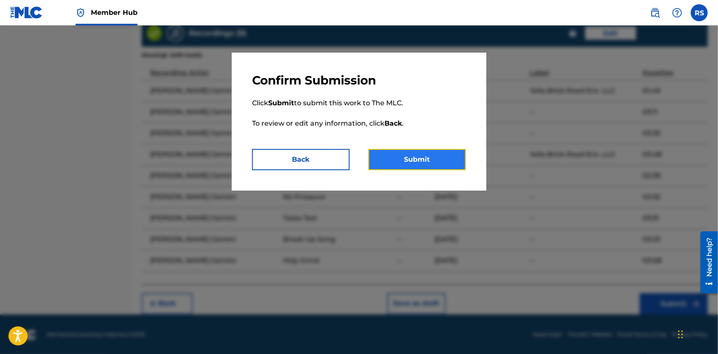
click at [431, 165] on button "Submit" at bounding box center [417, 159] width 98 height 21
click at [425, 154] on button "Submit" at bounding box center [417, 159] width 98 height 21
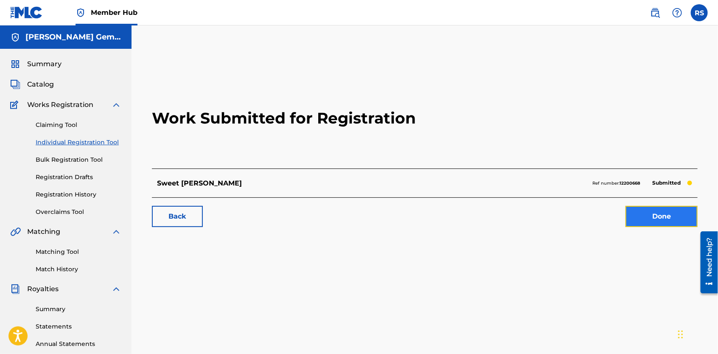
click at [659, 220] on link "Done" at bounding box center [662, 216] width 72 height 21
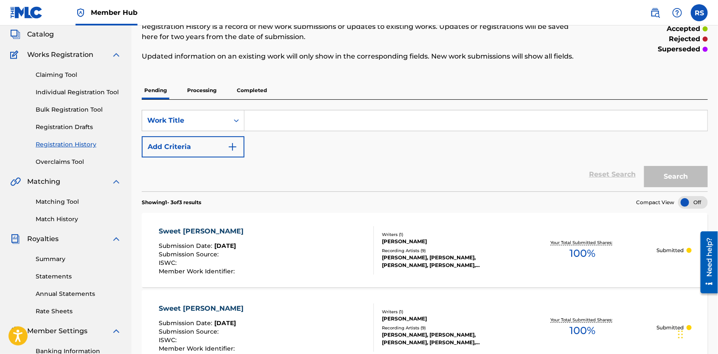
scroll to position [45, 0]
